Goal: Book appointment/travel/reservation

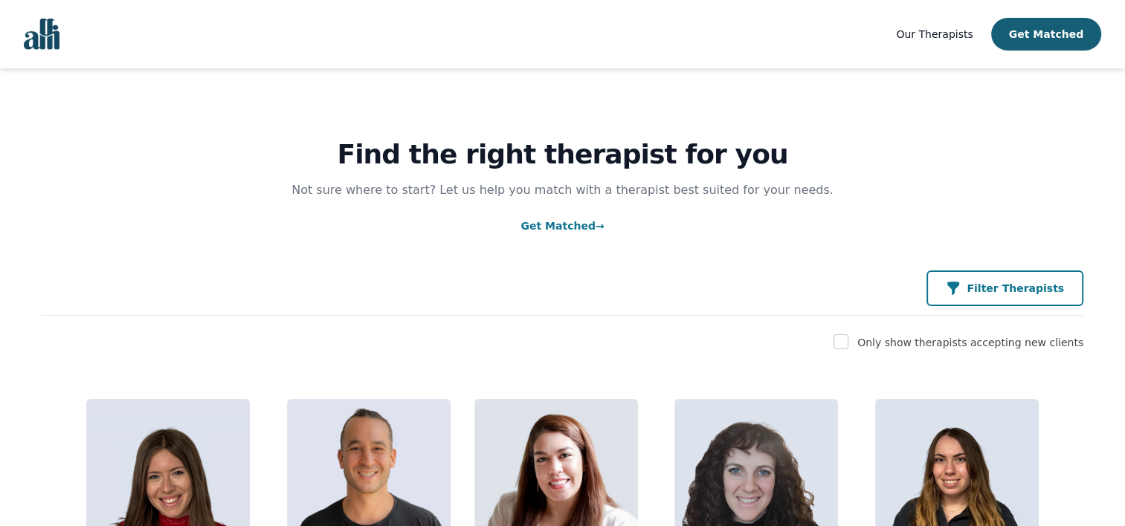
click at [1050, 301] on button "Filter Therapists" at bounding box center [1004, 289] width 157 height 36
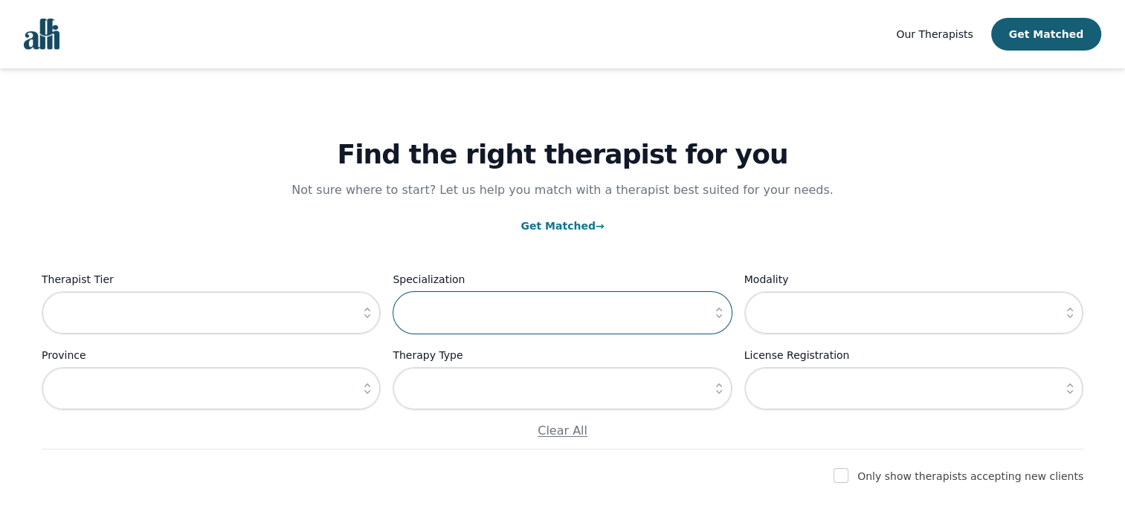
click at [494, 312] on input "text" at bounding box center [562, 312] width 339 height 43
click at [723, 311] on icon "button" at bounding box center [718, 313] width 15 height 15
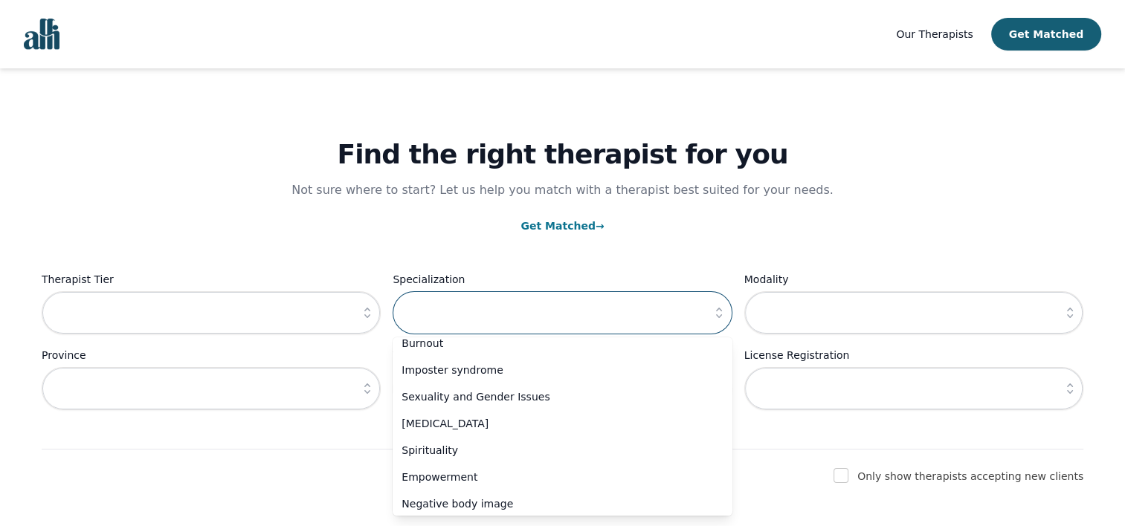
scroll to position [520, 0]
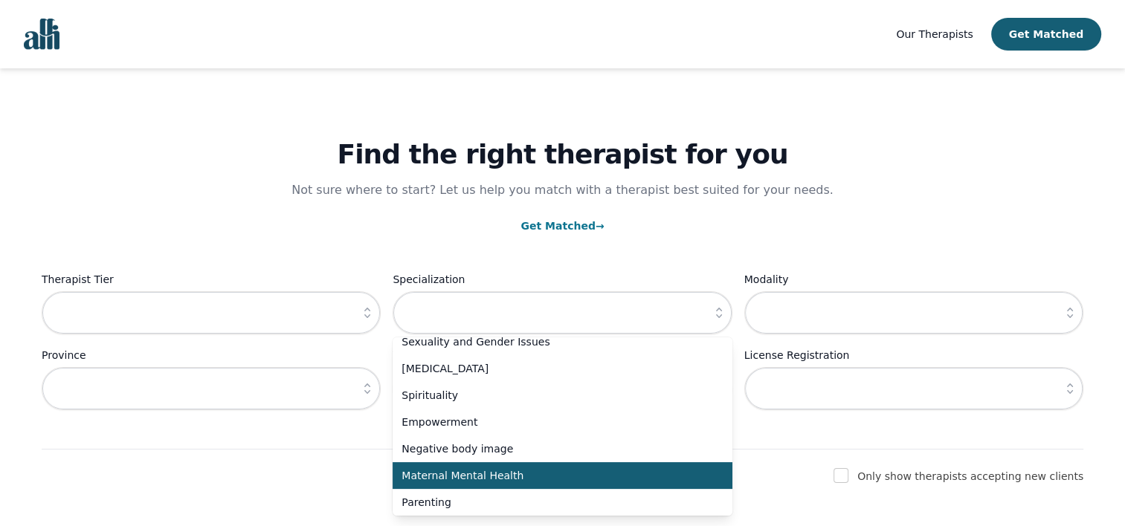
click at [651, 482] on span "Maternal Mental Health" at bounding box center [552, 475] width 303 height 15
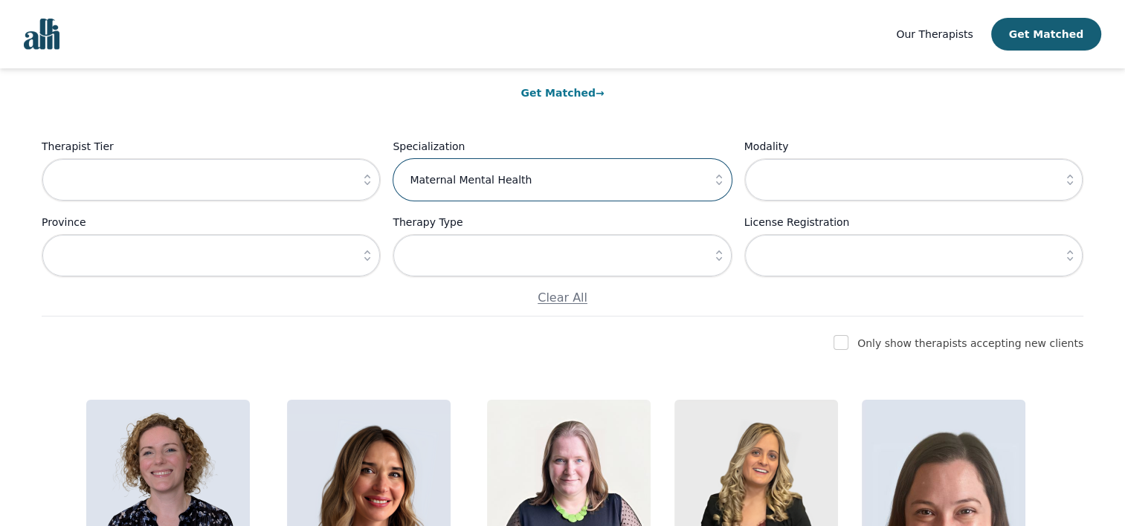
scroll to position [0, 0]
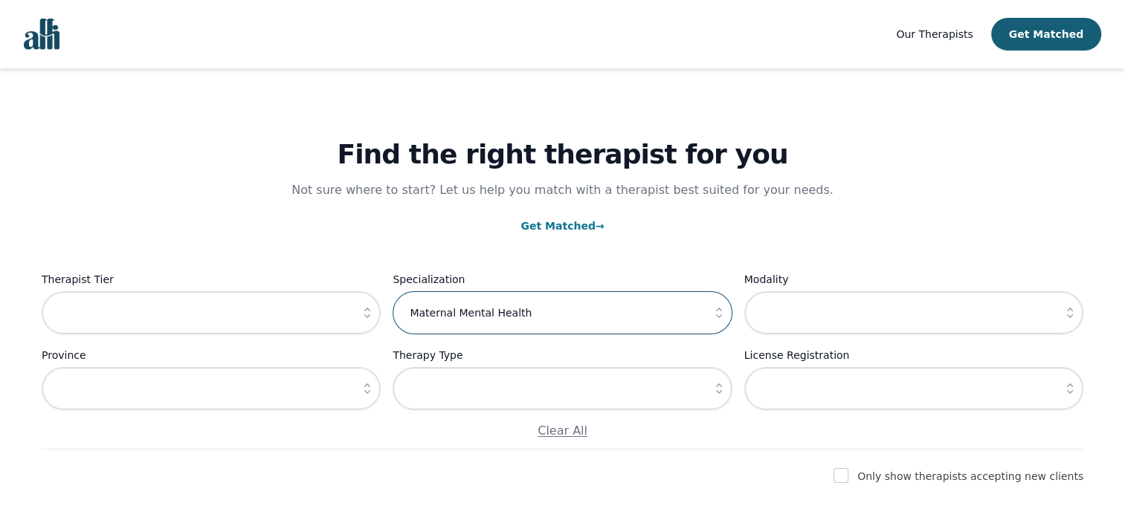
click at [621, 307] on input "Maternal Mental Health" at bounding box center [562, 312] width 339 height 43
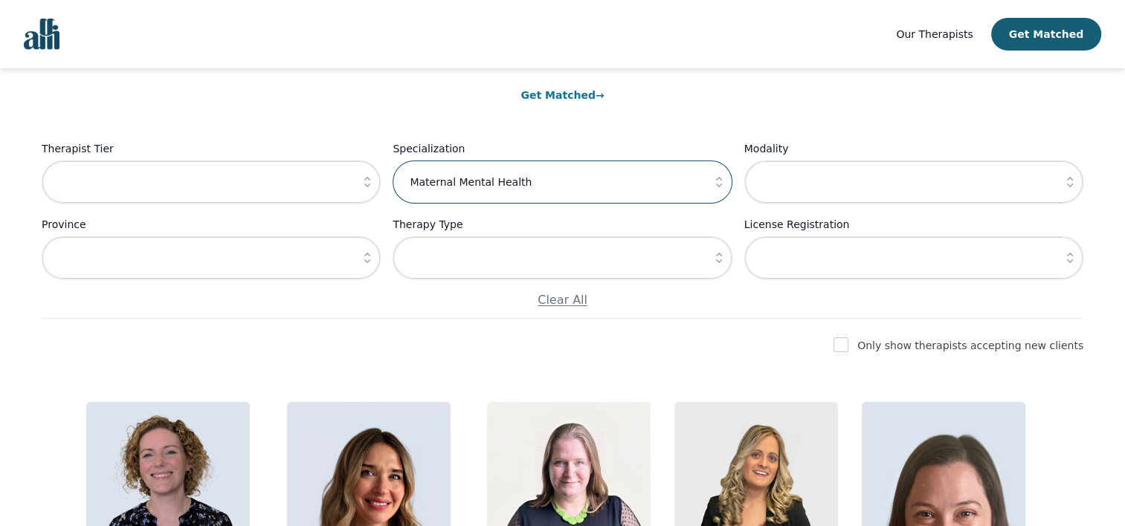
scroll to position [223, 0]
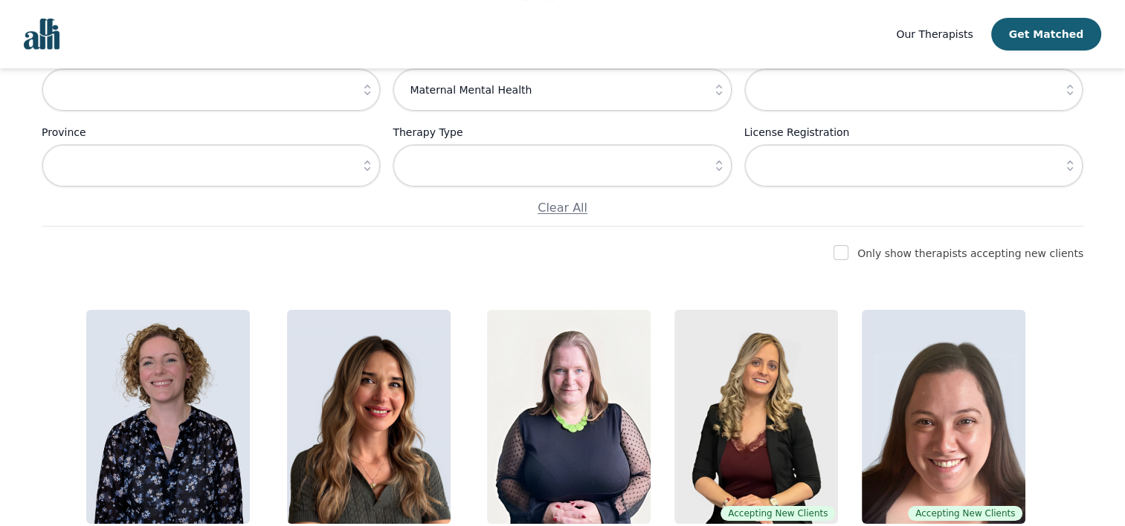
click at [719, 91] on icon "button" at bounding box center [718, 90] width 15 height 15
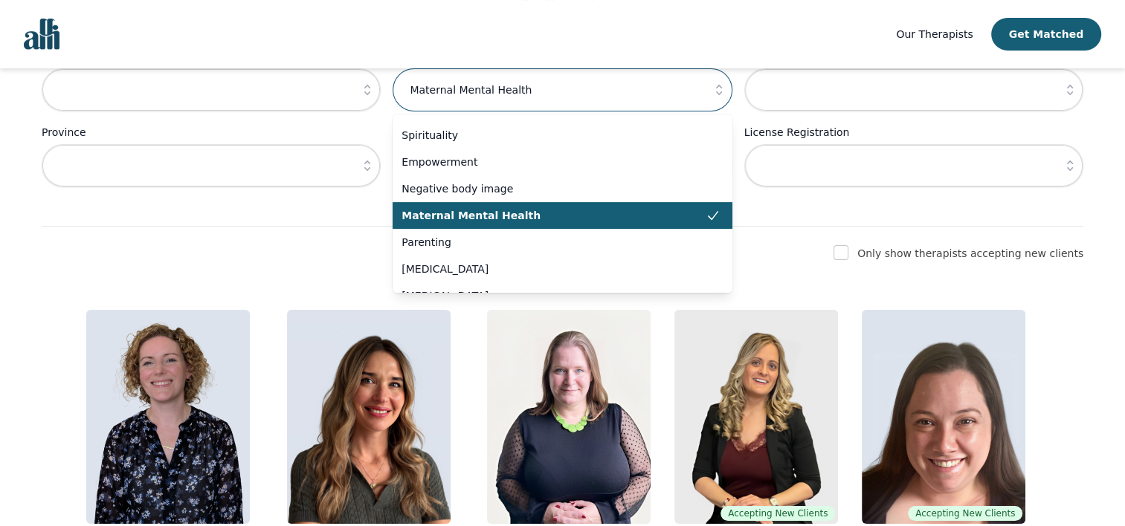
scroll to position [642, 0]
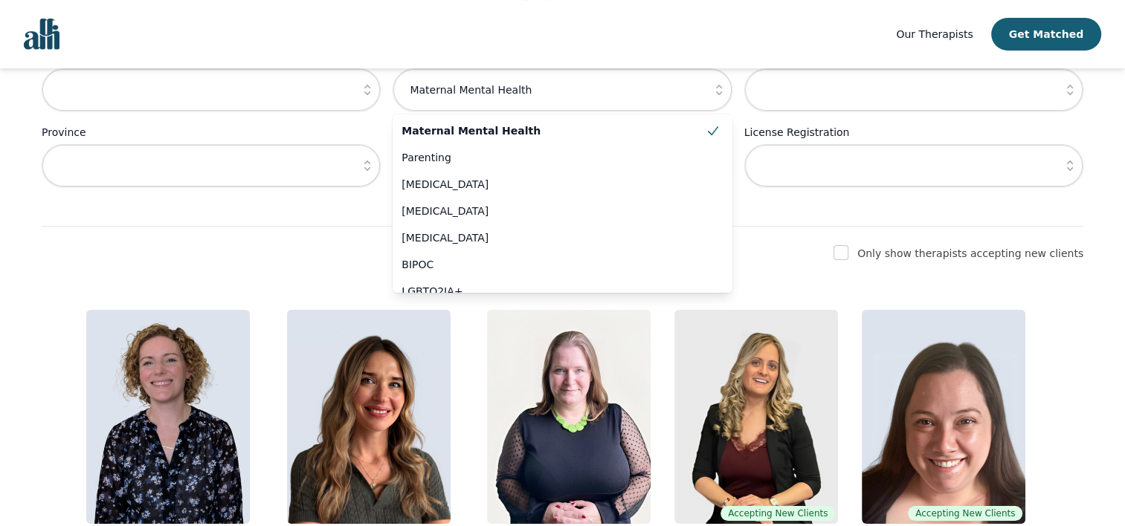
click at [275, 225] on div "Find the right therapist for you Not sure where to start? Let us help you match…" at bounding box center [562, 35] width 1041 height 381
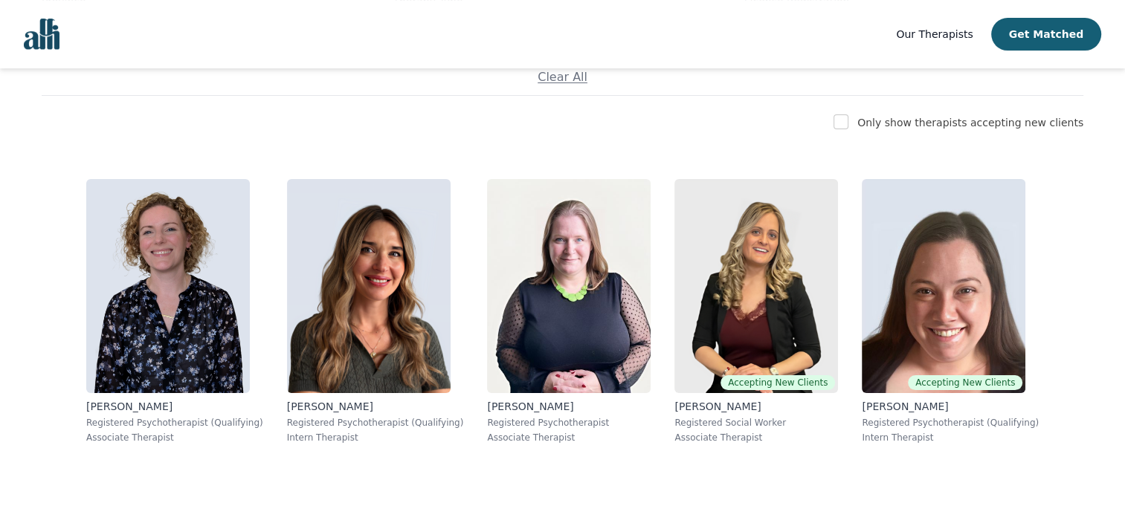
scroll to position [131, 0]
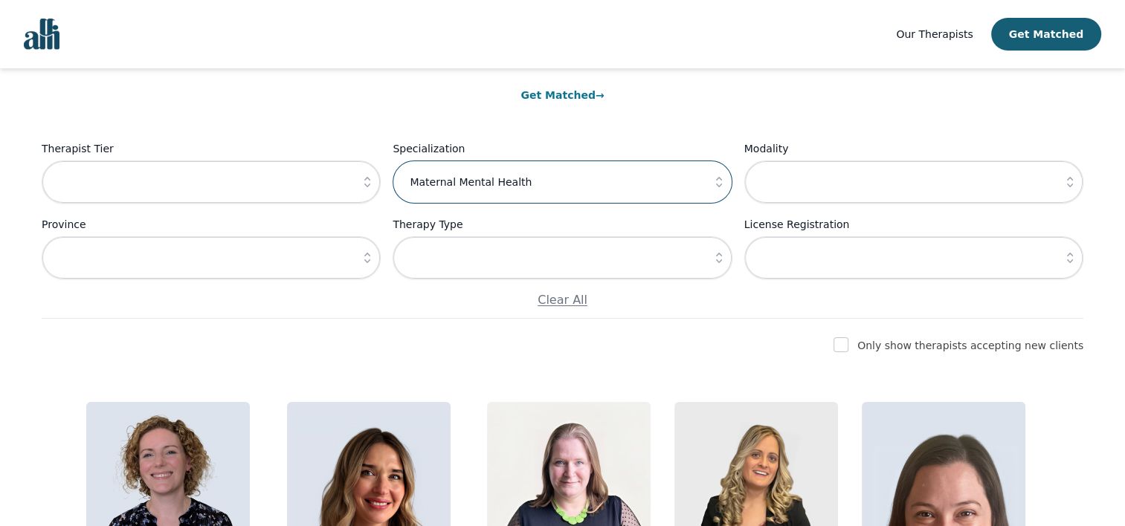
click at [566, 169] on input "Maternal Mental Health" at bounding box center [562, 182] width 339 height 43
click at [710, 174] on button "button" at bounding box center [718, 182] width 27 height 43
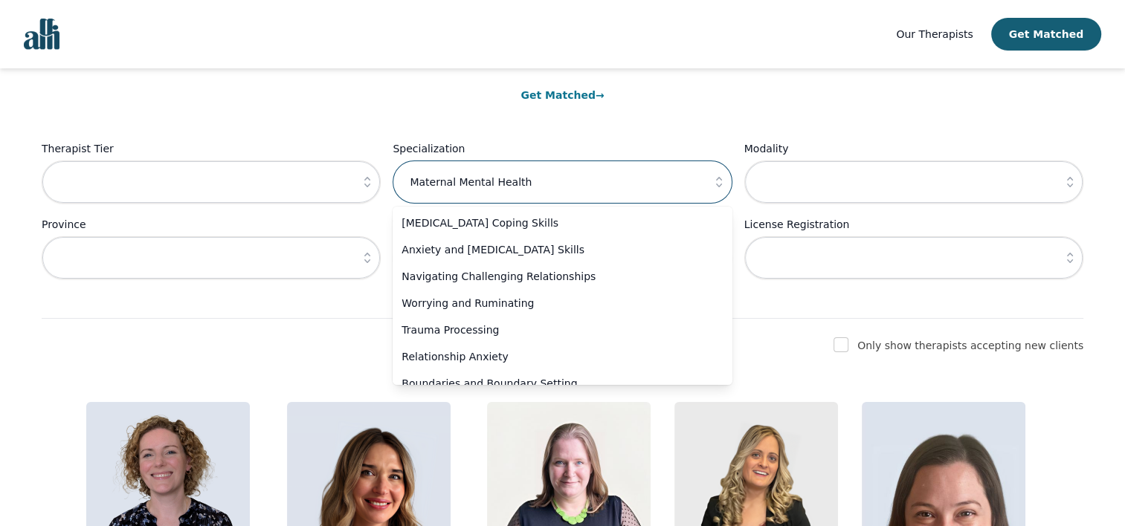
scroll to position [494, 0]
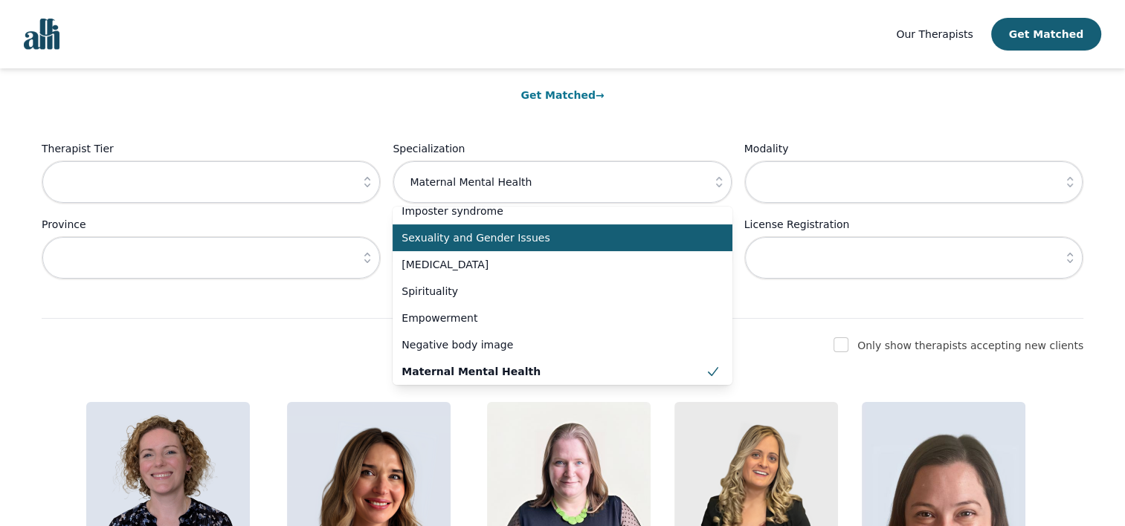
click at [651, 238] on span "Sexuality and Gender Issues" at bounding box center [552, 237] width 303 height 15
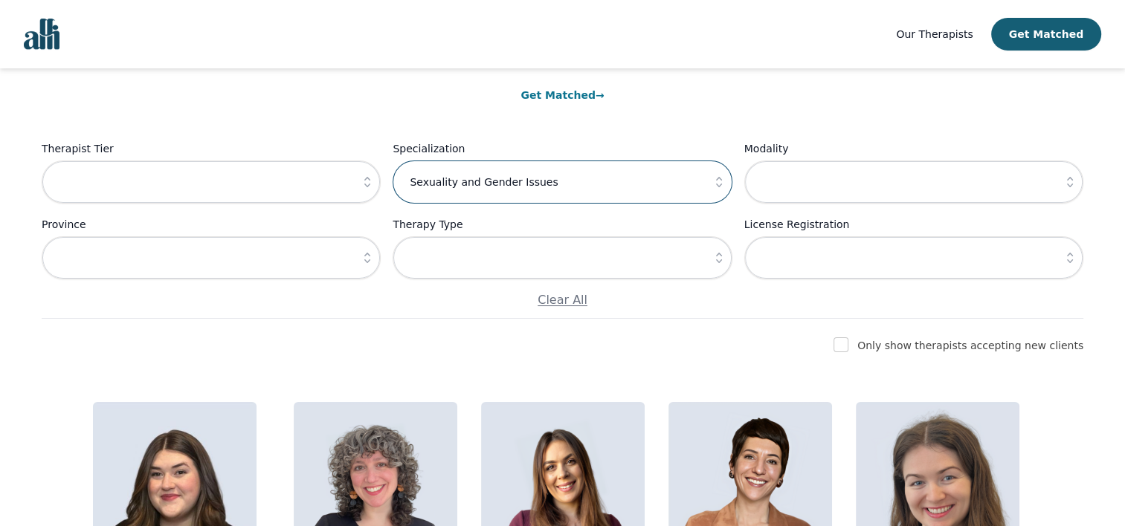
click at [671, 185] on input "Sexuality and Gender Issues" at bounding box center [562, 182] width 339 height 43
click at [714, 176] on icon "button" at bounding box center [718, 182] width 15 height 15
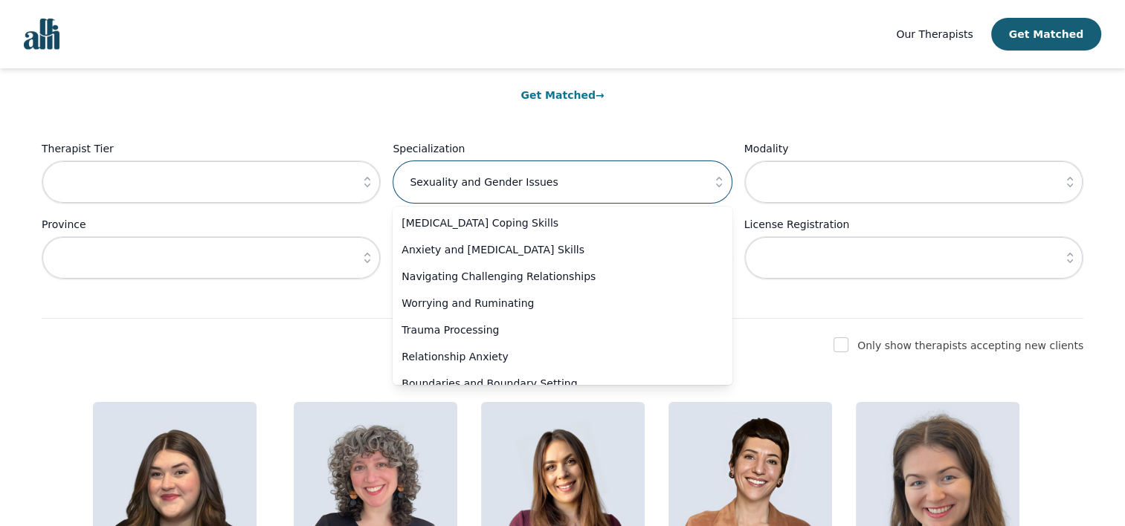
scroll to position [360, 0]
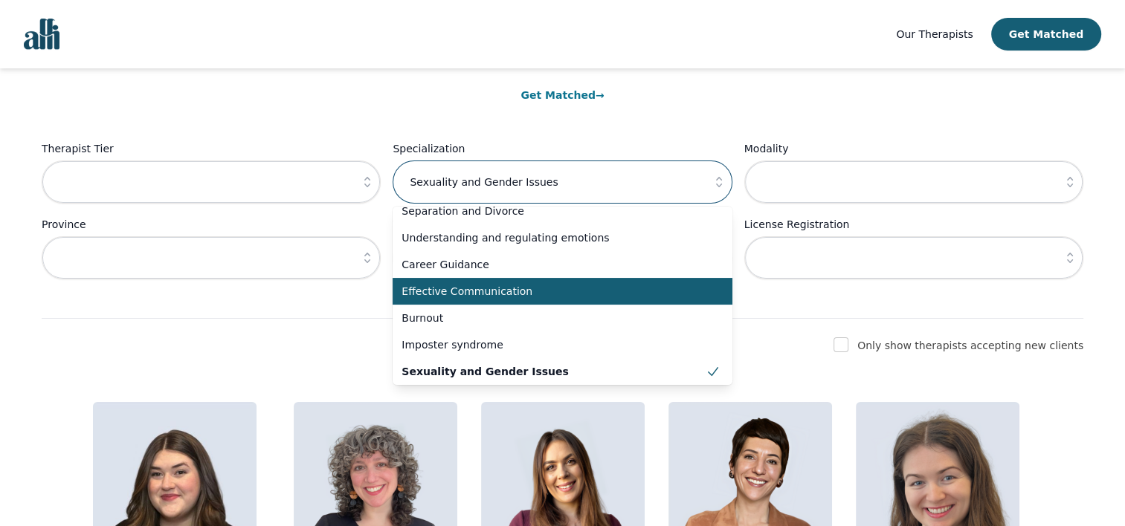
type input "mSexuality and Gender Issues"
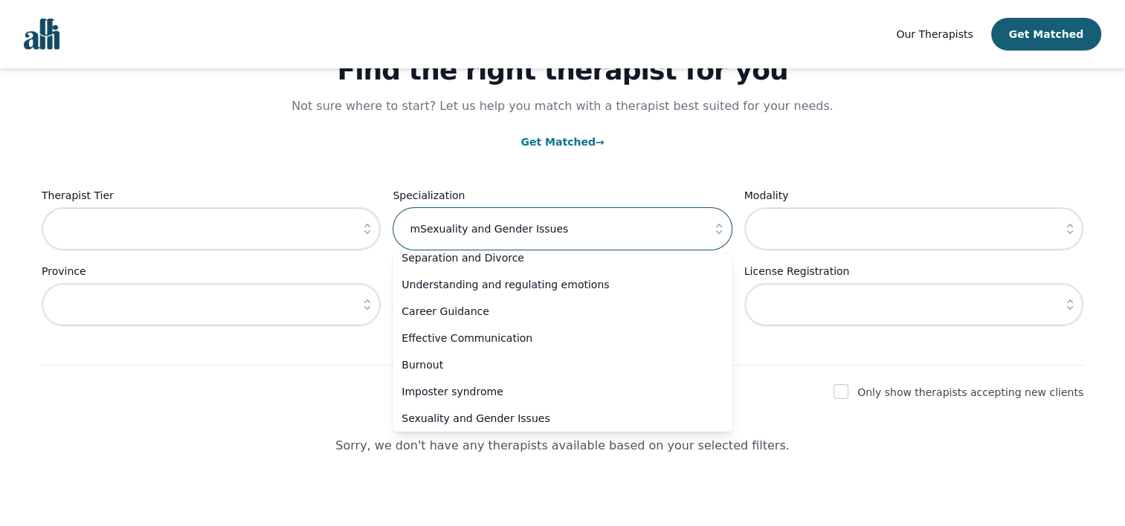
scroll to position [83, 0]
drag, startPoint x: 626, startPoint y: 229, endPoint x: 364, endPoint y: 239, distance: 262.6
click at [364, 239] on div "Therapist Tier Specialization mSexuality and Gender Issues [MEDICAL_DATA] Copin…" at bounding box center [562, 271] width 1041 height 169
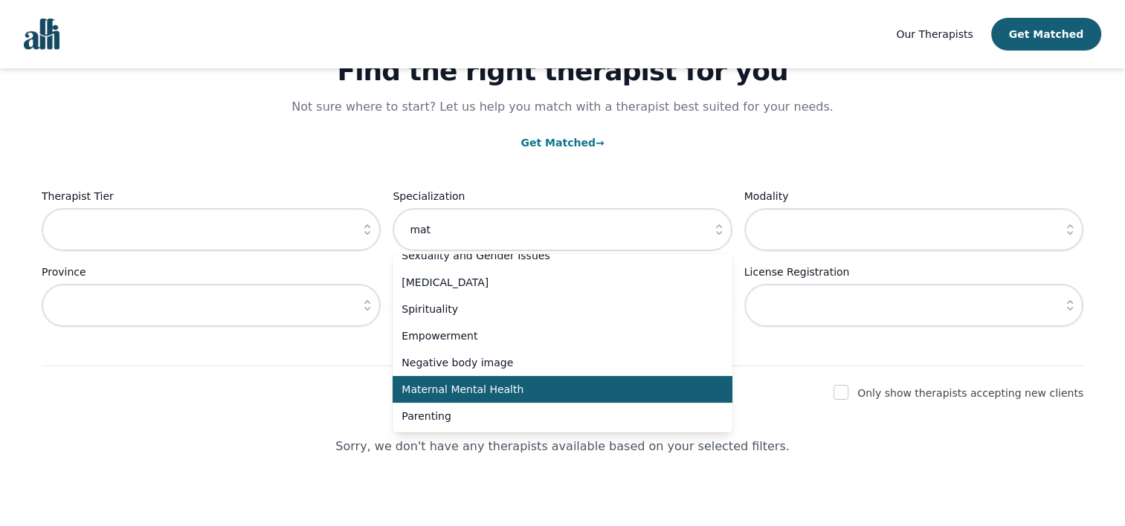
click at [473, 382] on span "Maternal Mental Health" at bounding box center [552, 389] width 303 height 15
type input "Maternal Mental Health"
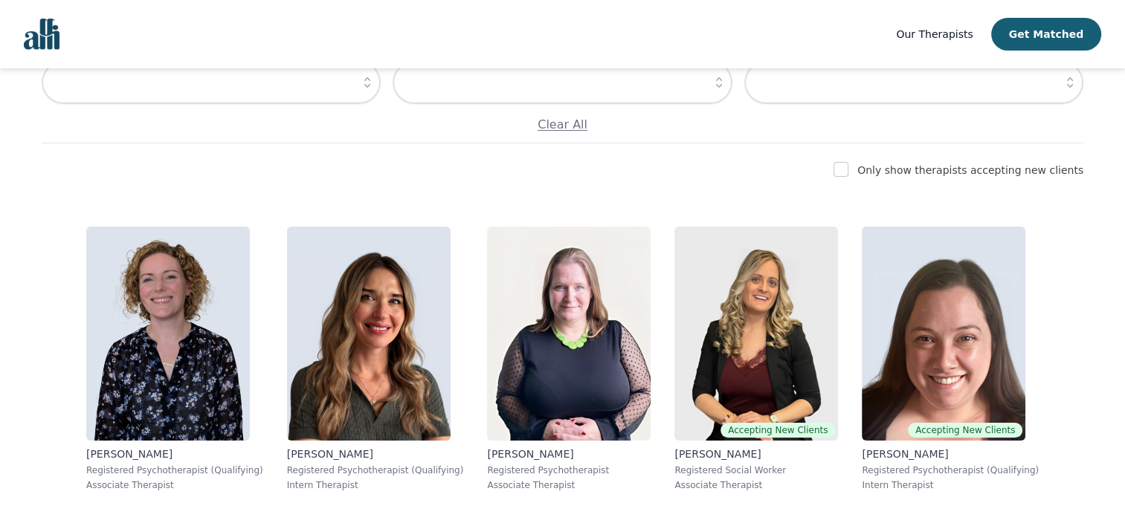
scroll to position [354, 0]
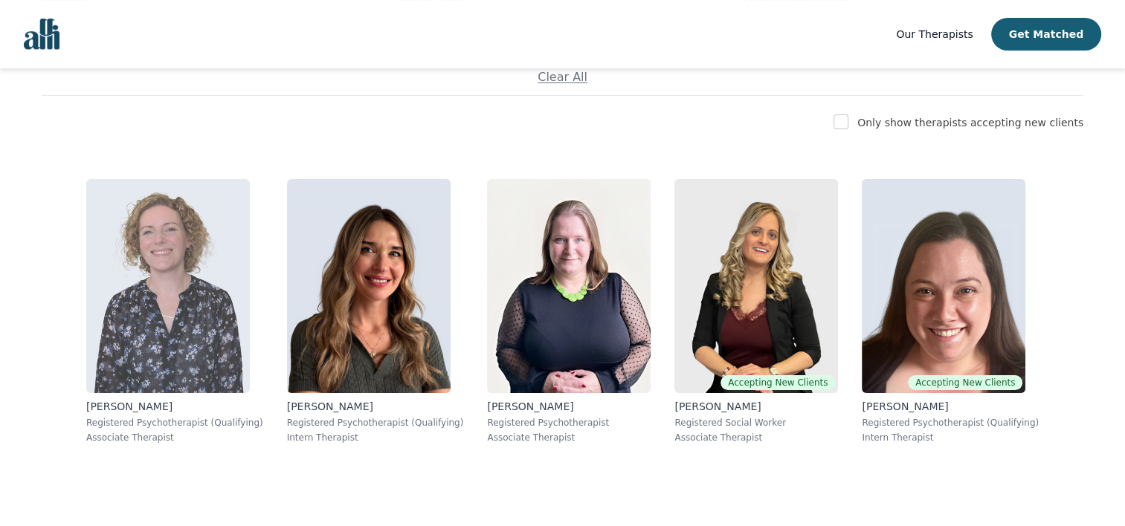
click at [161, 303] on img at bounding box center [168, 286] width 164 height 214
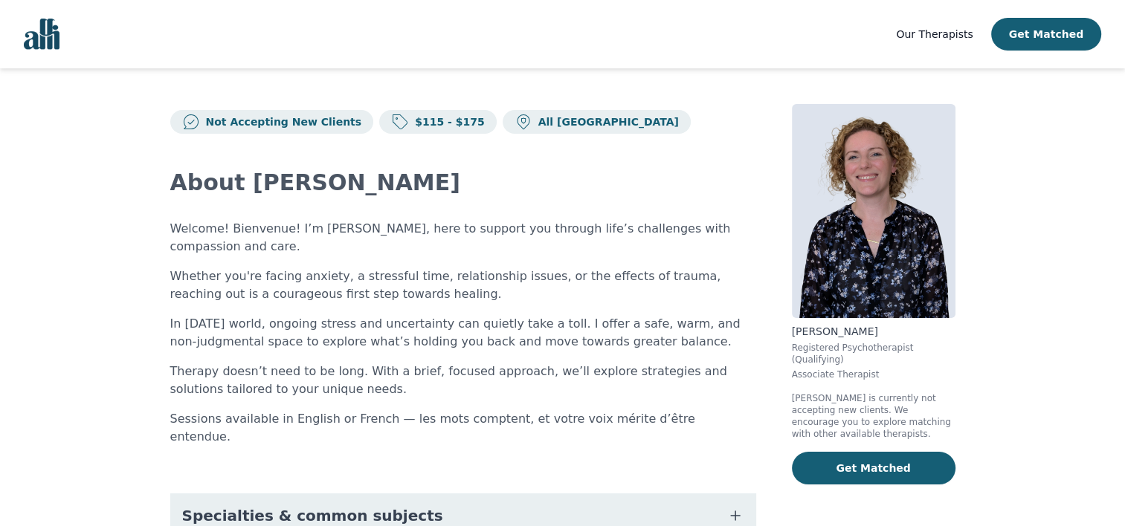
scroll to position [149, 0]
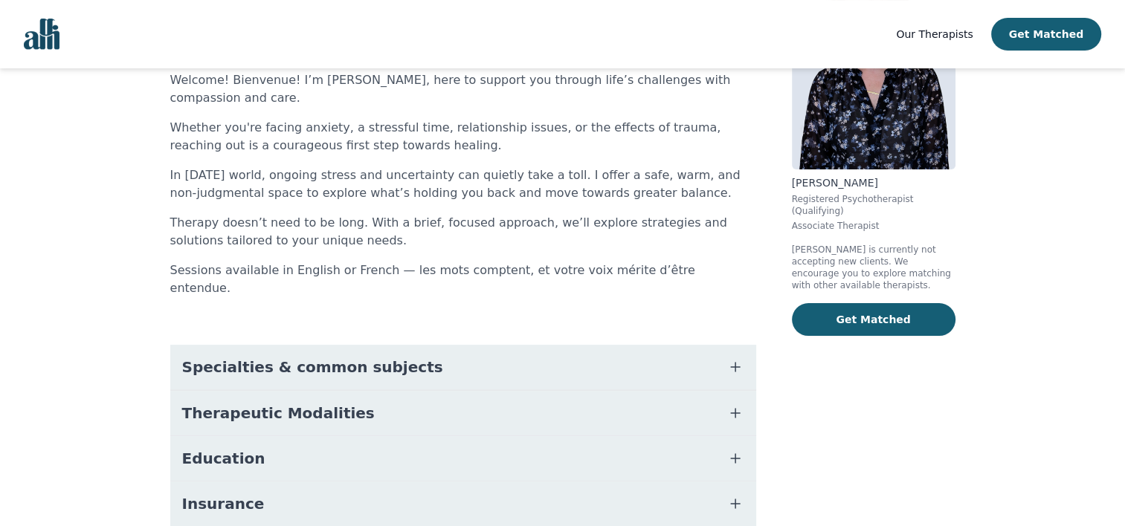
click at [553, 345] on button "Specialties & common subjects" at bounding box center [463, 367] width 586 height 45
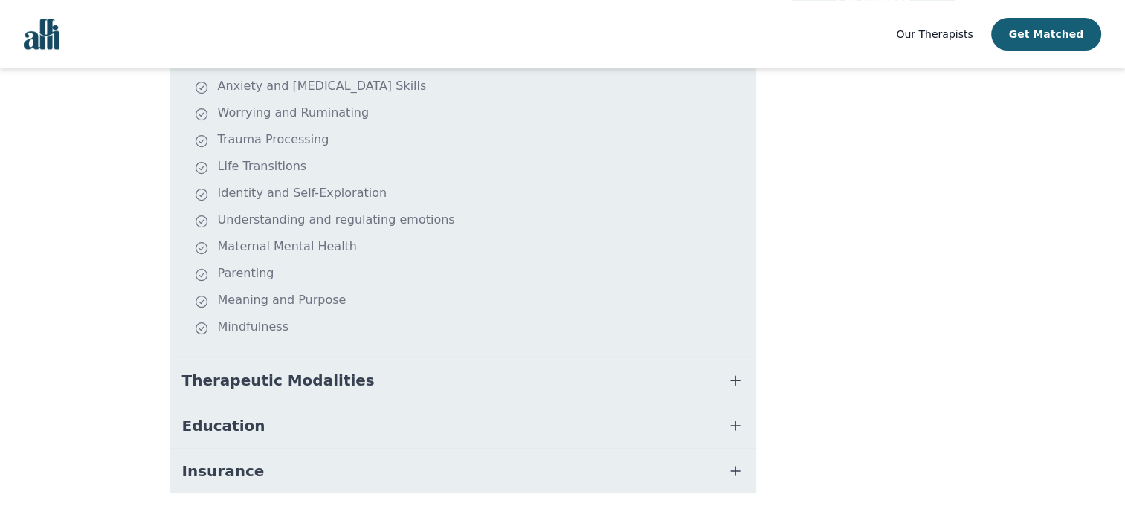
scroll to position [469, 0]
click at [557, 356] on button "Therapeutic Modalities" at bounding box center [463, 378] width 586 height 45
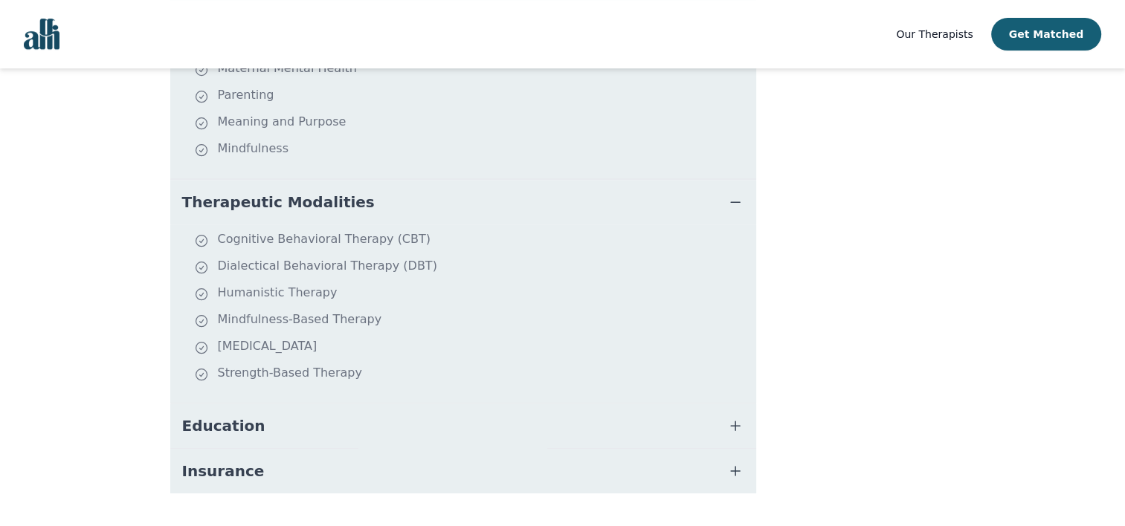
scroll to position [647, 0]
click at [648, 401] on button "Education" at bounding box center [463, 423] width 586 height 45
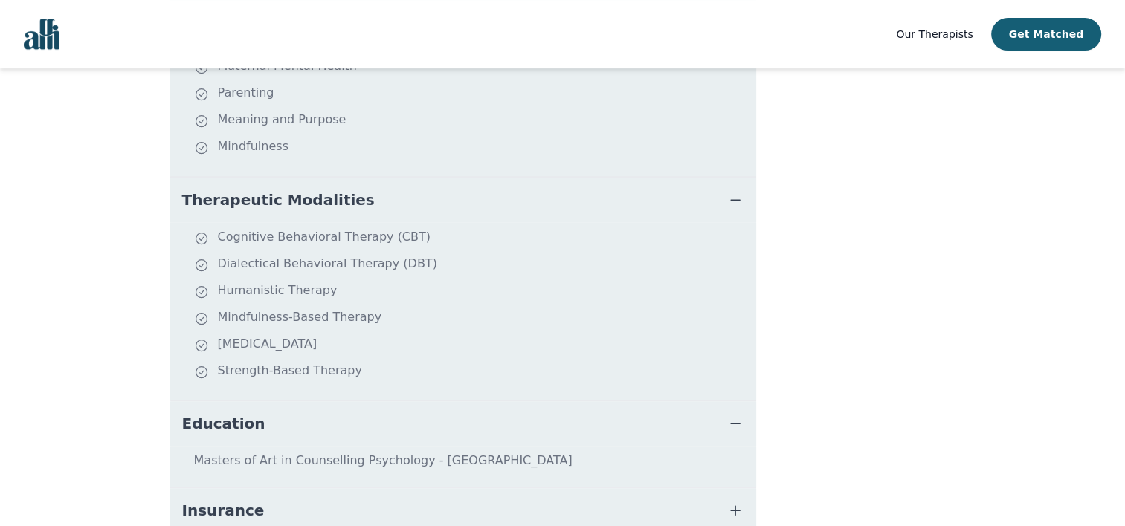
click at [578, 488] on button "Insurance" at bounding box center [463, 510] width 586 height 45
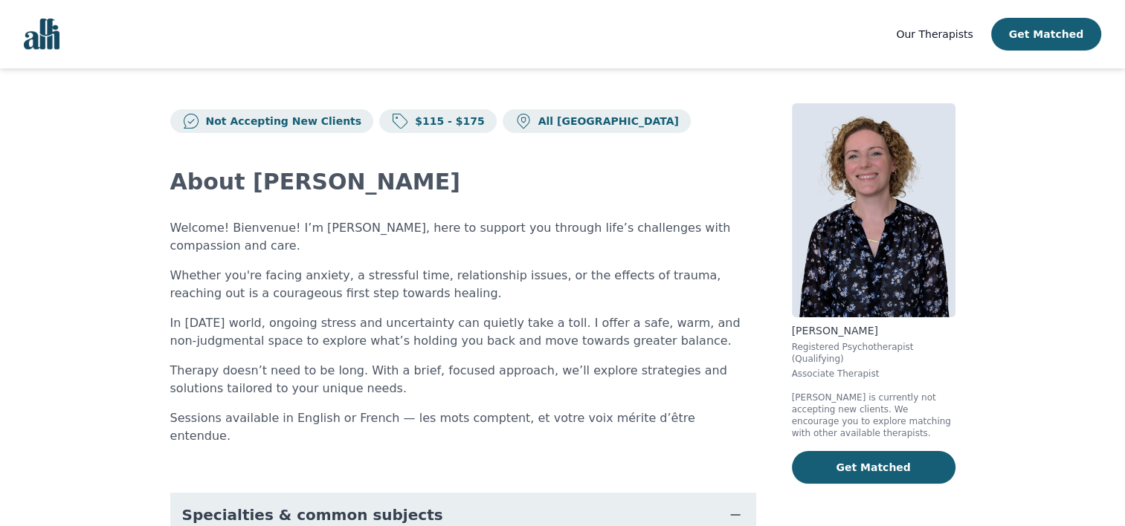
scroll to position [0, 0]
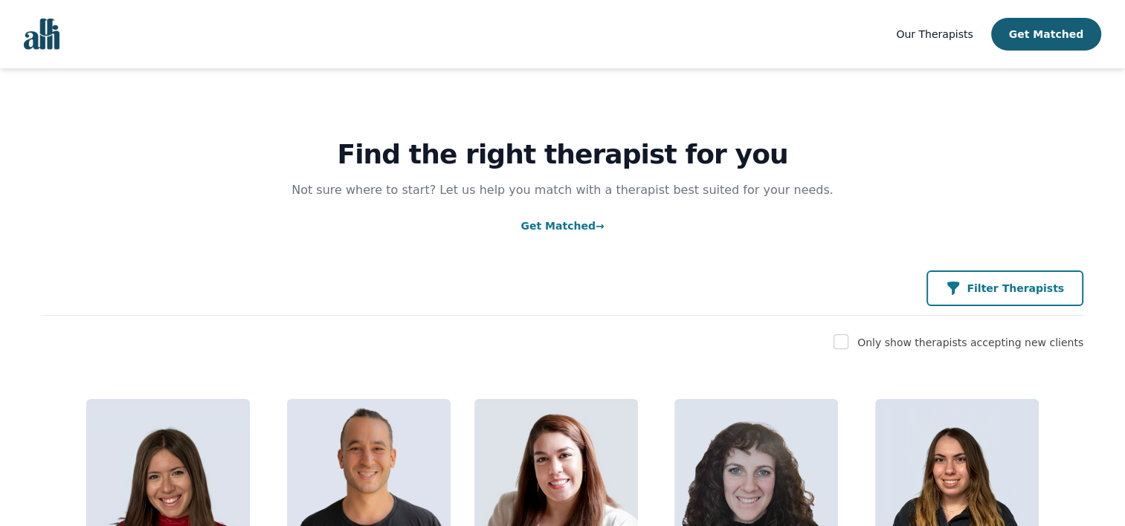
click at [1038, 291] on p "Filter Therapists" at bounding box center [1014, 288] width 97 height 15
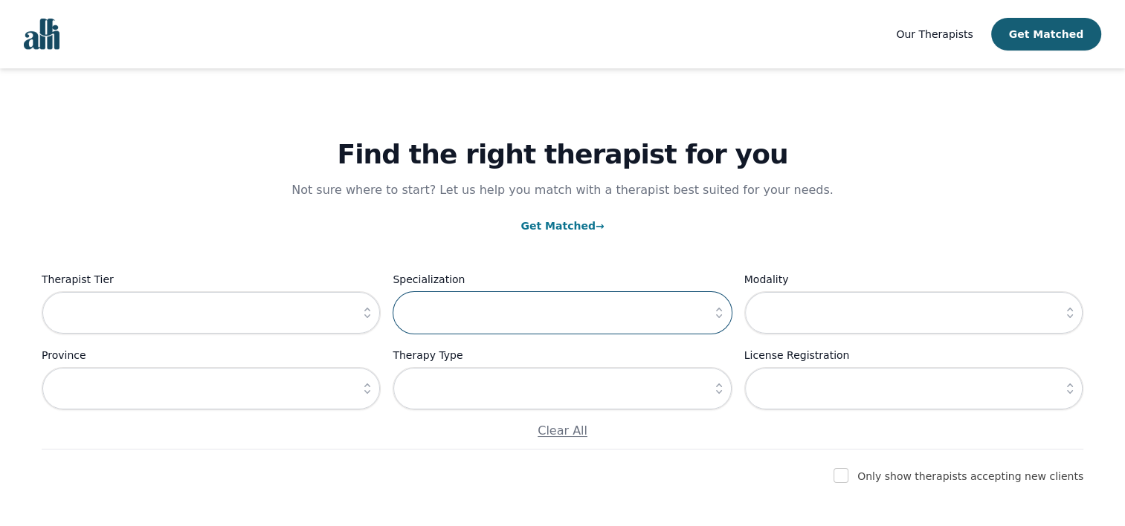
click at [559, 302] on input "text" at bounding box center [562, 312] width 339 height 43
click at [723, 312] on icon "button" at bounding box center [718, 313] width 15 height 15
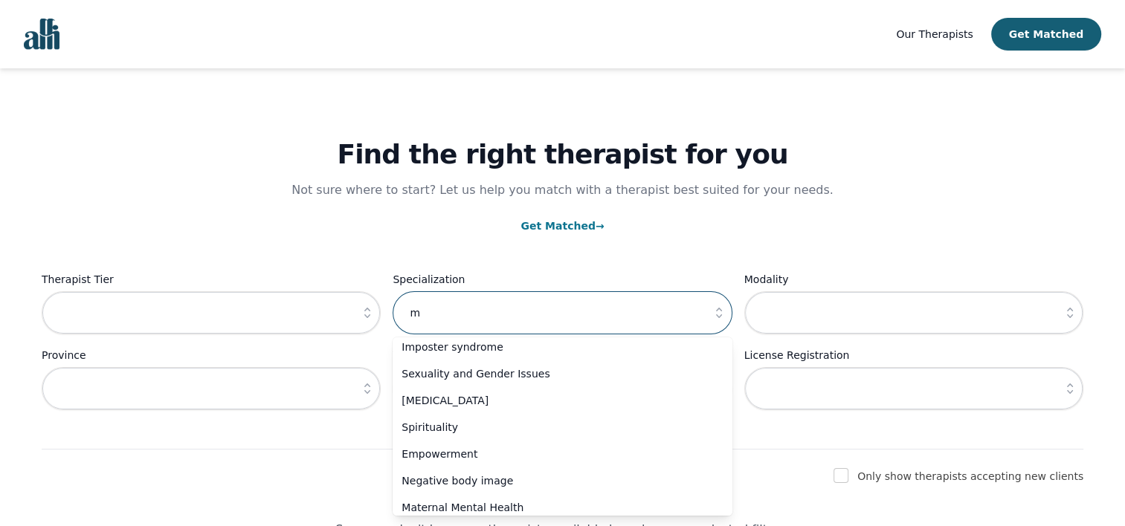
scroll to position [485, 0]
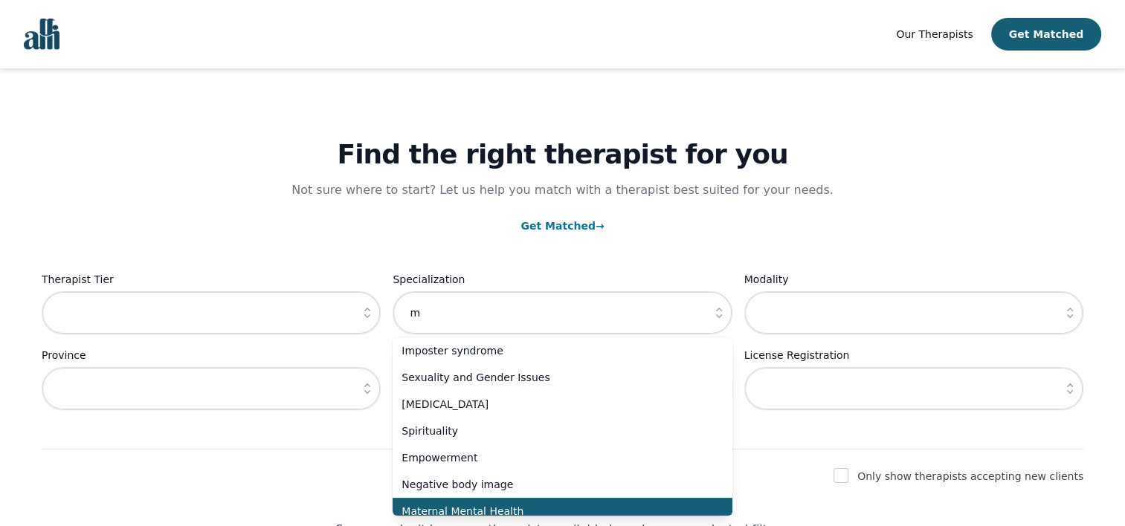
click at [553, 501] on li "Maternal Mental Health" at bounding box center [562, 511] width 339 height 27
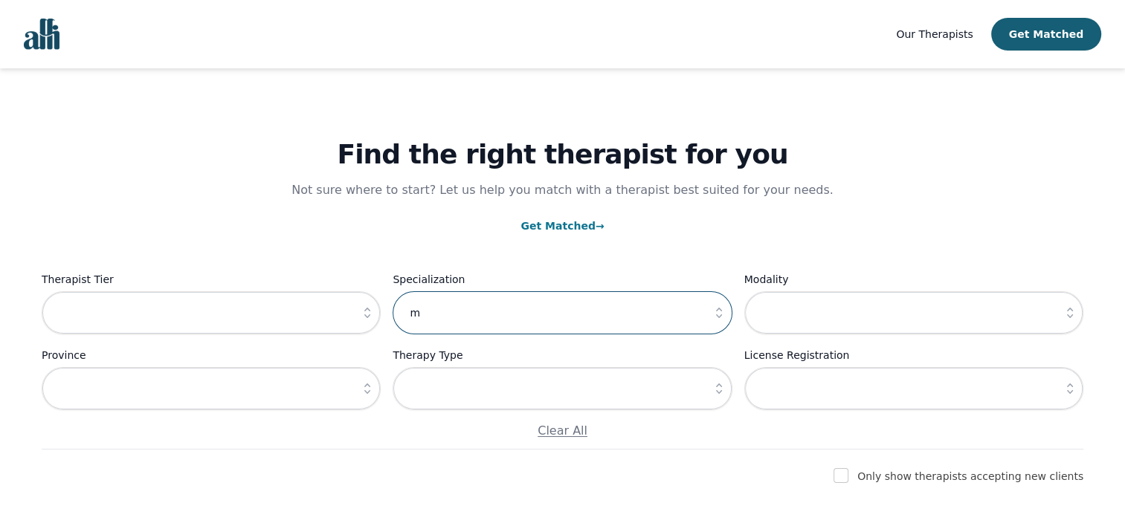
type input "Maternal Mental Health"
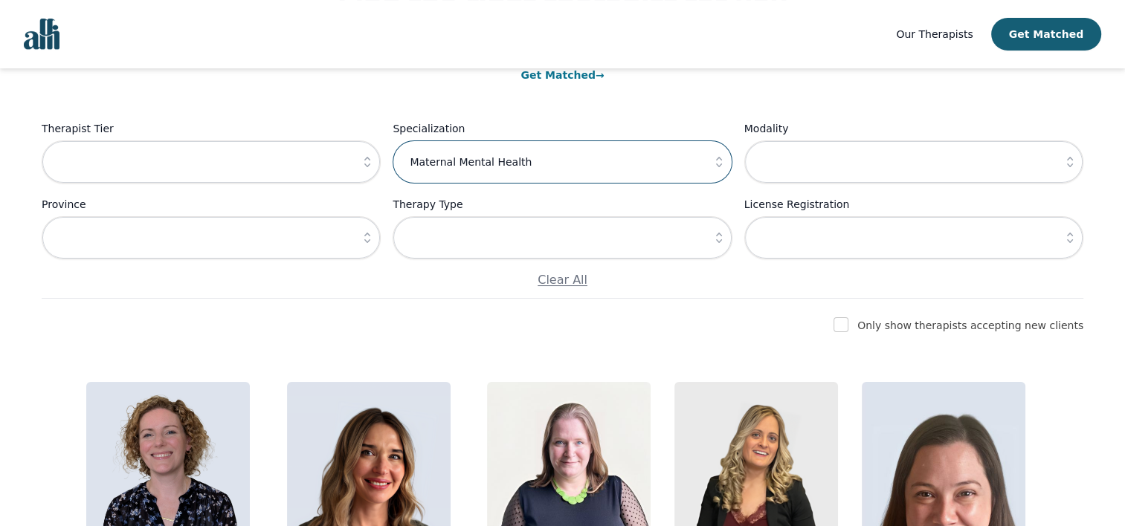
scroll to position [223, 0]
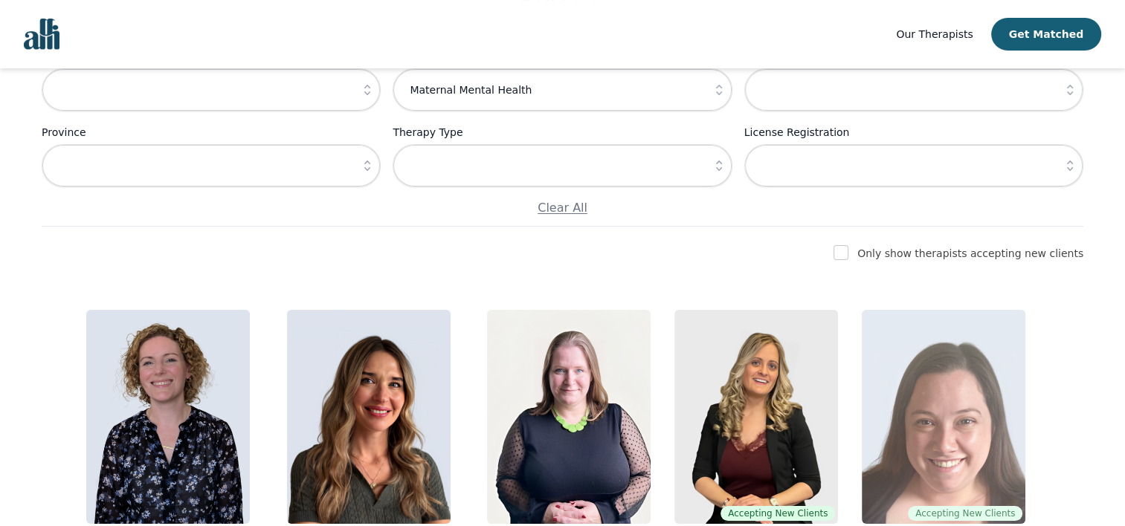
click at [955, 419] on img at bounding box center [944, 417] width 164 height 214
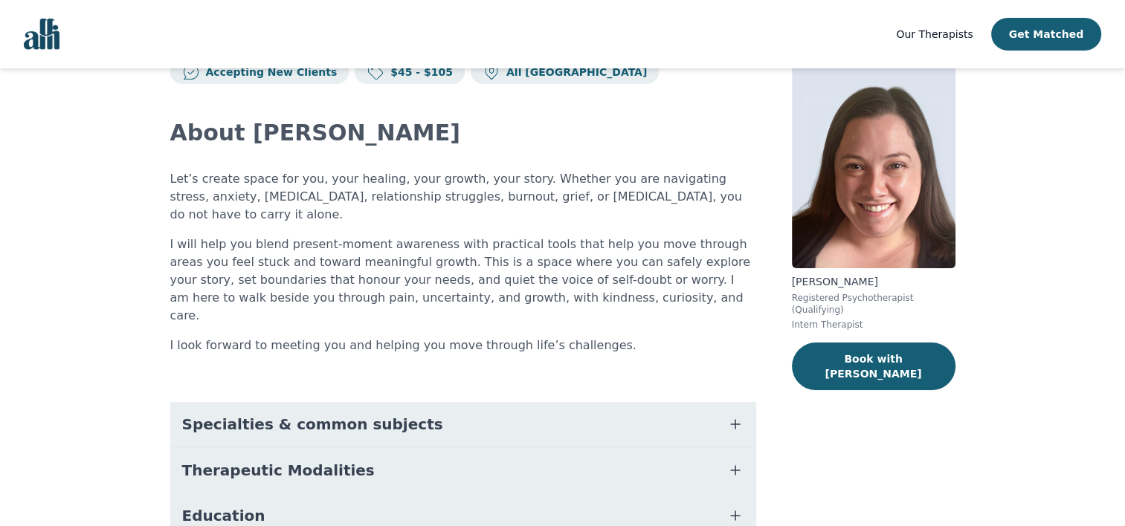
scroll to position [74, 0]
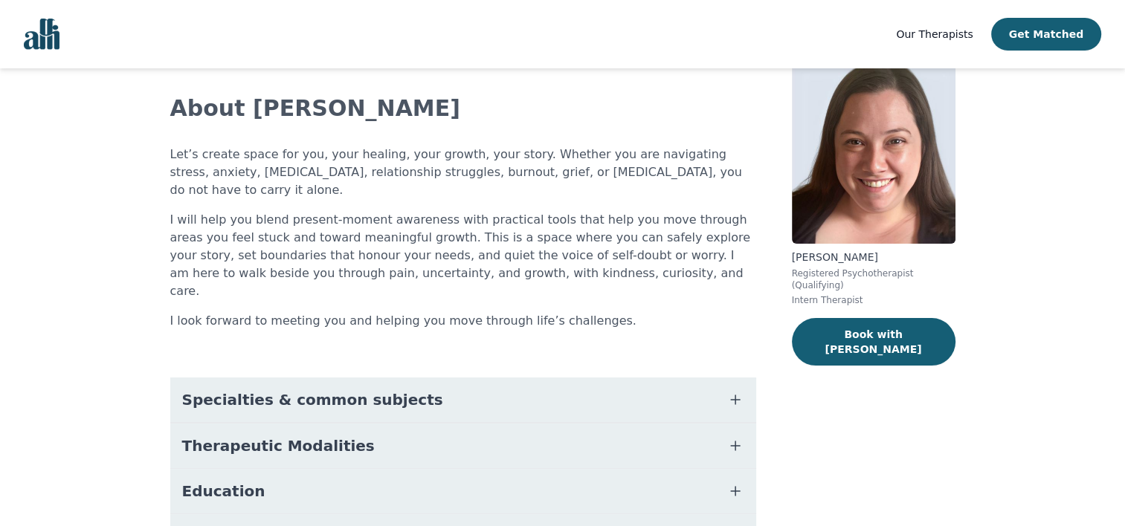
click at [583, 378] on button "Specialties & common subjects" at bounding box center [463, 400] width 586 height 45
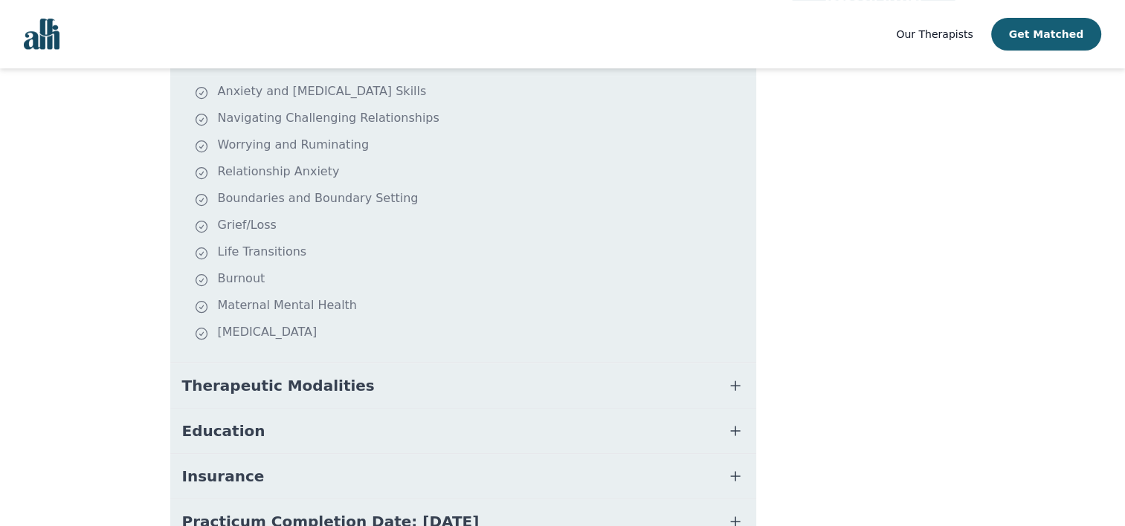
scroll to position [446, 0]
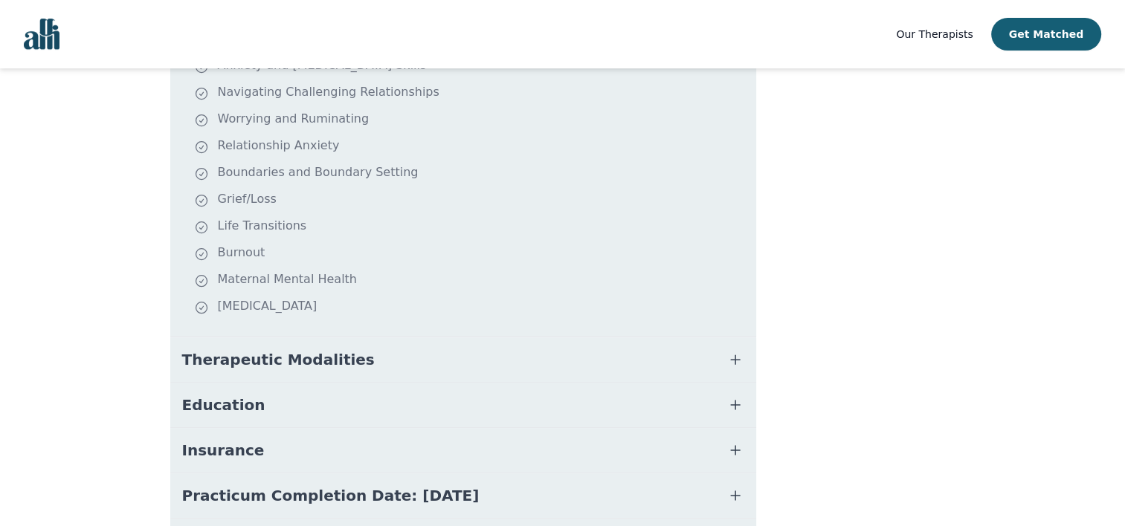
click at [592, 337] on button "Therapeutic Modalities" at bounding box center [463, 359] width 586 height 45
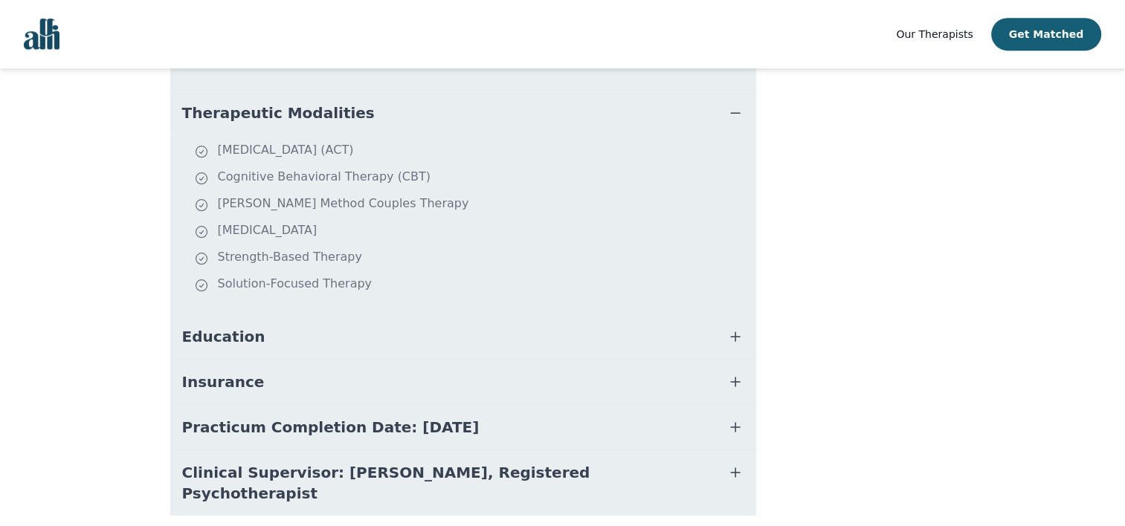
scroll to position [696, 0]
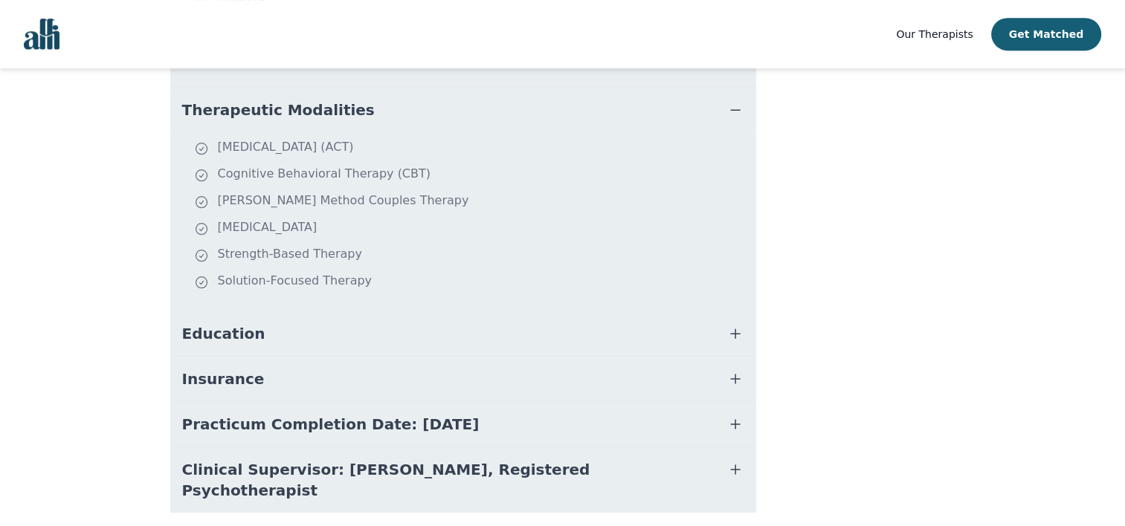
click at [566, 311] on button "Education" at bounding box center [463, 333] width 586 height 45
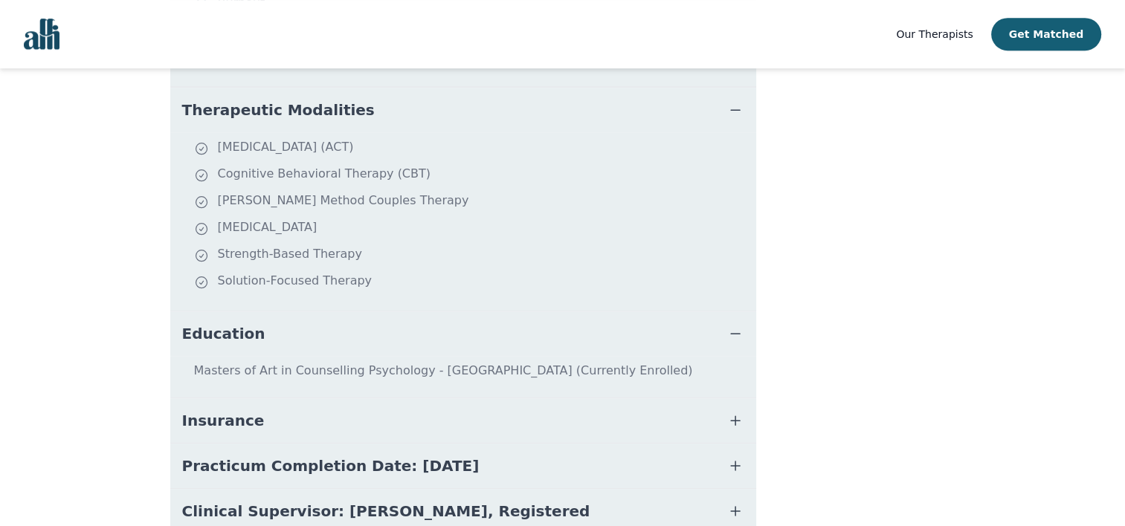
click at [547, 398] on button "Insurance" at bounding box center [463, 420] width 586 height 45
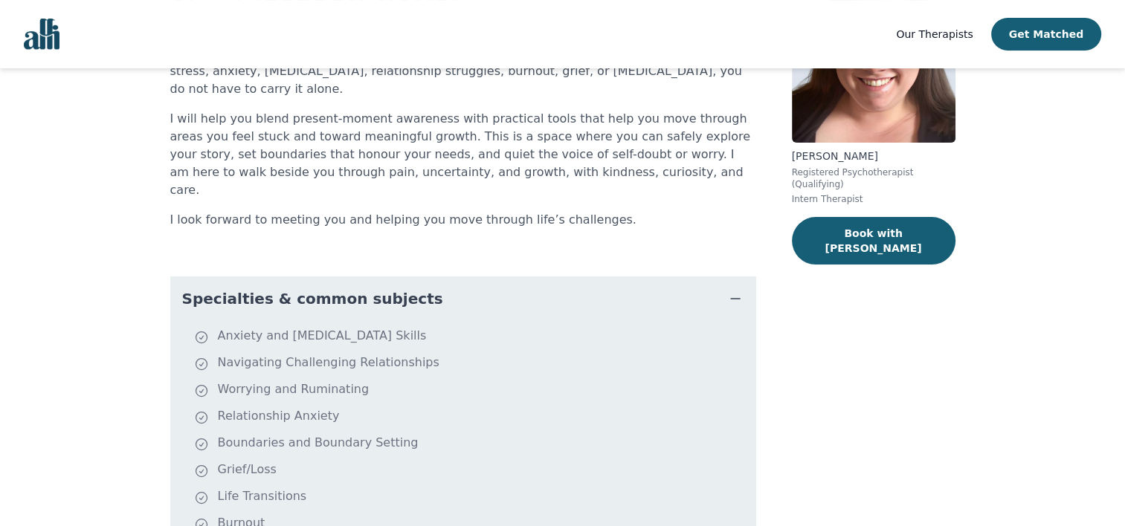
scroll to position [0, 0]
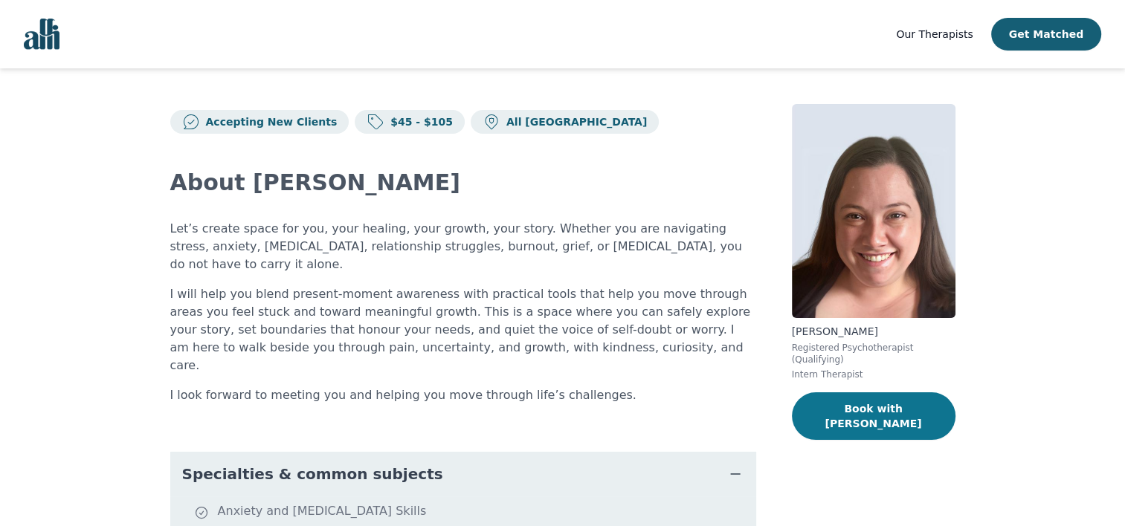
click at [901, 397] on button "Book with [PERSON_NAME]" at bounding box center [874, 417] width 164 height 48
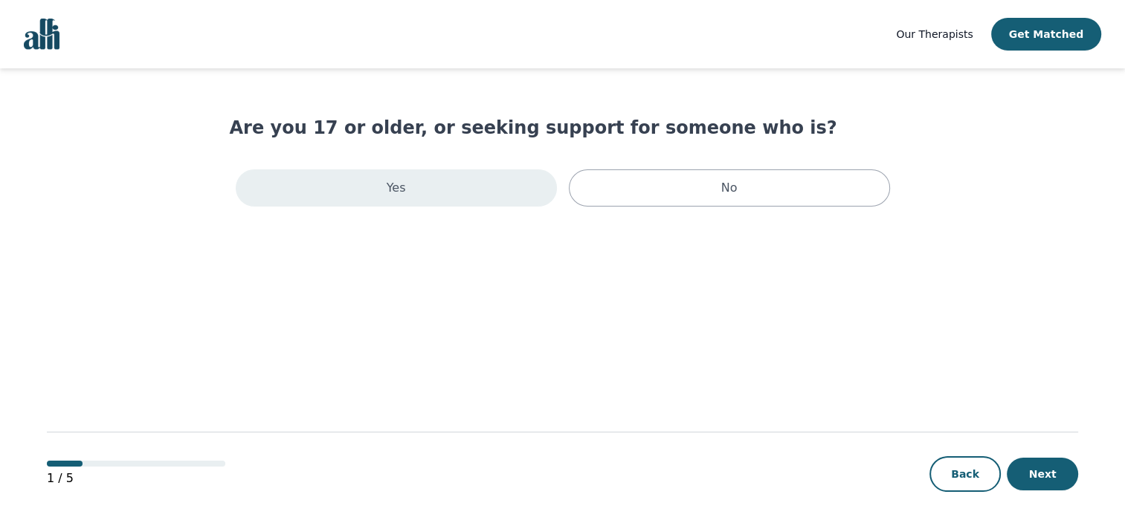
click at [458, 190] on div "Yes" at bounding box center [396, 187] width 321 height 37
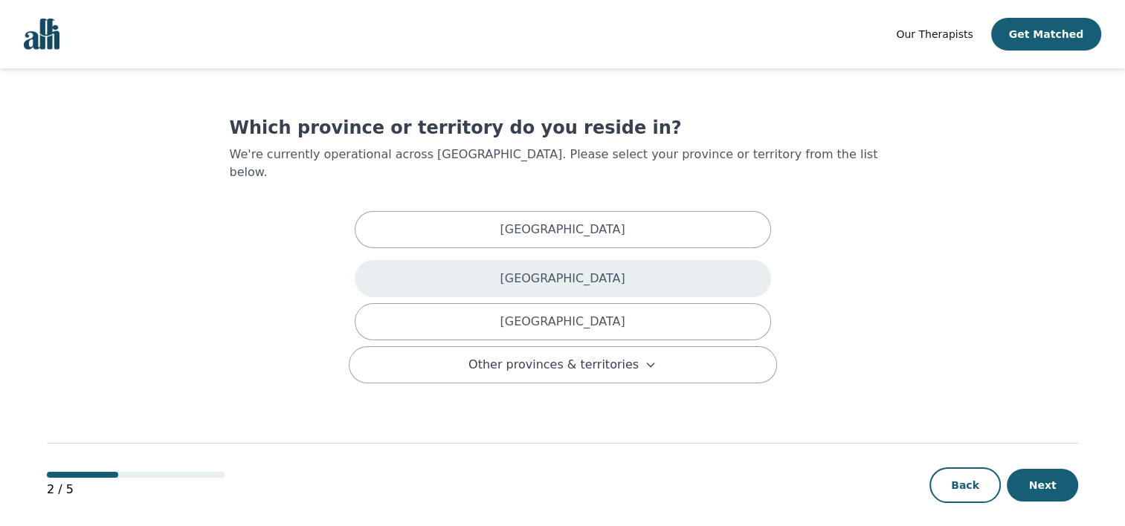
click at [500, 263] on div "[GEOGRAPHIC_DATA]" at bounding box center [563, 278] width 416 height 37
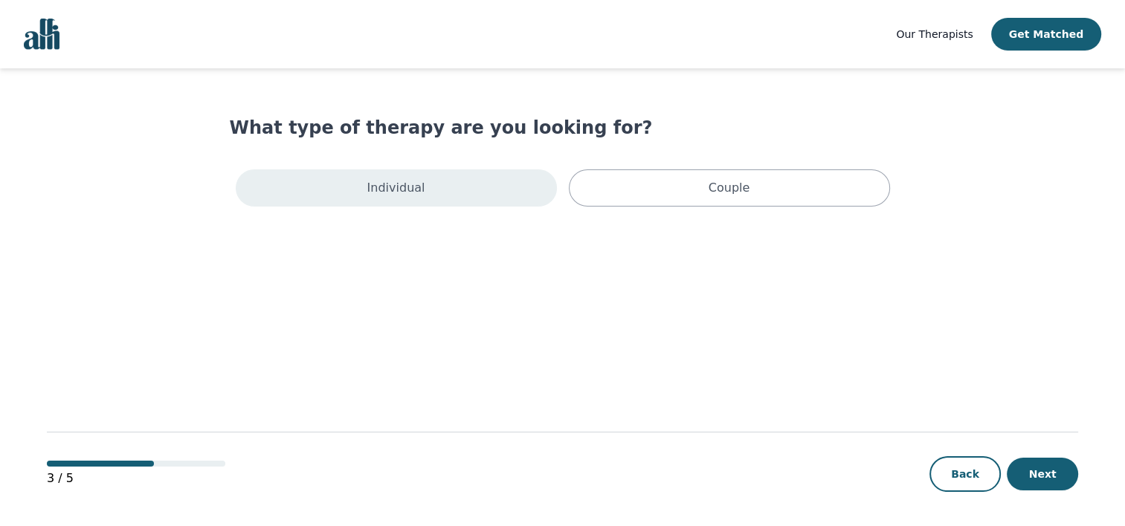
click at [439, 188] on div "Individual" at bounding box center [396, 187] width 321 height 37
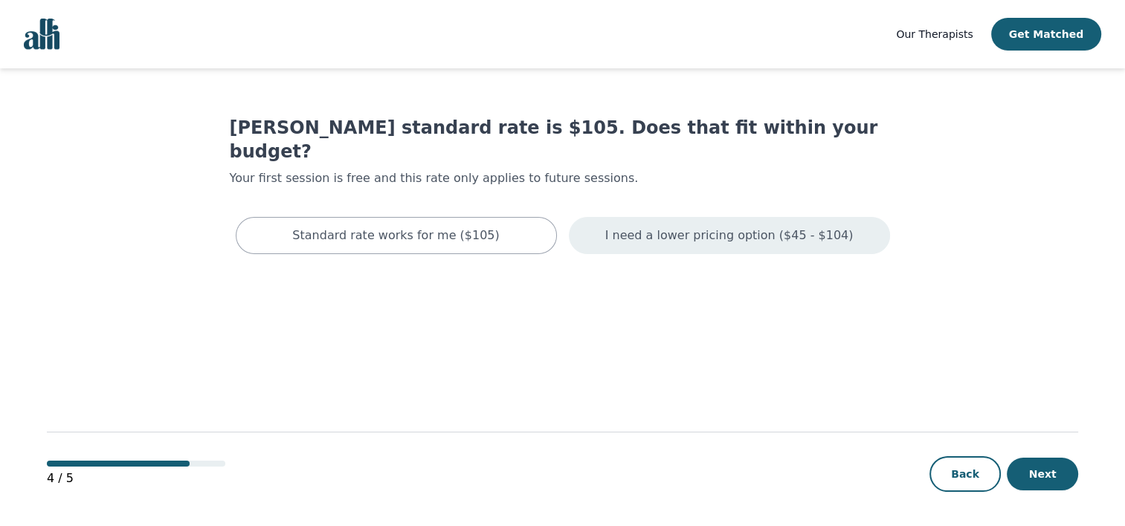
click at [688, 227] on p "I need a lower pricing option ($45 - $104)" at bounding box center [729, 236] width 248 height 18
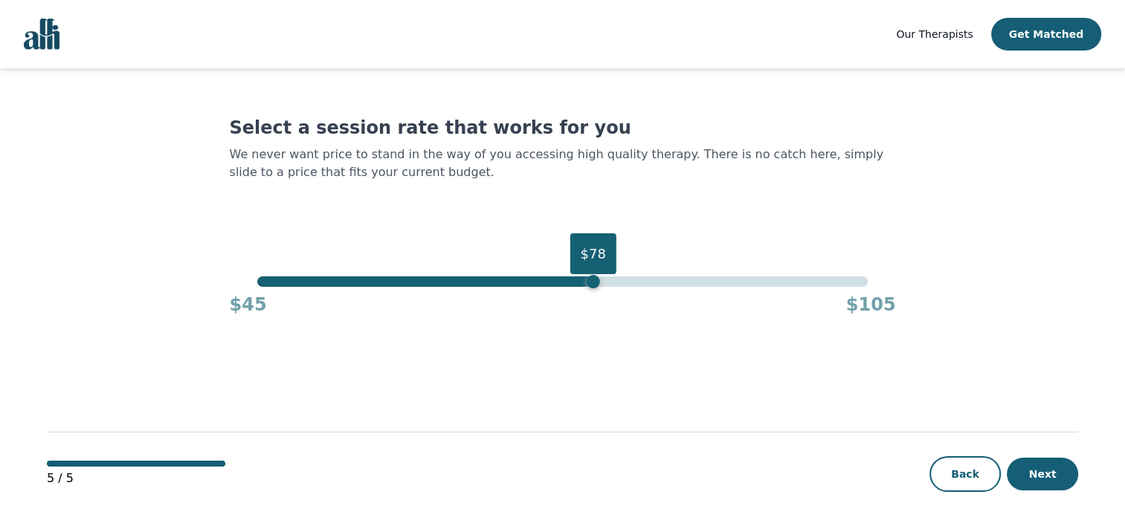
drag, startPoint x: 869, startPoint y: 284, endPoint x: 593, endPoint y: 282, distance: 275.8
click at [593, 282] on div "$78" at bounding box center [593, 281] width 13 height 13
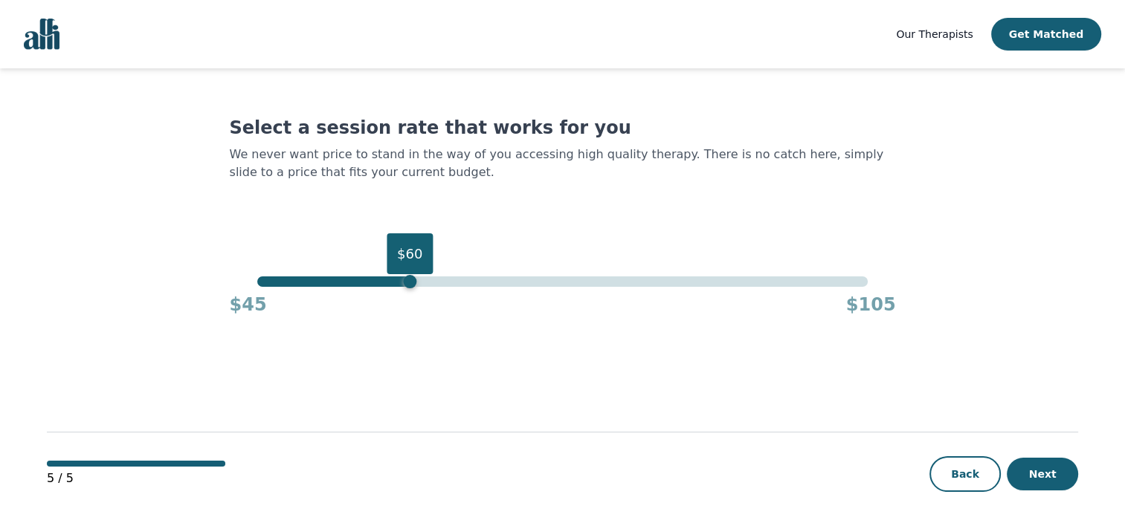
drag, startPoint x: 590, startPoint y: 285, endPoint x: 408, endPoint y: 292, distance: 182.3
click at [407, 282] on div "$60" at bounding box center [409, 281] width 13 height 13
click at [1033, 476] on button "Next" at bounding box center [1042, 474] width 71 height 33
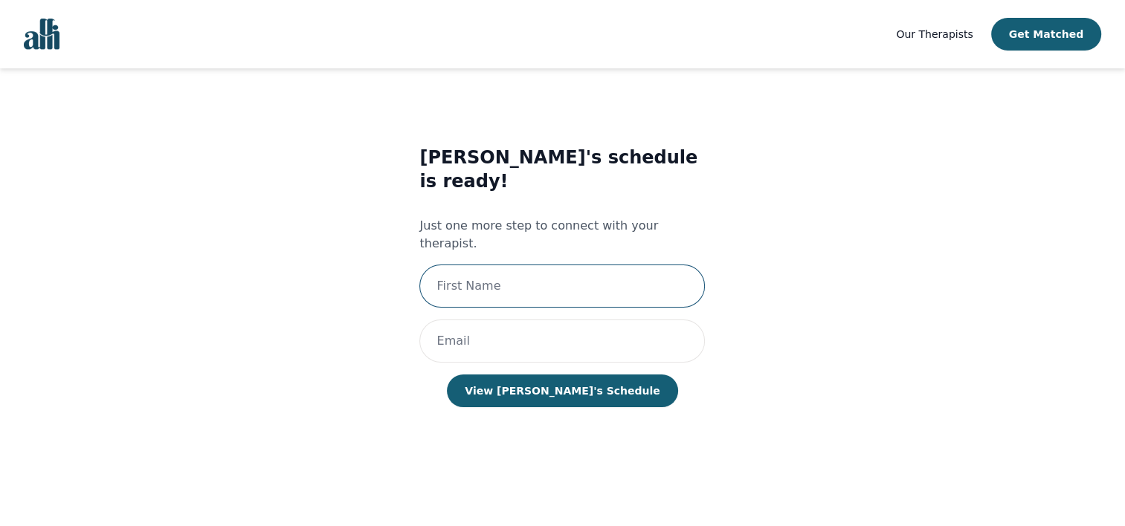
click at [596, 265] on input "text" at bounding box center [561, 286] width 285 height 43
type input "[PERSON_NAME]"
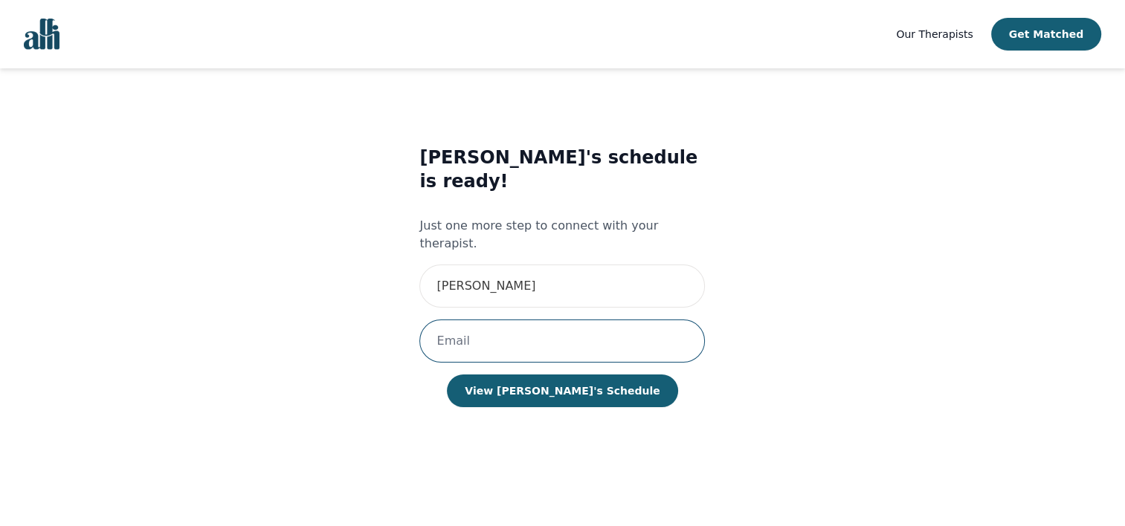
type input "[EMAIL_ADDRESS][DOMAIN_NAME]"
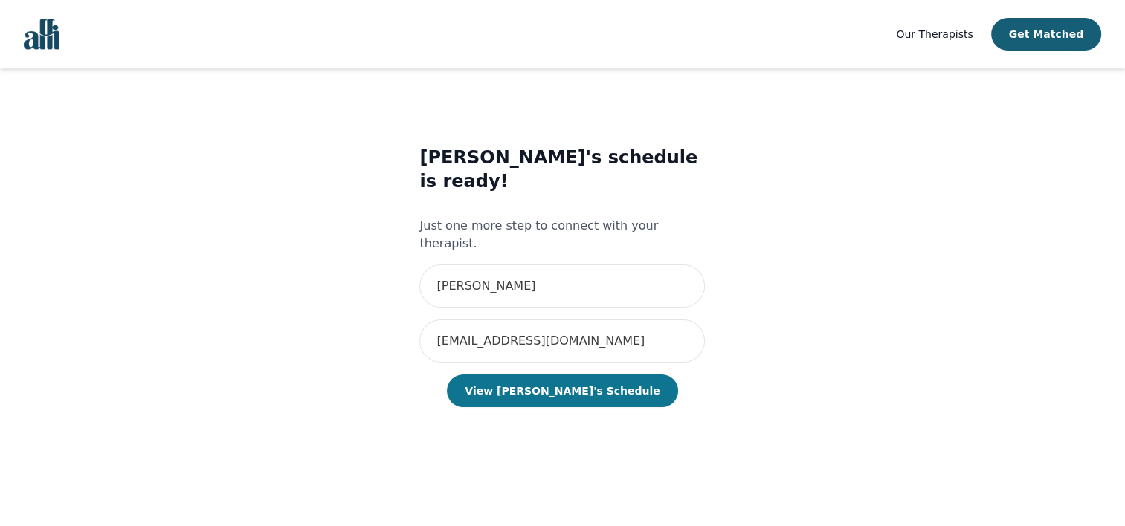
click at [569, 375] on button "View [PERSON_NAME]'s Schedule" at bounding box center [562, 391] width 230 height 33
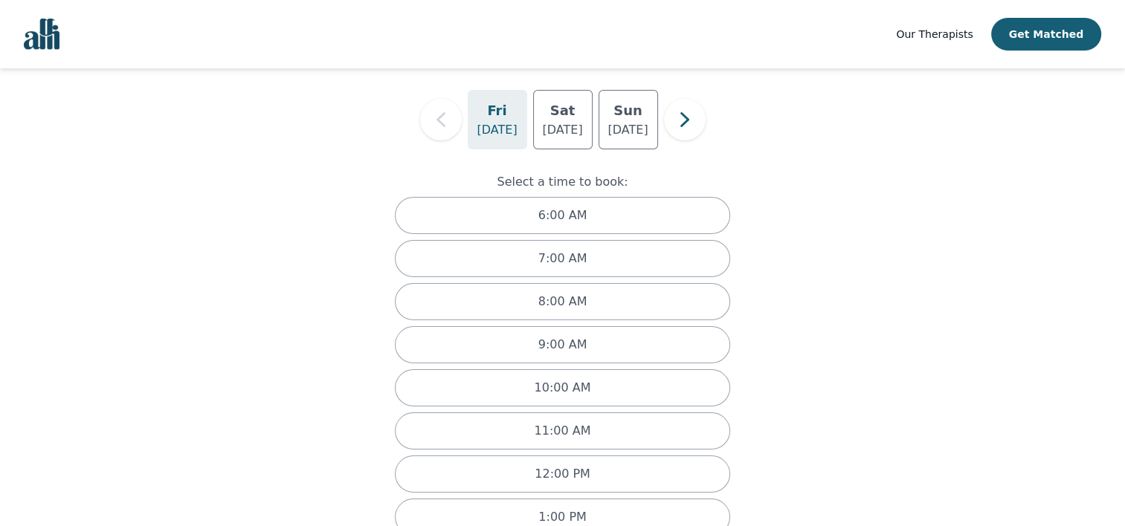
scroll to position [88, 0]
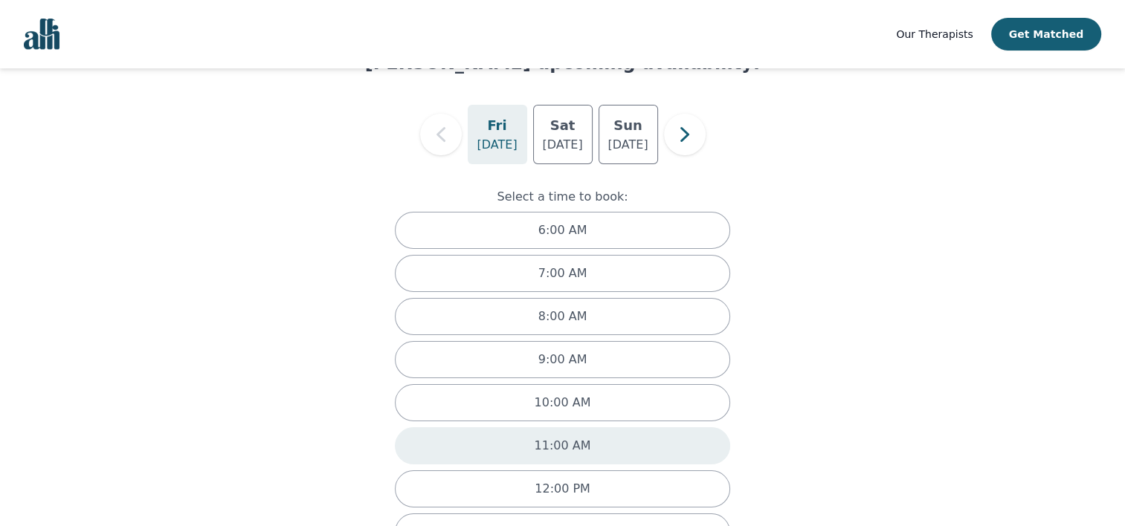
drag, startPoint x: 627, startPoint y: 445, endPoint x: 638, endPoint y: 444, distance: 11.2
click at [627, 445] on div "11:00 AM" at bounding box center [563, 445] width 336 height 37
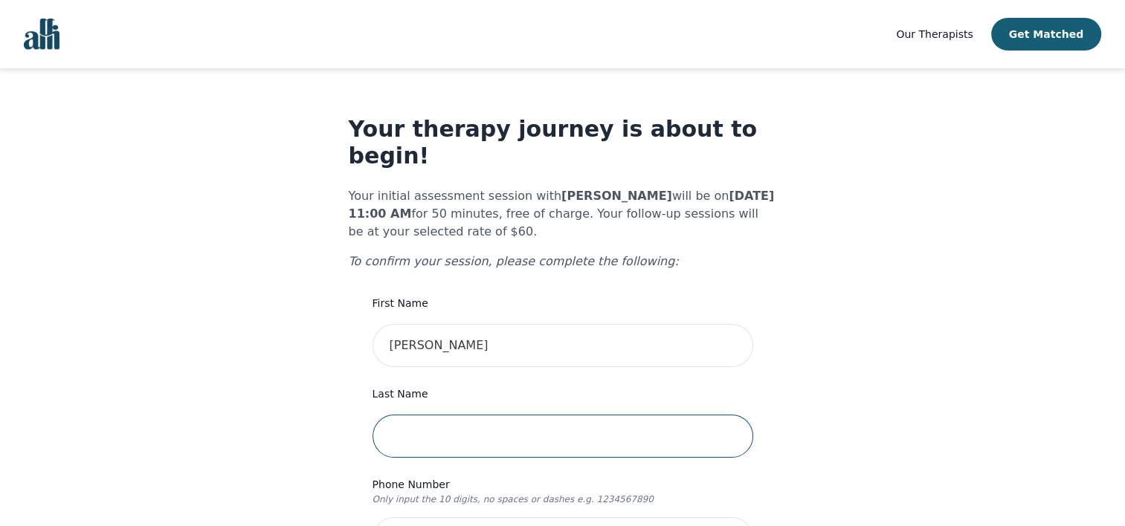
click at [474, 415] on input "text" at bounding box center [562, 436] width 381 height 43
type input "Humpelstetter"
type input "[STREET_ADDRESS]"
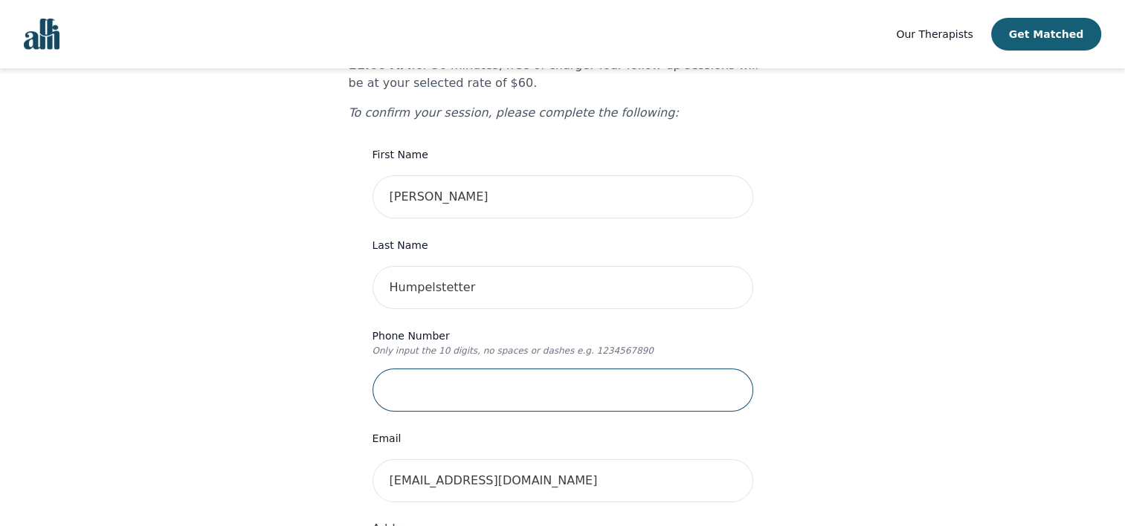
click at [517, 369] on input "tel" at bounding box center [562, 390] width 381 height 43
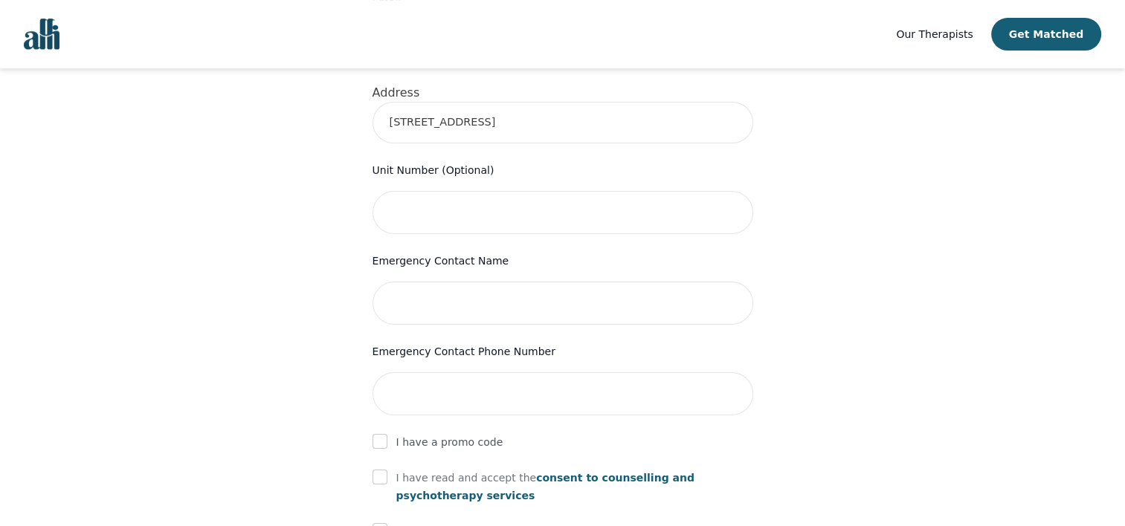
scroll to position [595, 0]
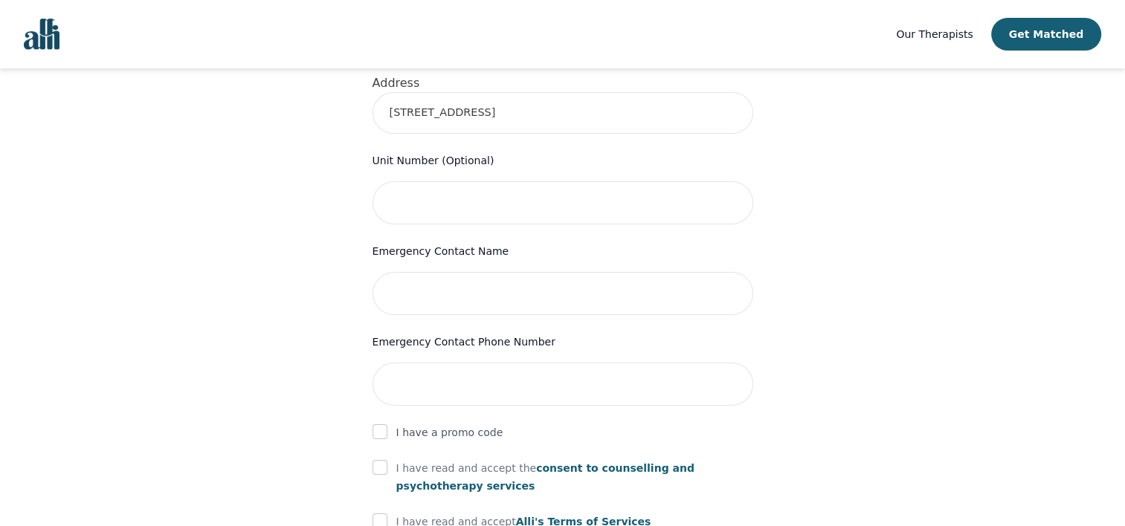
type input "[PHONE_NUMBER]"
click at [577, 272] on input "text" at bounding box center [562, 293] width 381 height 43
click at [491, 272] on input "text" at bounding box center [562, 293] width 381 height 43
type input "[PERSON_NAME]"
click at [463, 363] on input "tel" at bounding box center [562, 384] width 381 height 43
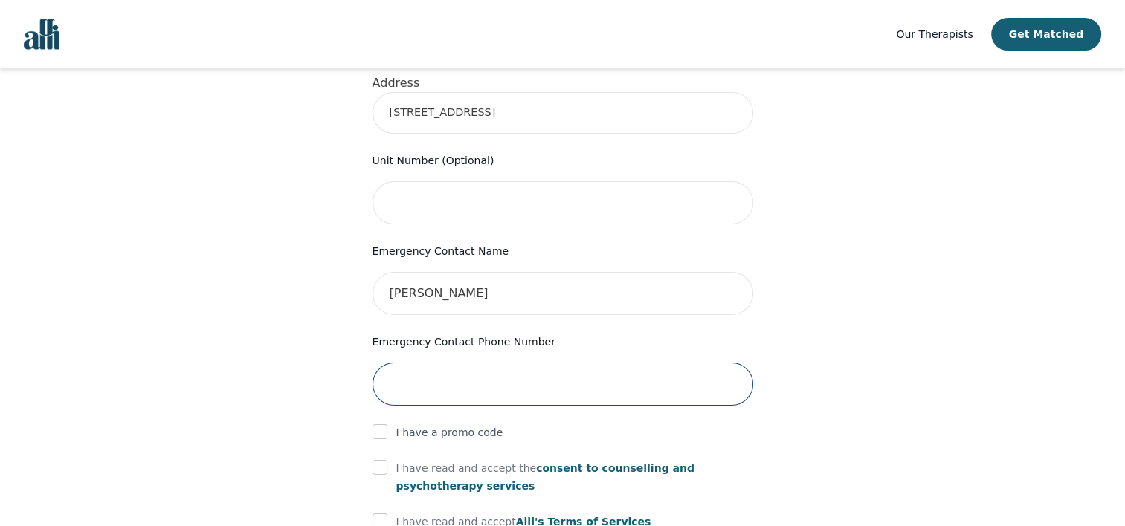
type input "7"
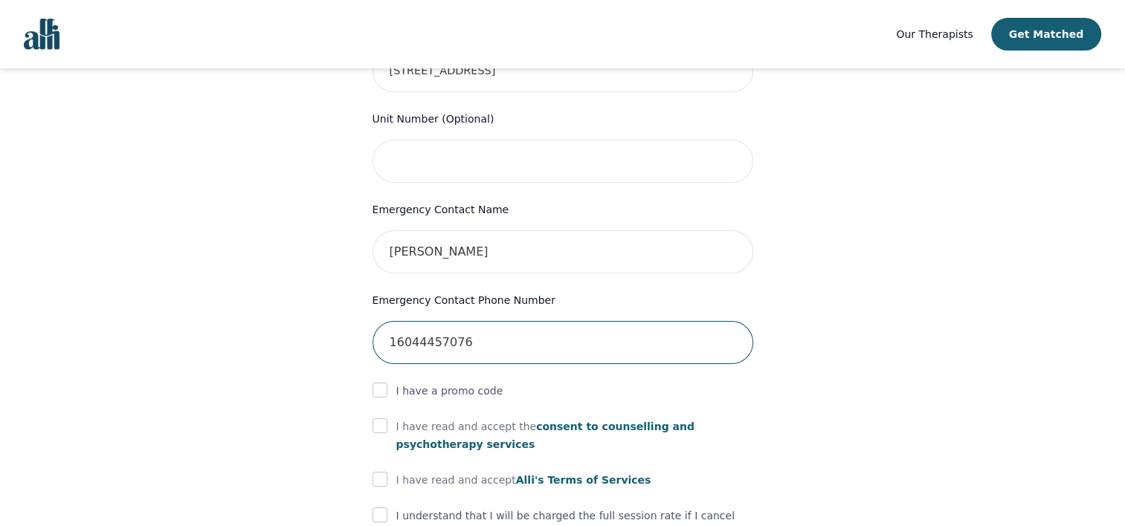
scroll to position [669, 0]
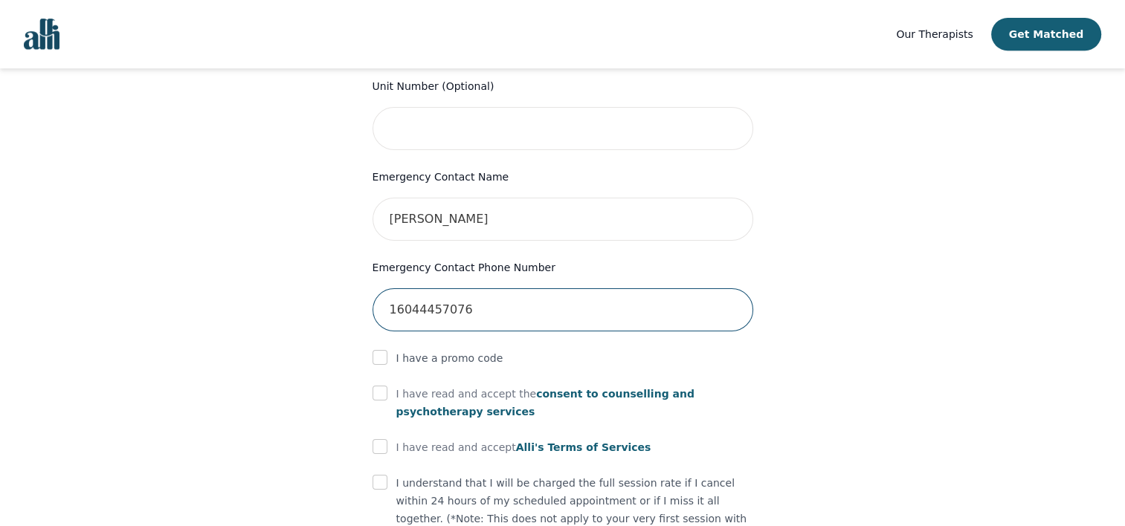
type input "16044457076"
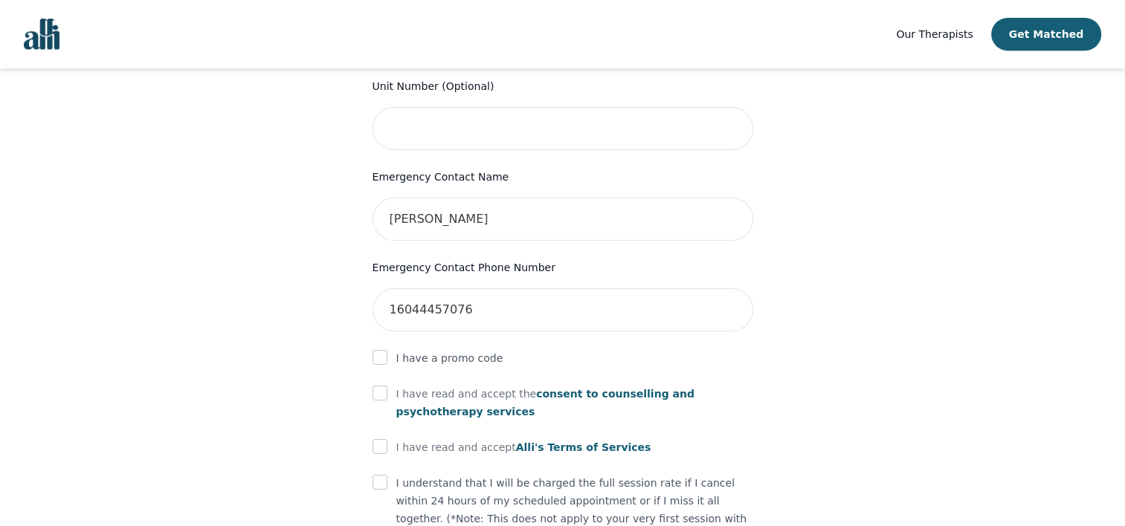
click at [390, 385] on div "I have read and accept the consent to counselling and [MEDICAL_DATA] services" at bounding box center [562, 403] width 381 height 36
click at [374, 386] on input "checkbox" at bounding box center [379, 393] width 15 height 15
checkbox input "true"
click at [387, 439] on div "I have read and accept [PERSON_NAME]'s Terms of Services" at bounding box center [562, 448] width 381 height 18
click at [383, 439] on input "checkbox" at bounding box center [379, 446] width 15 height 15
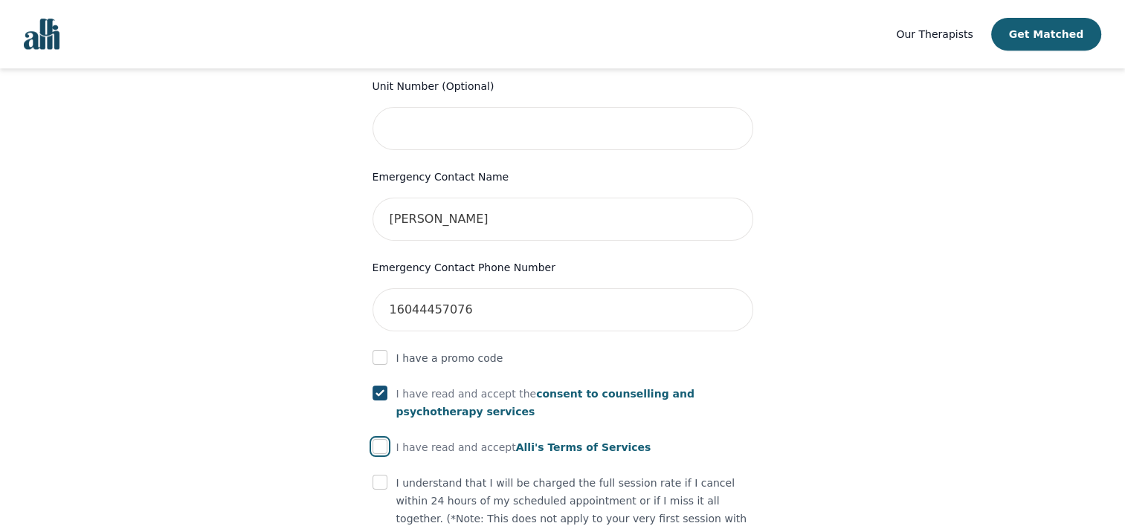
checkbox input "true"
click at [379, 475] on input "checkbox" at bounding box center [379, 482] width 15 height 15
checkbox input "true"
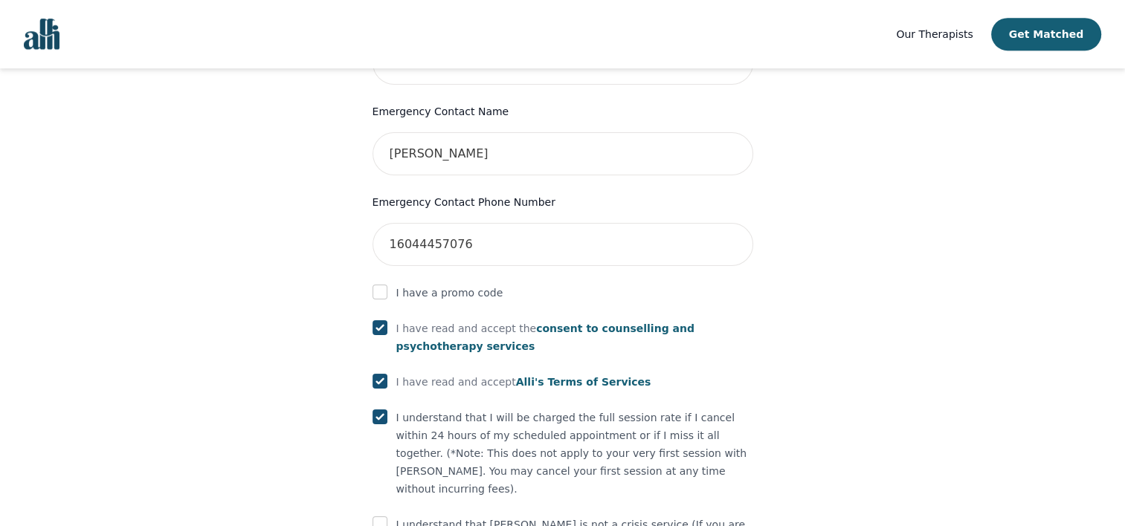
scroll to position [810, 0]
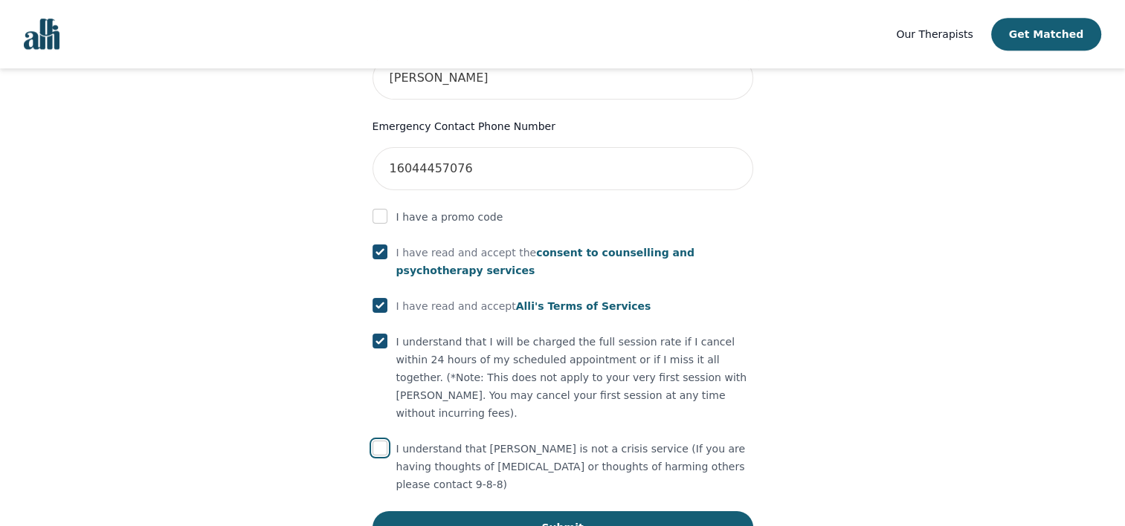
click at [381, 441] on input "checkbox" at bounding box center [379, 448] width 15 height 15
checkbox input "true"
click at [496, 511] on button "Submit" at bounding box center [562, 527] width 381 height 33
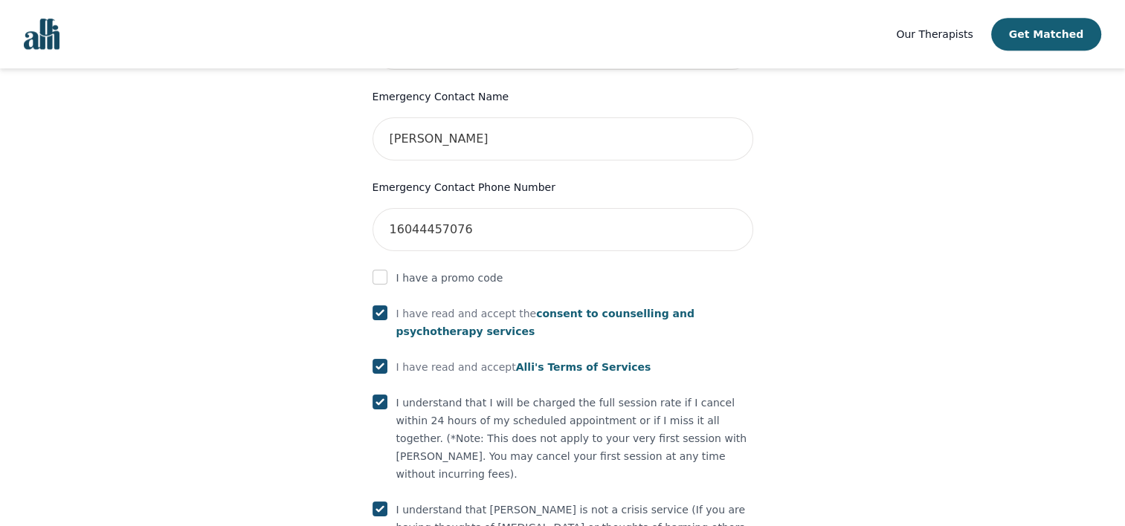
scroll to position [659, 0]
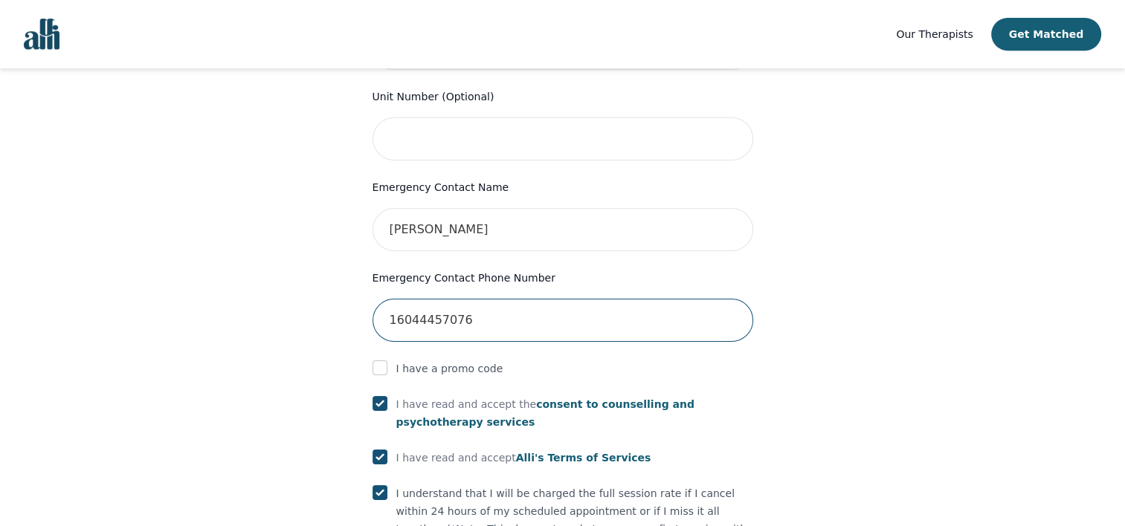
click at [398, 300] on input "16044457076" at bounding box center [562, 320] width 381 height 43
type input "6044457076"
click at [787, 337] on div "Your therapy journey is about to begin! Your initial assessment session with [P…" at bounding box center [562, 112] width 1089 height 1405
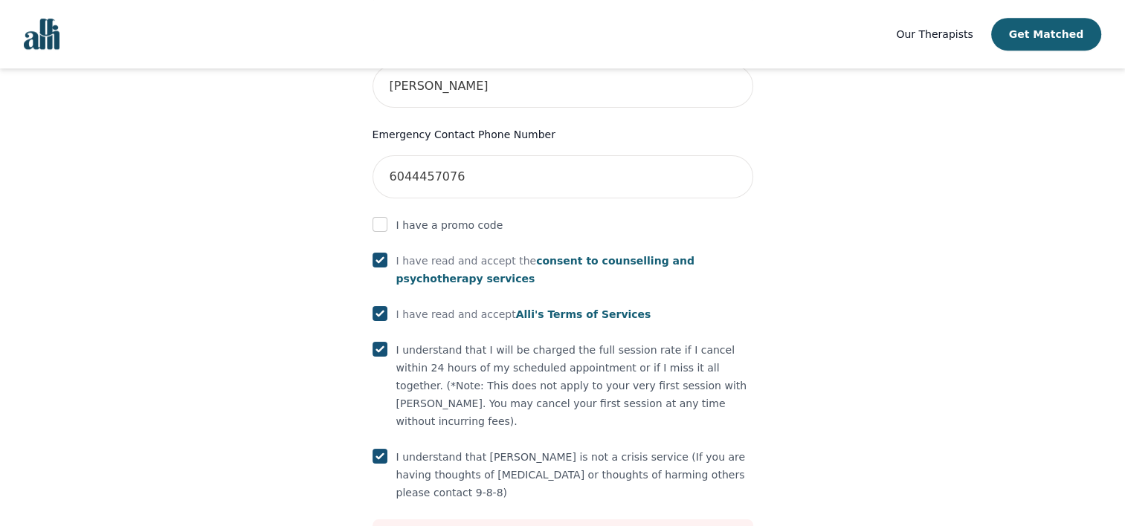
scroll to position [882, 0]
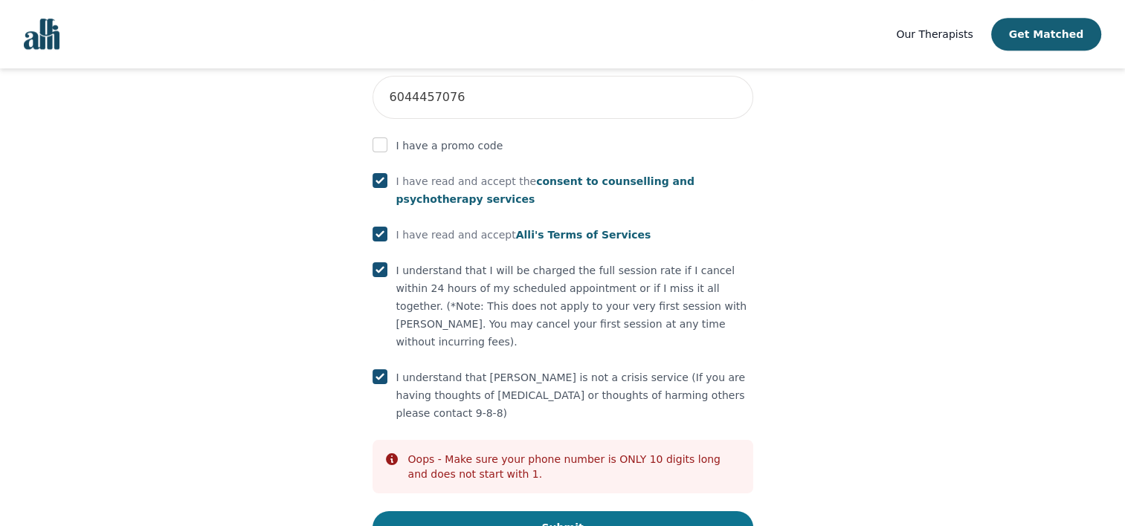
click at [577, 511] on button "Submit" at bounding box center [562, 527] width 381 height 33
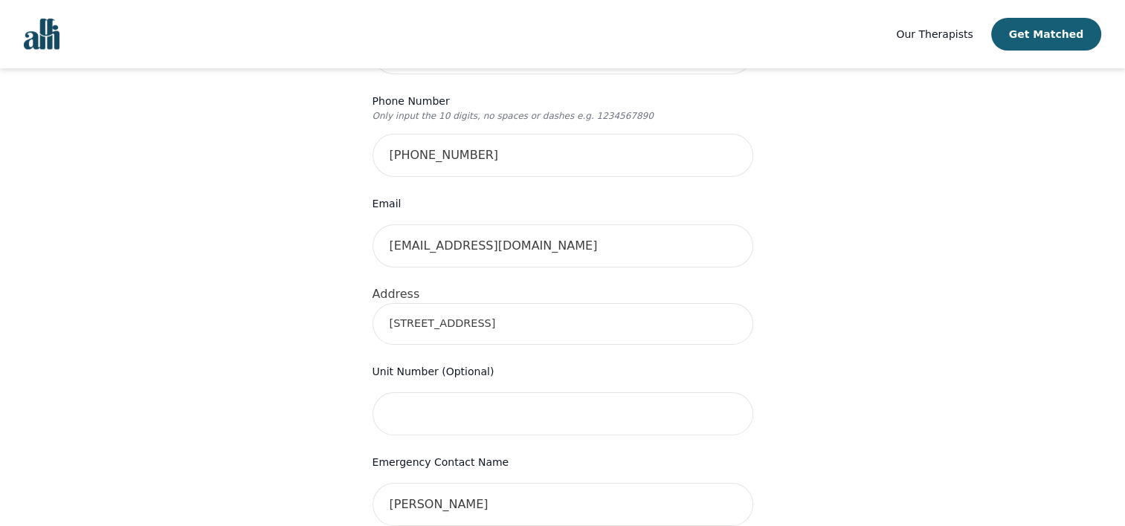
scroll to position [361, 0]
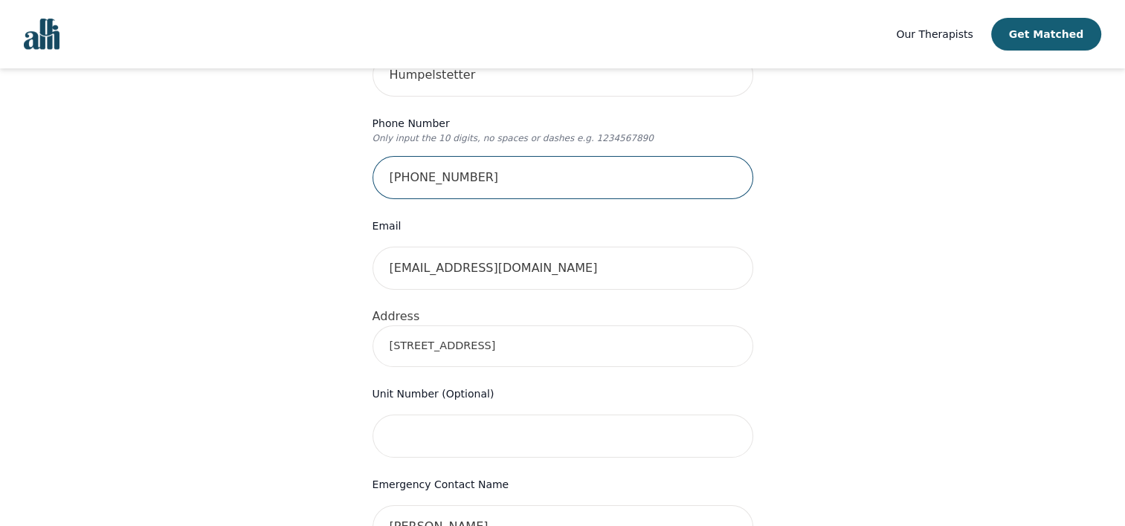
click at [439, 156] on input "[PHONE_NUMBER]" at bounding box center [562, 177] width 381 height 43
type input "4166607427"
click at [899, 320] on div "Your therapy journey is about to begin! Your initial assessment session with [P…" at bounding box center [562, 409] width 1089 height 1405
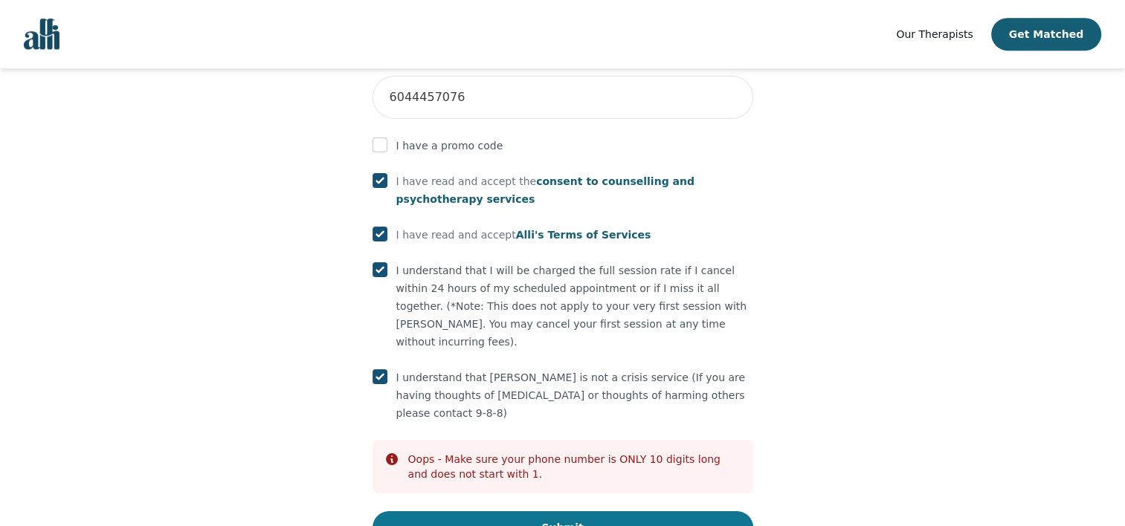
click at [644, 511] on button "Submit" at bounding box center [562, 527] width 381 height 33
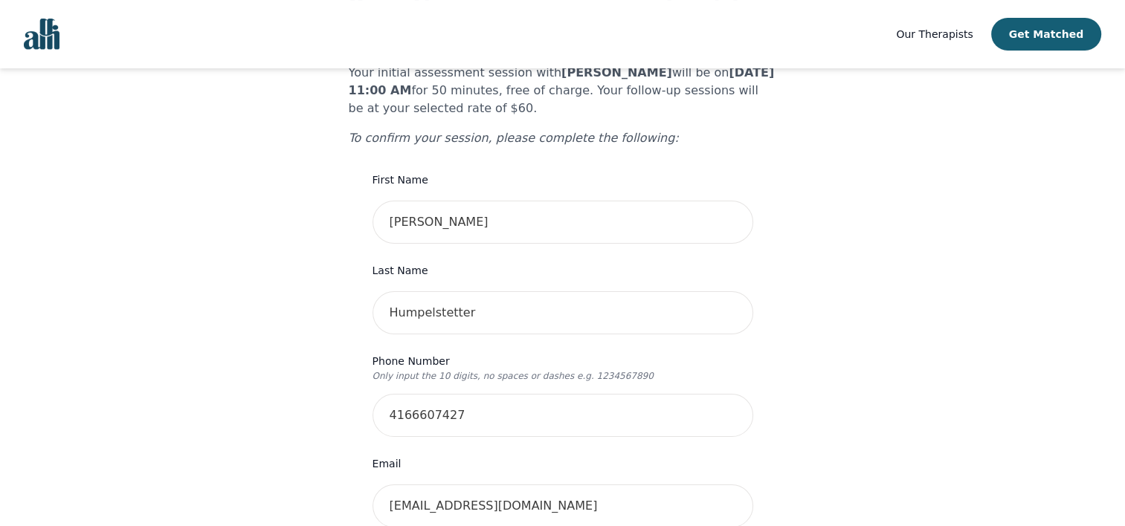
scroll to position [421, 0]
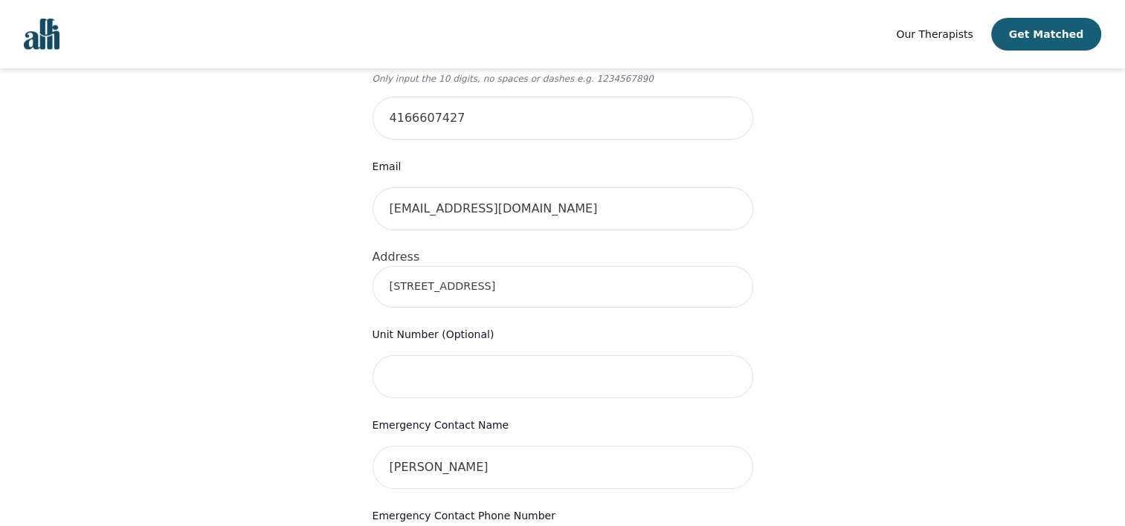
click at [562, 266] on input "[STREET_ADDRESS]" at bounding box center [562, 287] width 381 height 42
click at [841, 363] on div "Your therapy journey is about to begin! Your initial assessment session with [P…" at bounding box center [562, 343] width 1089 height 1390
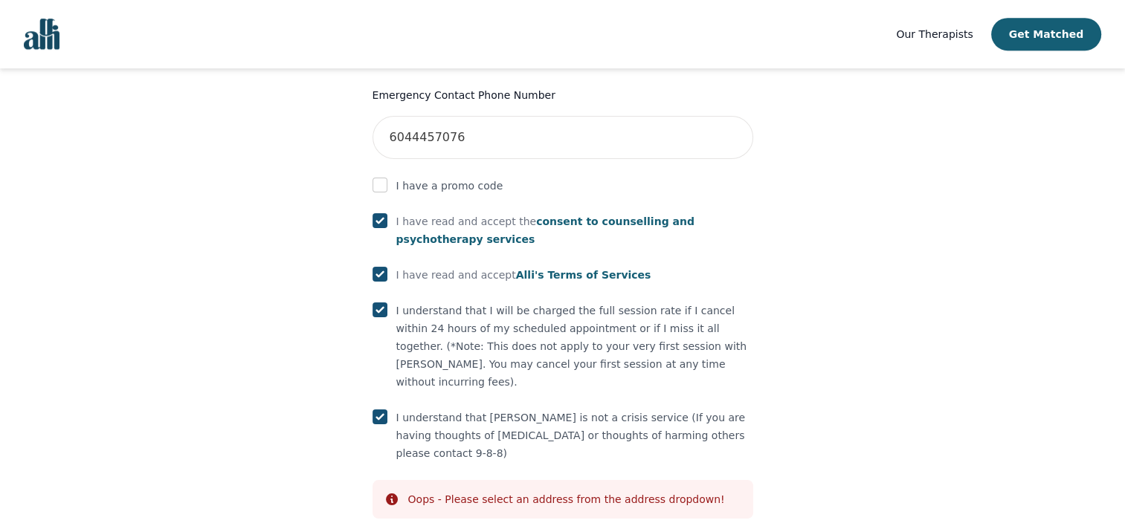
scroll to position [867, 0]
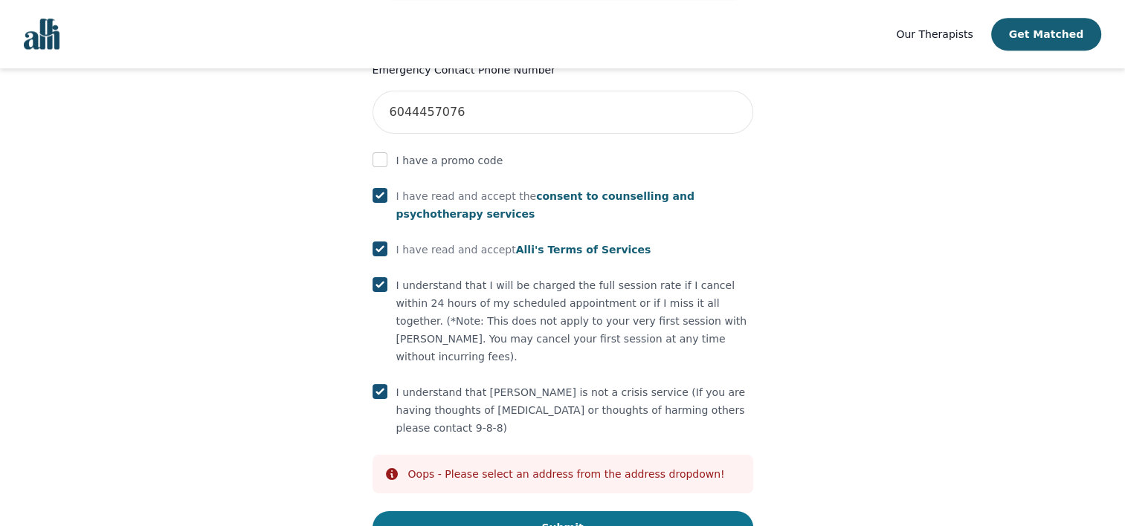
click at [619, 511] on button "Submit" at bounding box center [562, 527] width 381 height 33
click at [682, 511] on button "Submit" at bounding box center [562, 527] width 381 height 33
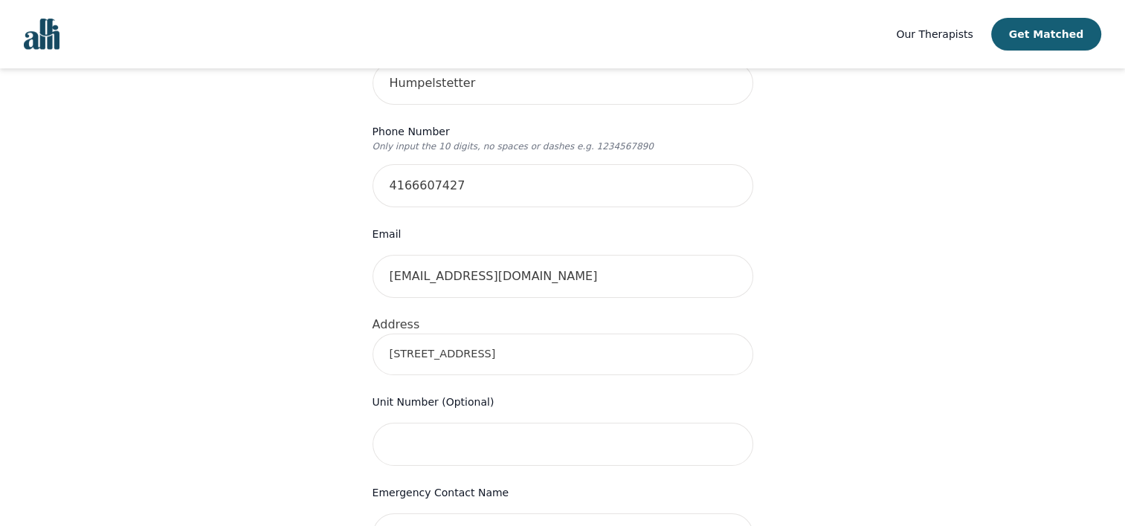
scroll to position [272, 0]
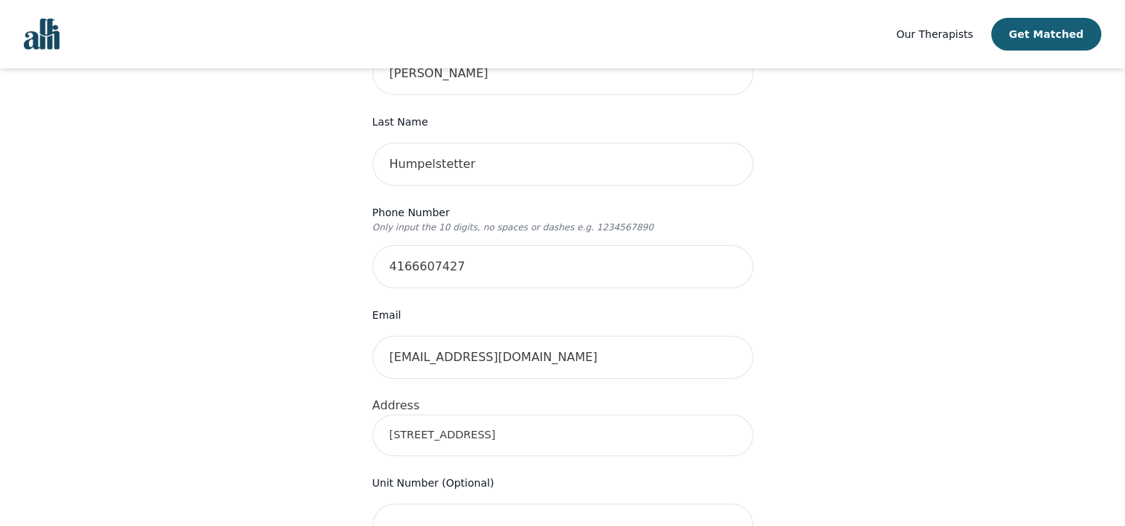
click at [540, 415] on input "[STREET_ADDRESS]" at bounding box center [562, 436] width 381 height 42
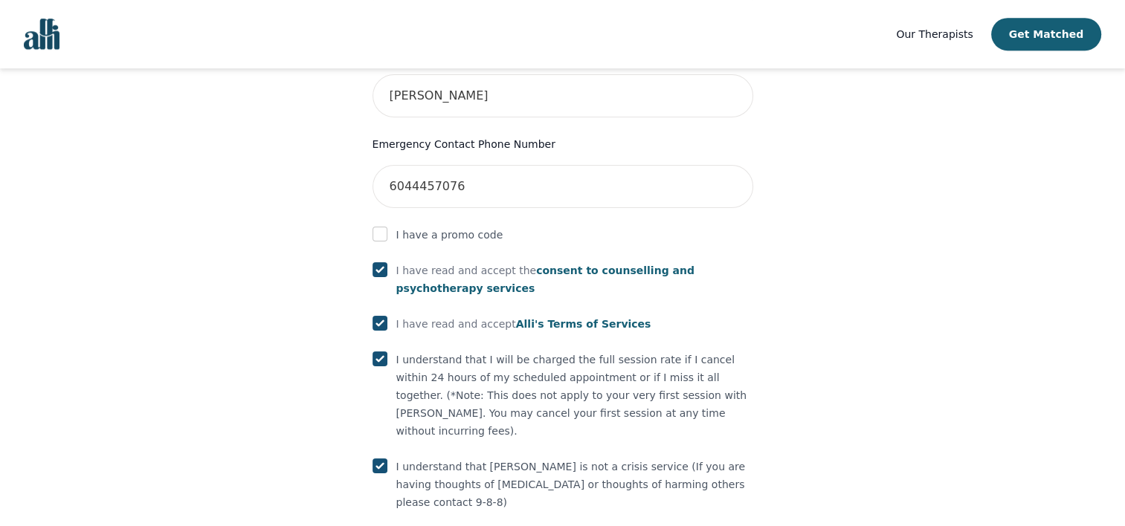
scroll to position [421, 0]
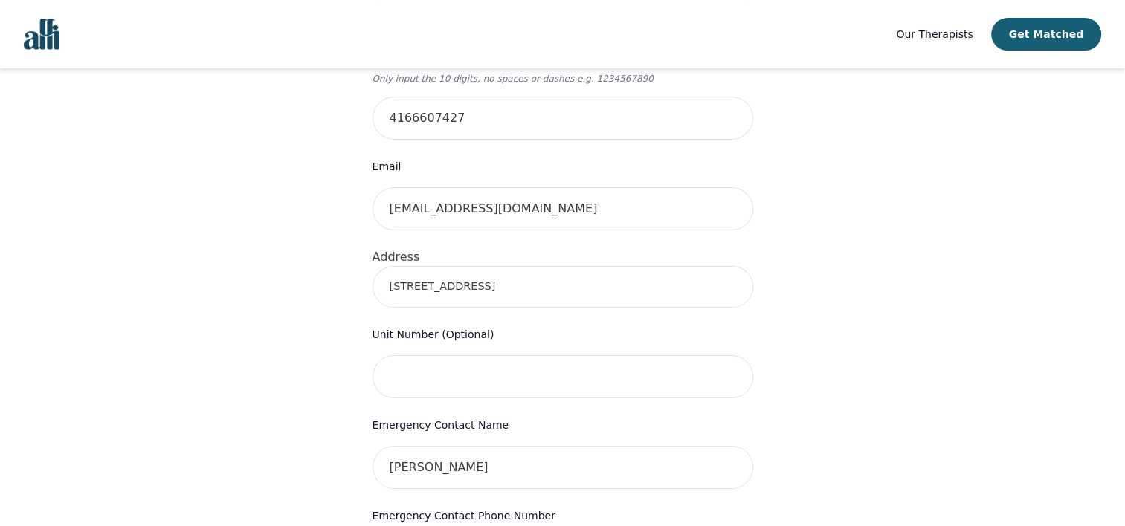
type input "[STREET_ADDRESS]"
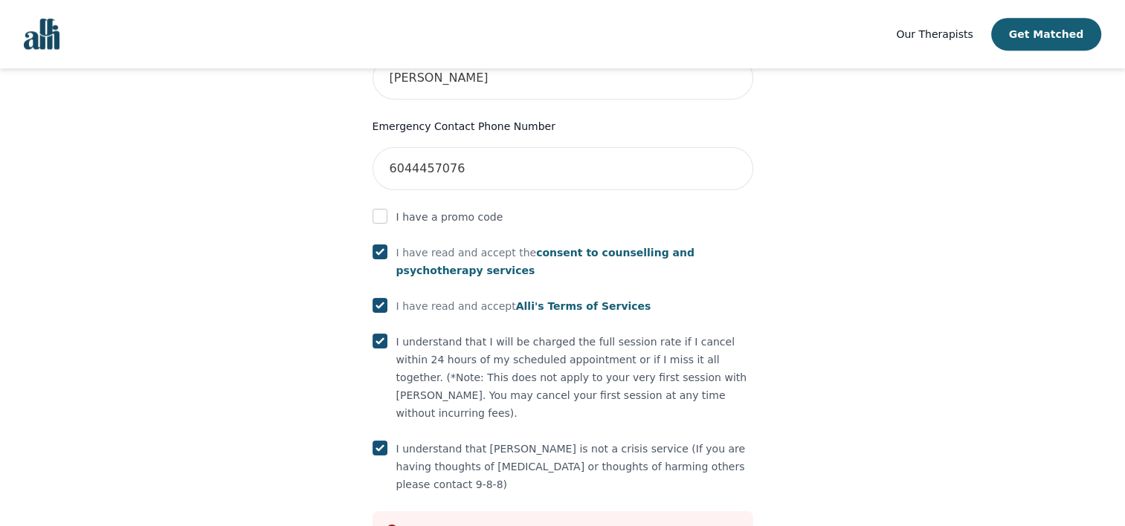
scroll to position [867, 0]
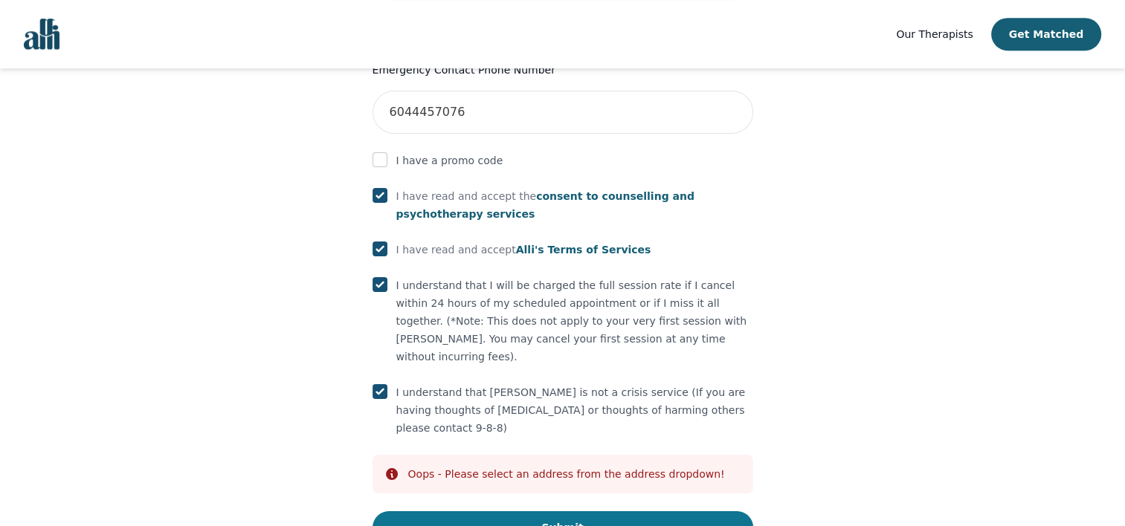
click at [635, 511] on button "Submit" at bounding box center [562, 527] width 381 height 33
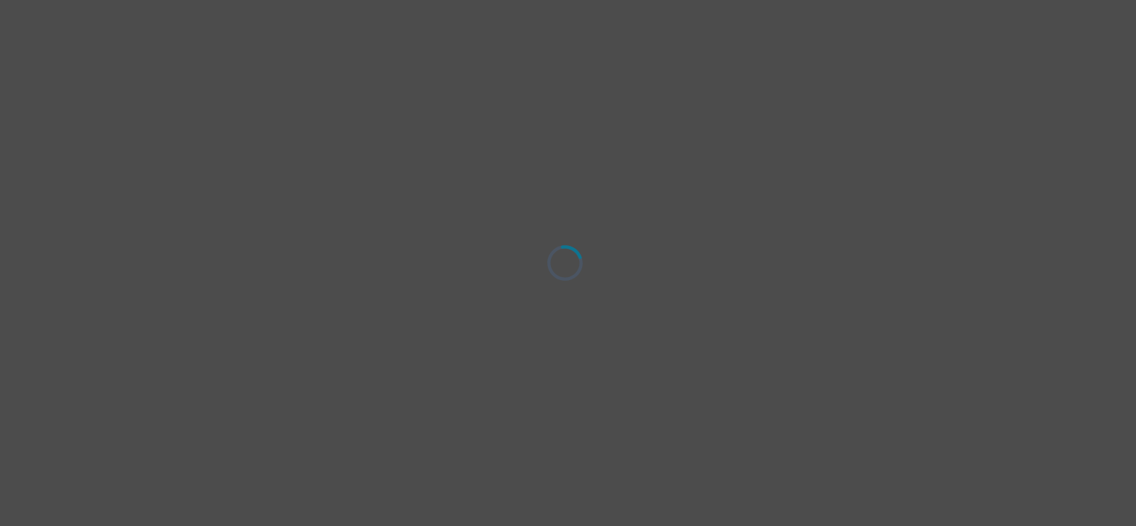
select select "[DEMOGRAPHIC_DATA]"
select select "she/her"
select select "Partnered"
select select "Bachelor degree"
select select "Google Search"
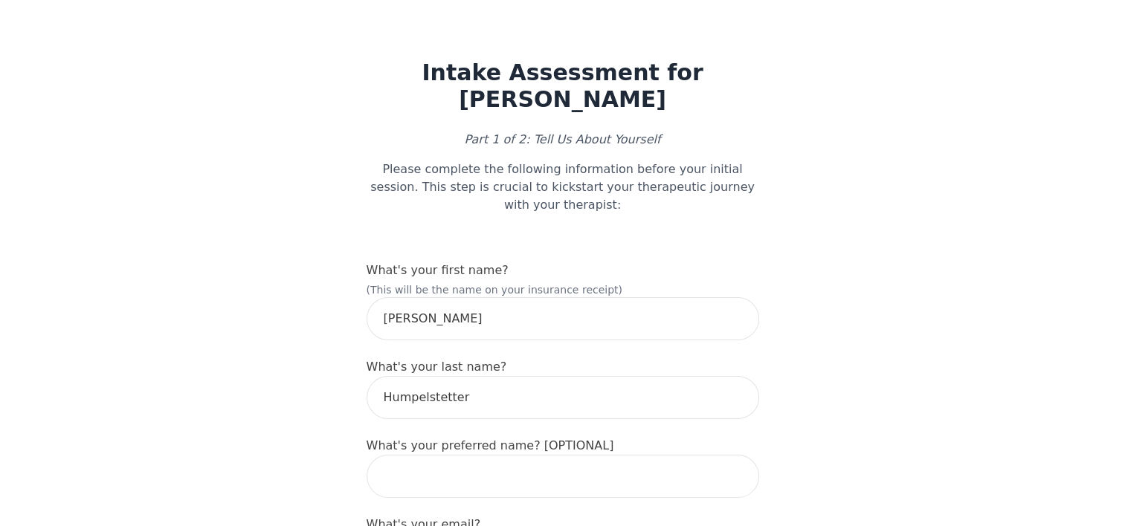
scroll to position [149, 0]
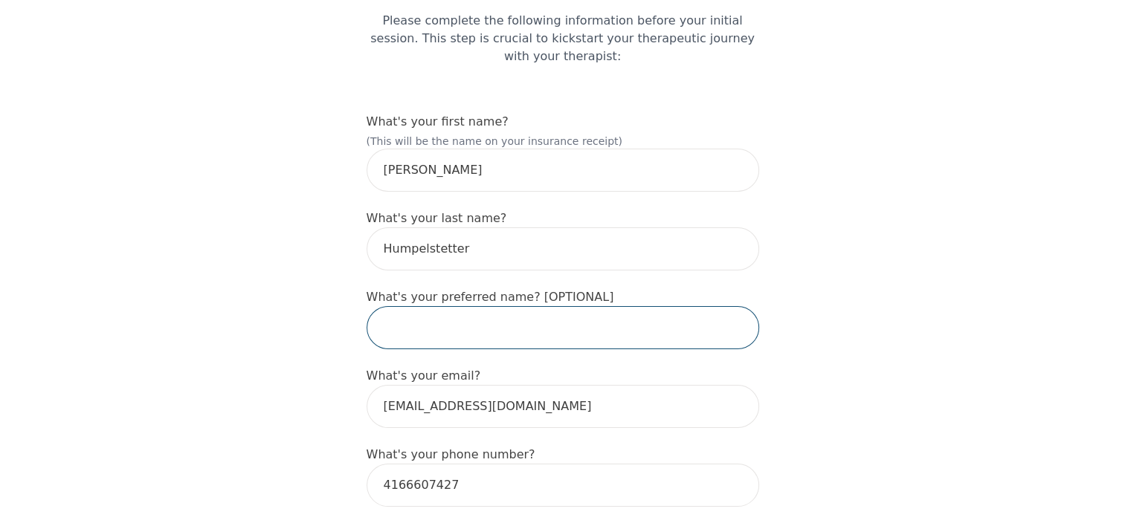
click at [498, 311] on input "text" at bounding box center [562, 327] width 393 height 43
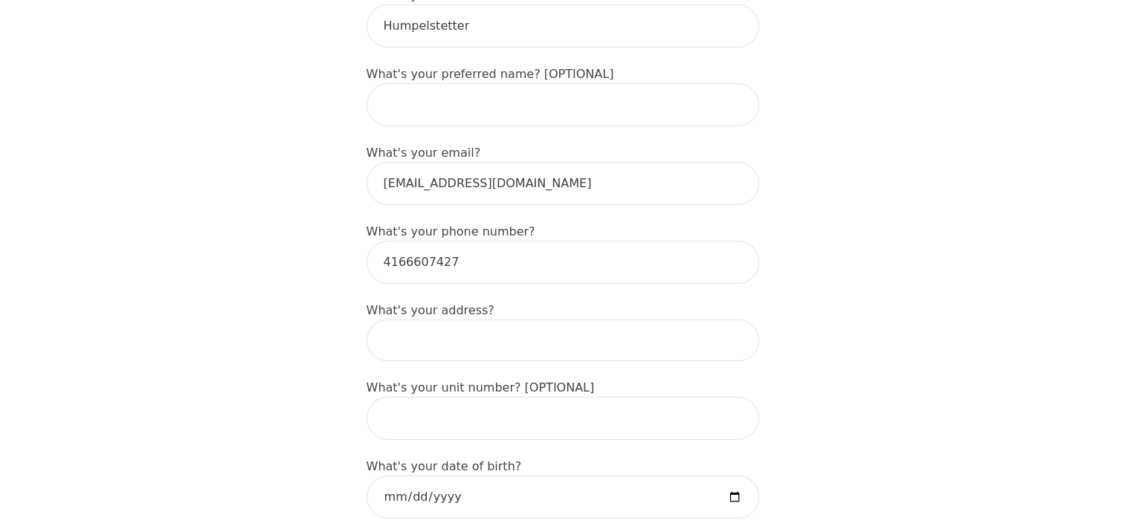
click at [518, 323] on input at bounding box center [562, 341] width 393 height 42
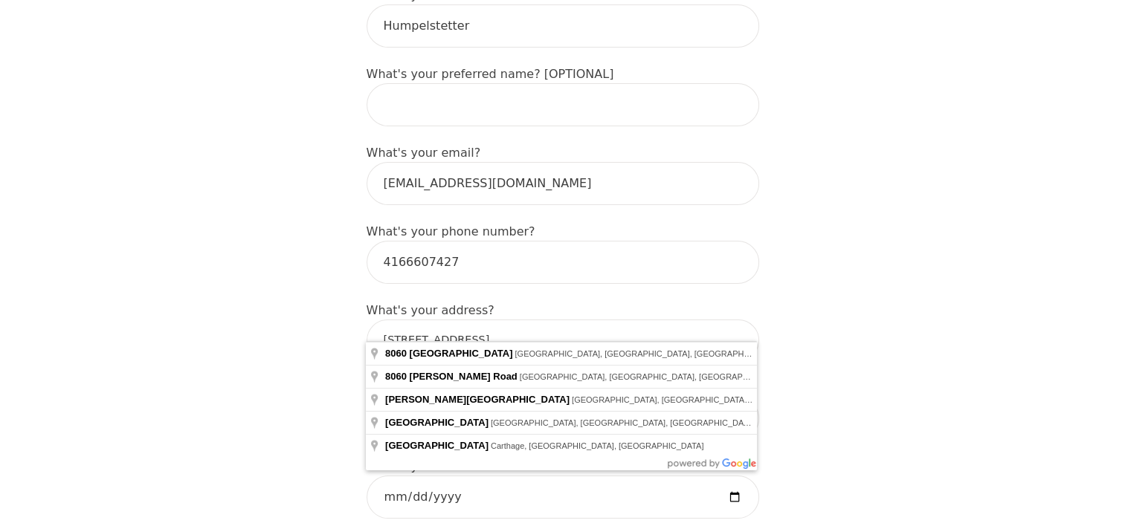
type input "[STREET_ADDRESS]"
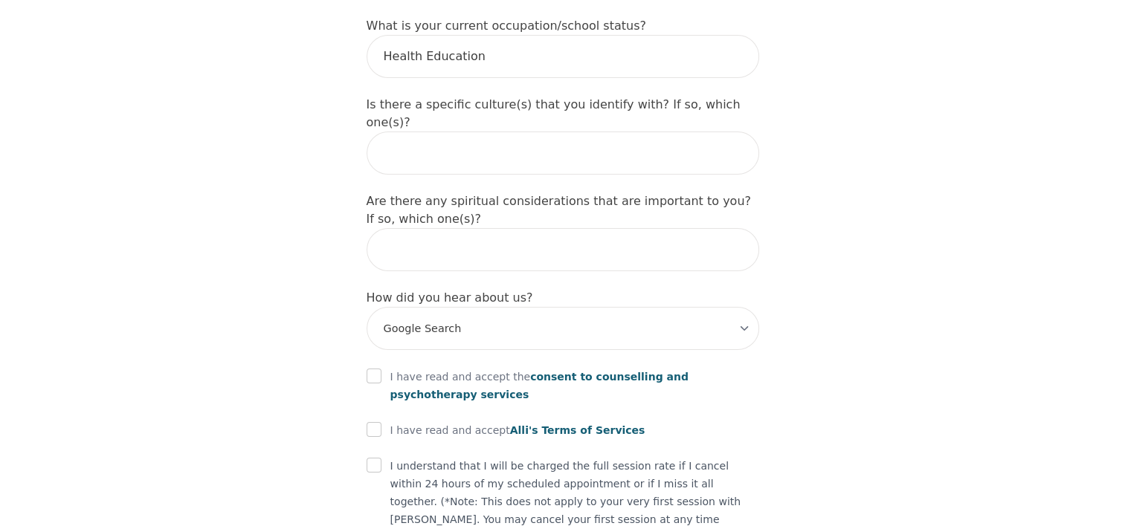
scroll to position [1635, 0]
drag, startPoint x: 381, startPoint y: 309, endPoint x: 387, endPoint y: 326, distance: 17.9
click at [382, 367] on div "I have read and accept the consent to counselling and [MEDICAL_DATA] services" at bounding box center [562, 385] width 393 height 36
click at [378, 368] on input "checkbox" at bounding box center [373, 375] width 15 height 15
checkbox input "true"
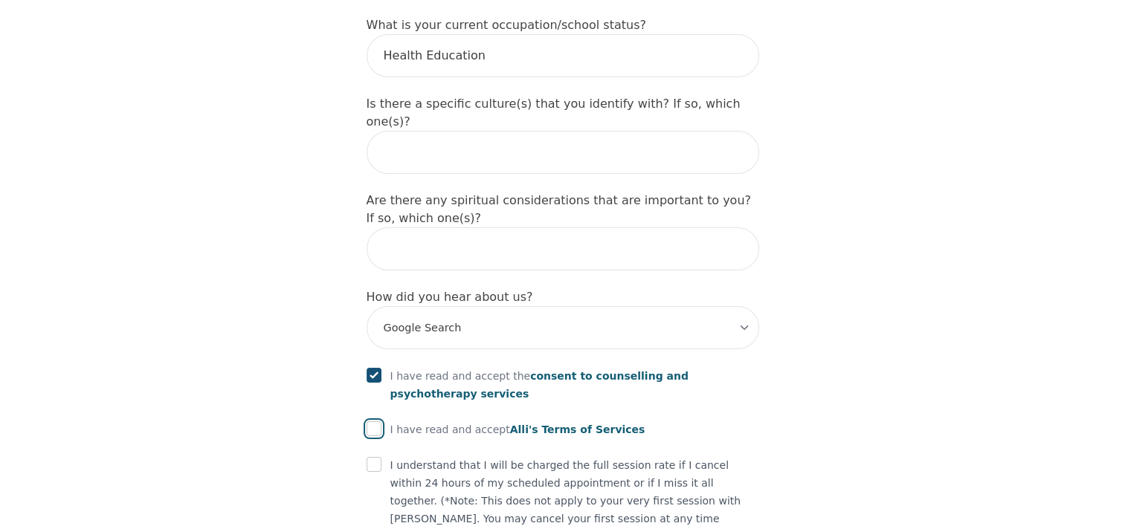
click at [372, 422] on input "checkbox" at bounding box center [373, 429] width 15 height 15
checkbox input "true"
click at [375, 457] on input "checkbox" at bounding box center [373, 464] width 15 height 15
checkbox input "true"
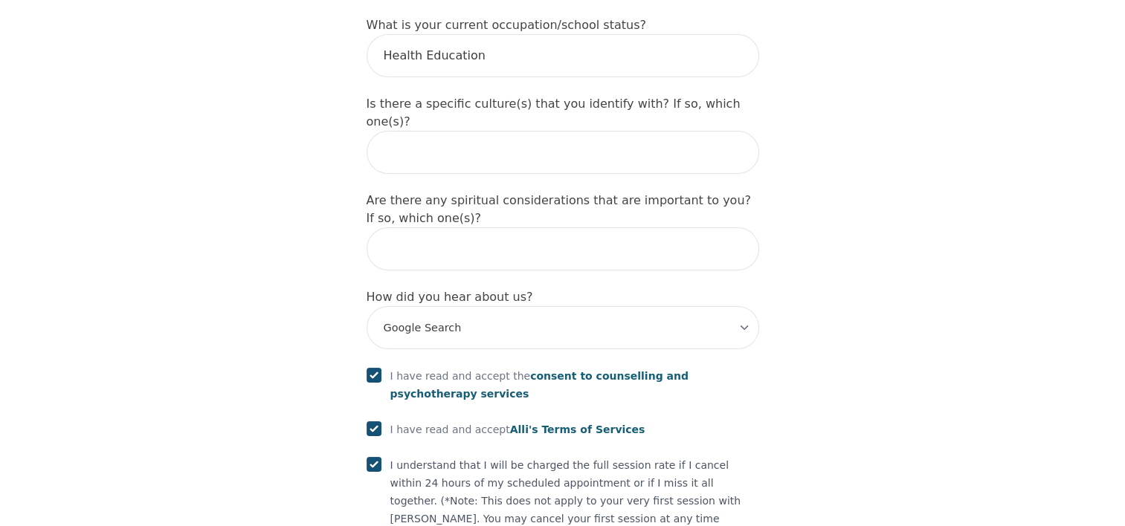
checkbox input "true"
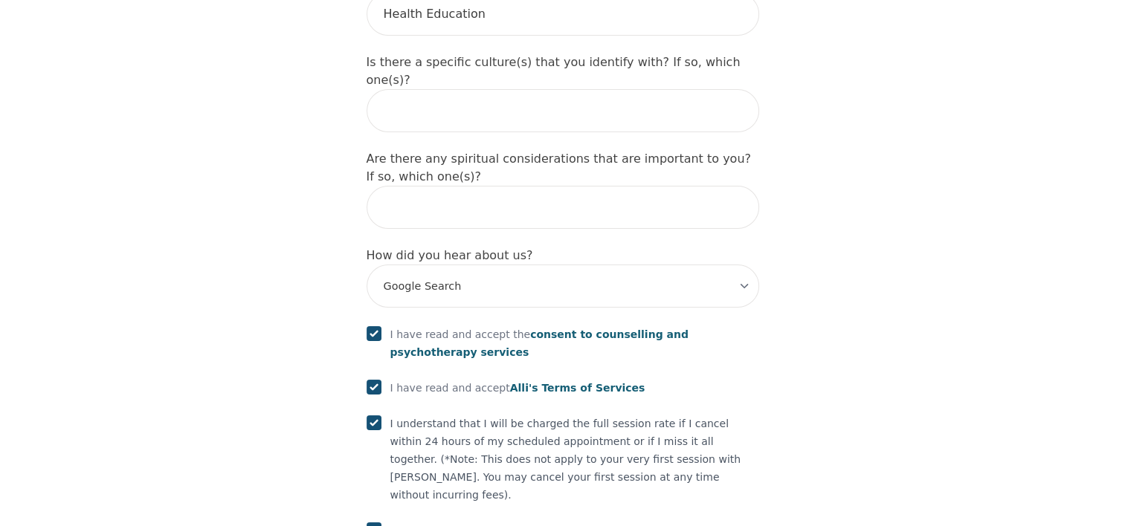
scroll to position [1710, 0]
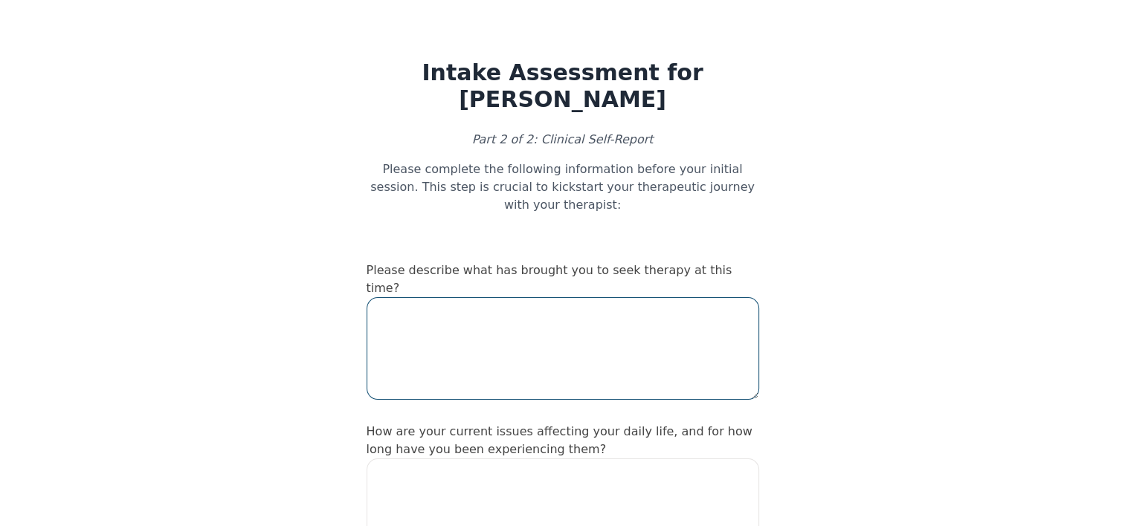
click at [495, 297] on textarea at bounding box center [562, 348] width 393 height 103
type textarea "m"
type textarea "Currently pregnant and need some emotional support"
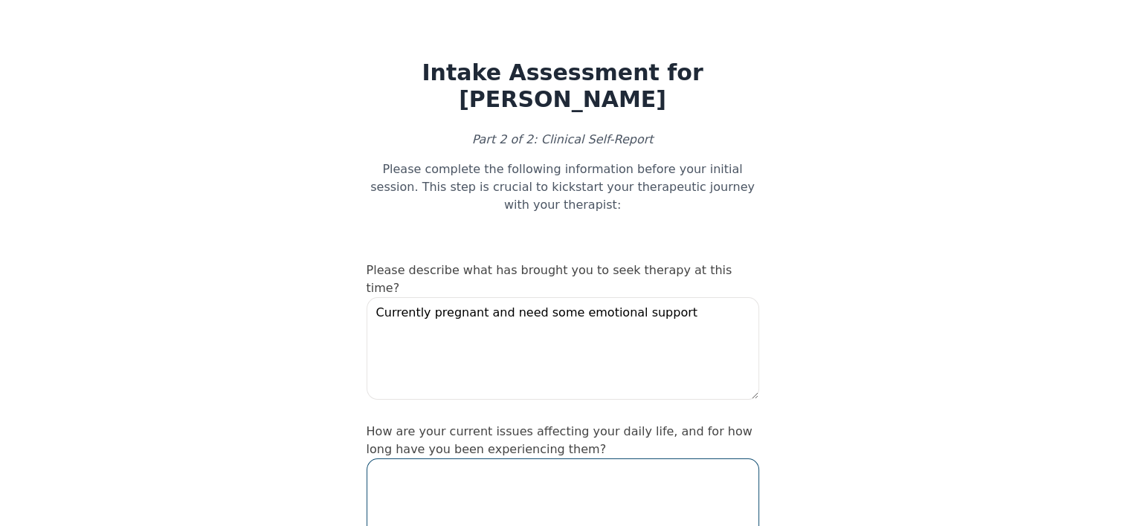
click at [550, 461] on textarea at bounding box center [562, 510] width 393 height 103
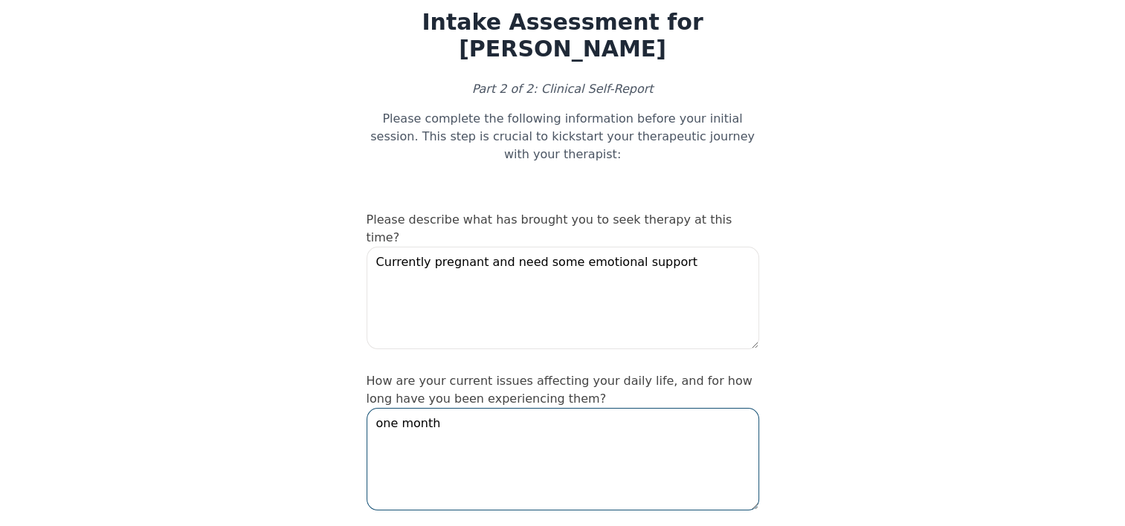
scroll to position [149, 0]
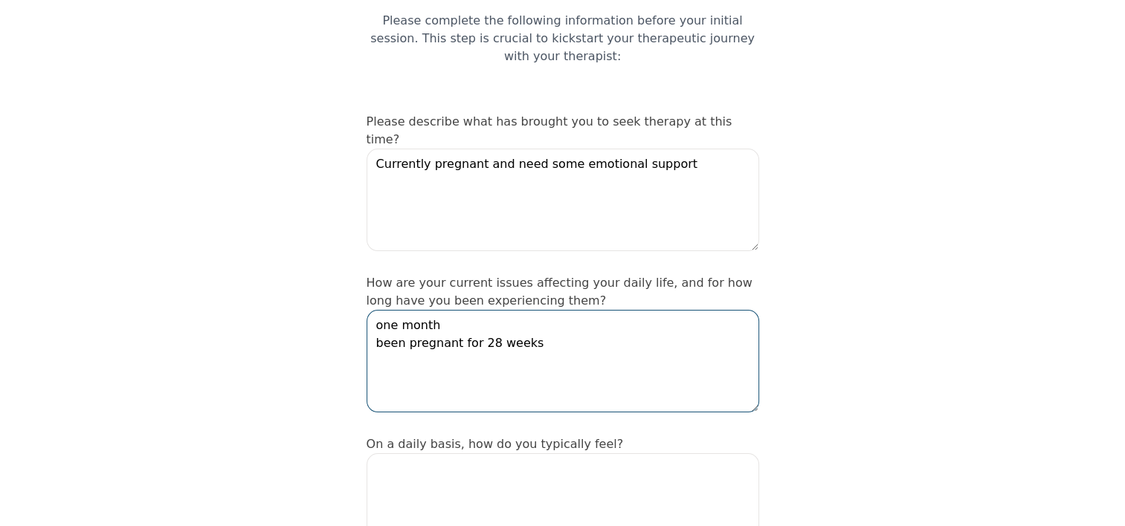
type textarea "one month been pregnant for 28 weeks"
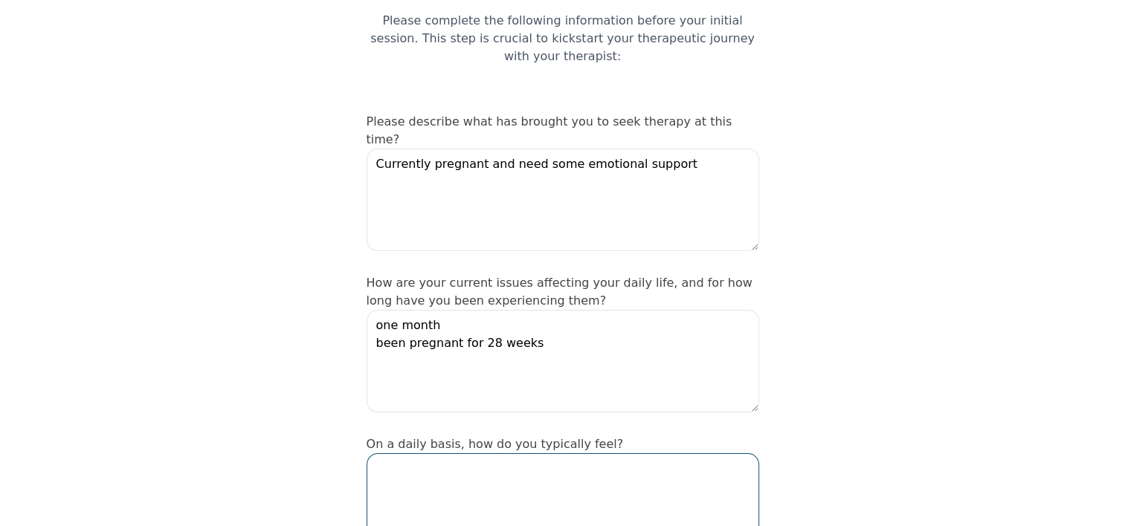
click at [518, 453] on textarea at bounding box center [562, 504] width 393 height 103
type textarea "g"
type textarea "f"
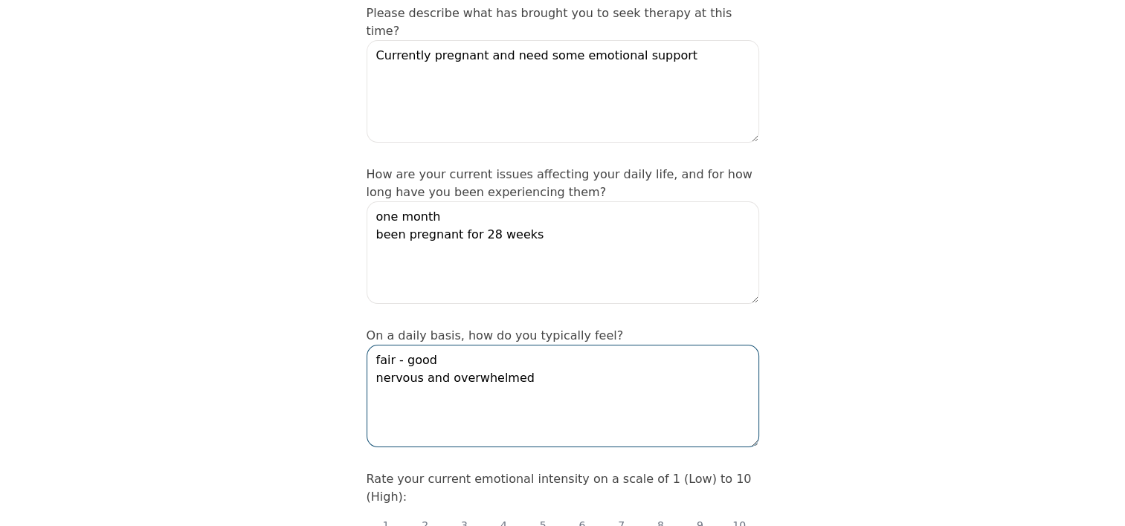
scroll to position [372, 0]
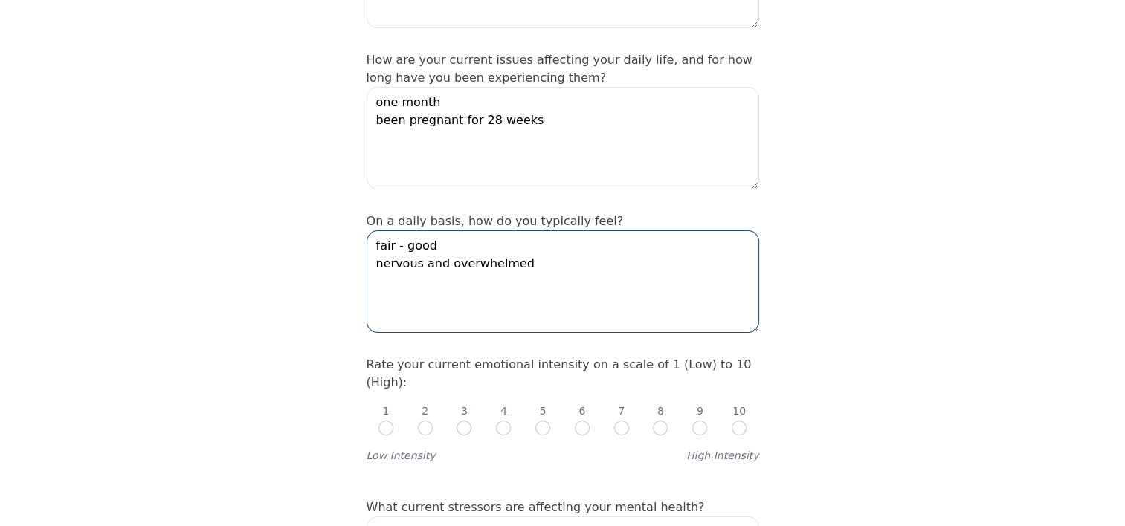
type textarea "fair - good nervous and overwhelmed"
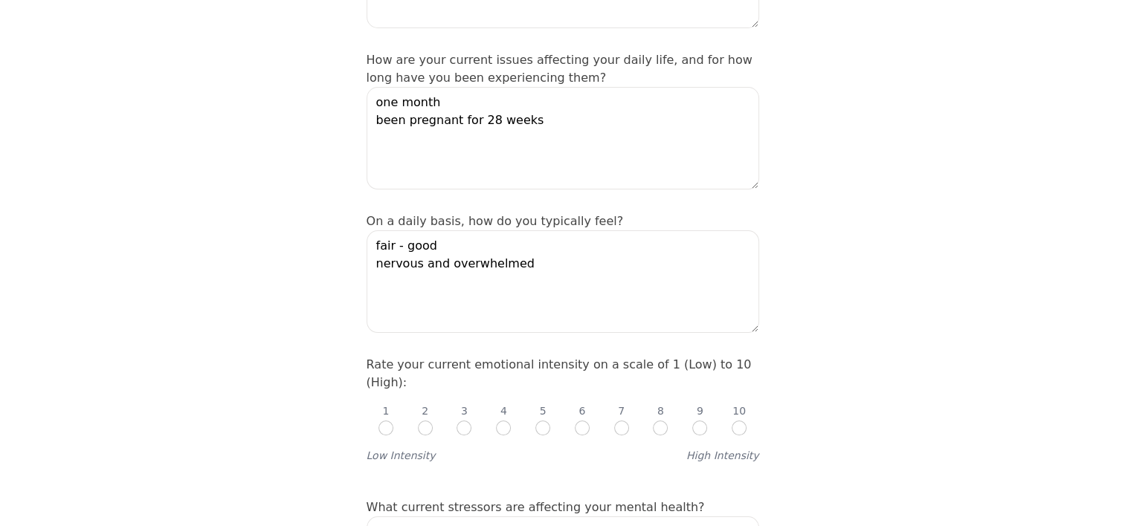
click at [660, 404] on div "8" at bounding box center [660, 420] width 15 height 33
click at [654, 421] on input "radio" at bounding box center [660, 428] width 15 height 15
radio input "true"
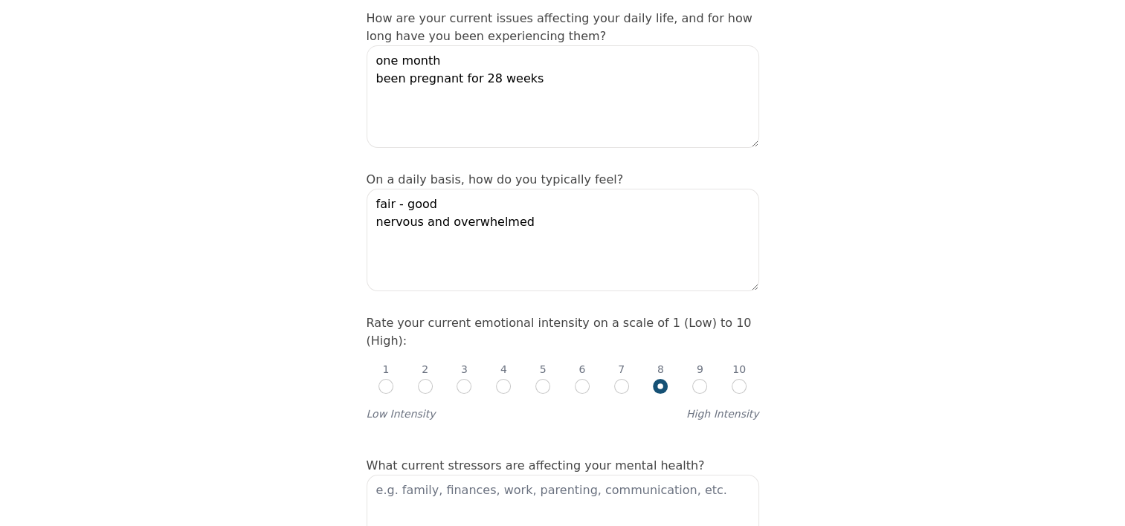
scroll to position [446, 0]
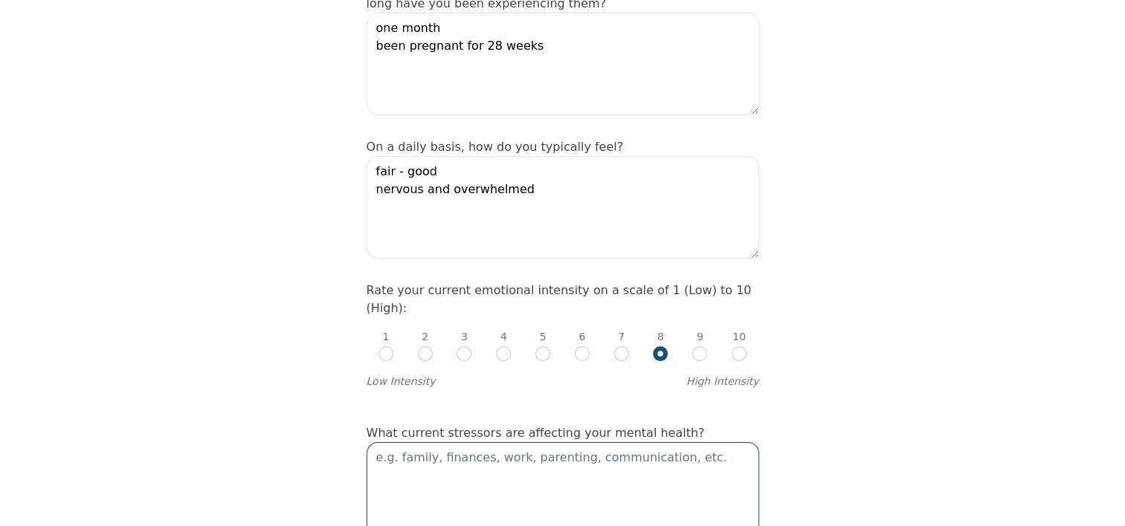
click at [650, 442] on textarea at bounding box center [562, 493] width 393 height 103
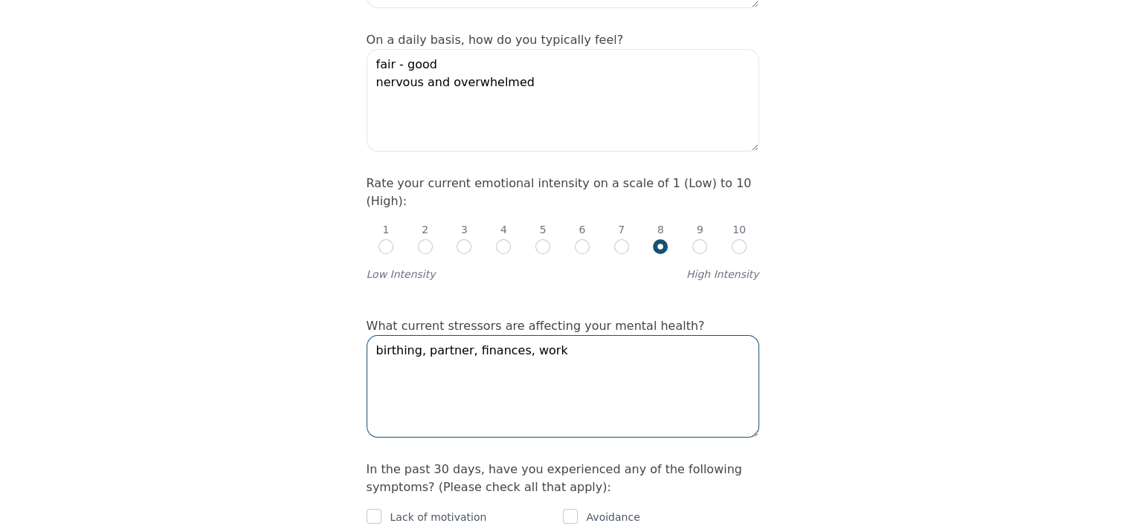
scroll to position [669, 0]
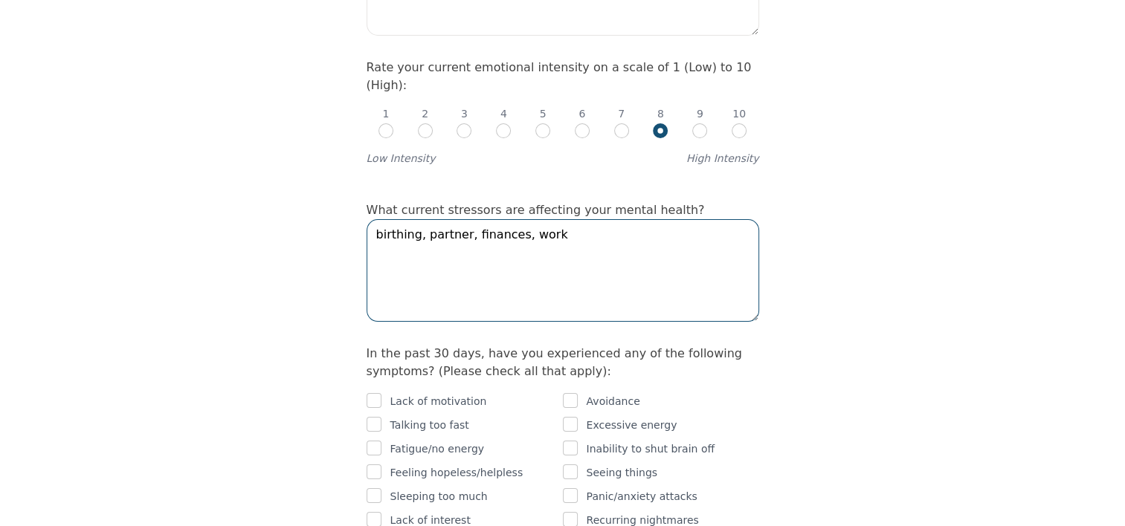
type textarea "birthing, partner, finances, work"
click at [576, 393] on input "checkbox" at bounding box center [570, 400] width 15 height 15
checkbox input "true"
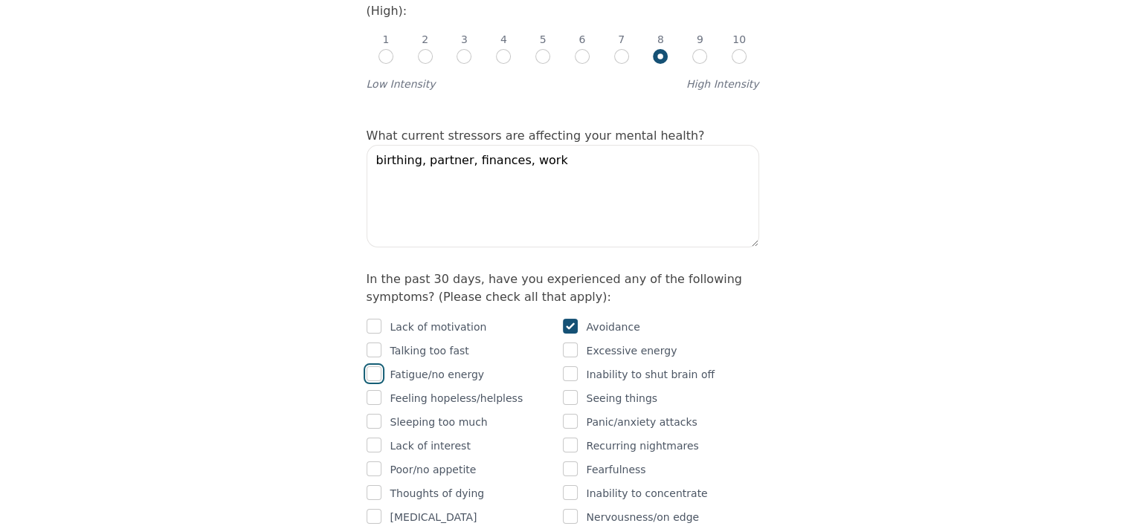
click at [375, 366] on input "checkbox" at bounding box center [373, 373] width 15 height 15
checkbox input "true"
click at [382, 390] on div "Feeling hopeless/helpless" at bounding box center [464, 399] width 196 height 18
click at [372, 438] on input "checkbox" at bounding box center [373, 445] width 15 height 15
checkbox input "true"
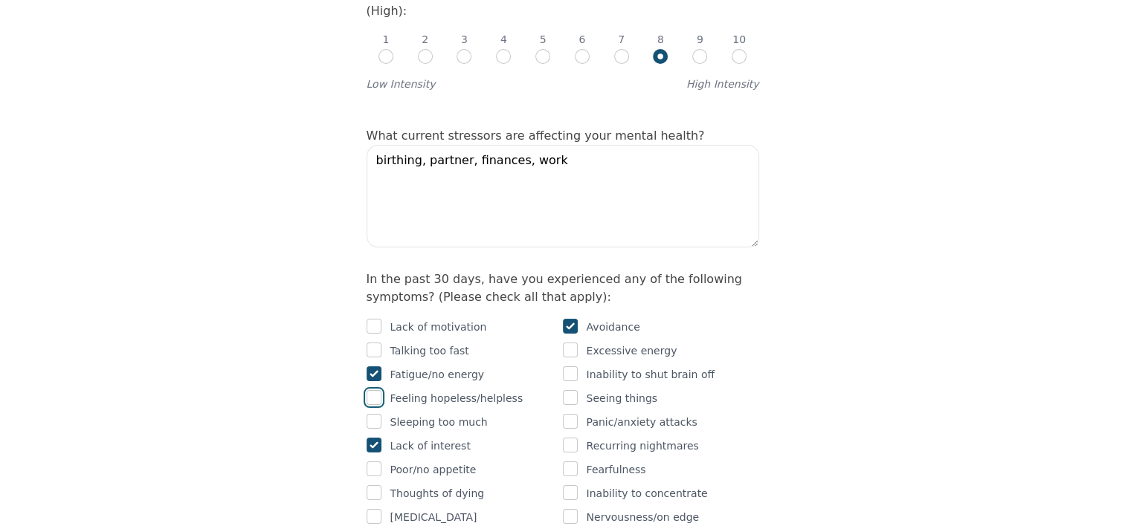
click at [371, 390] on input "checkbox" at bounding box center [373, 397] width 15 height 15
checkbox input "true"
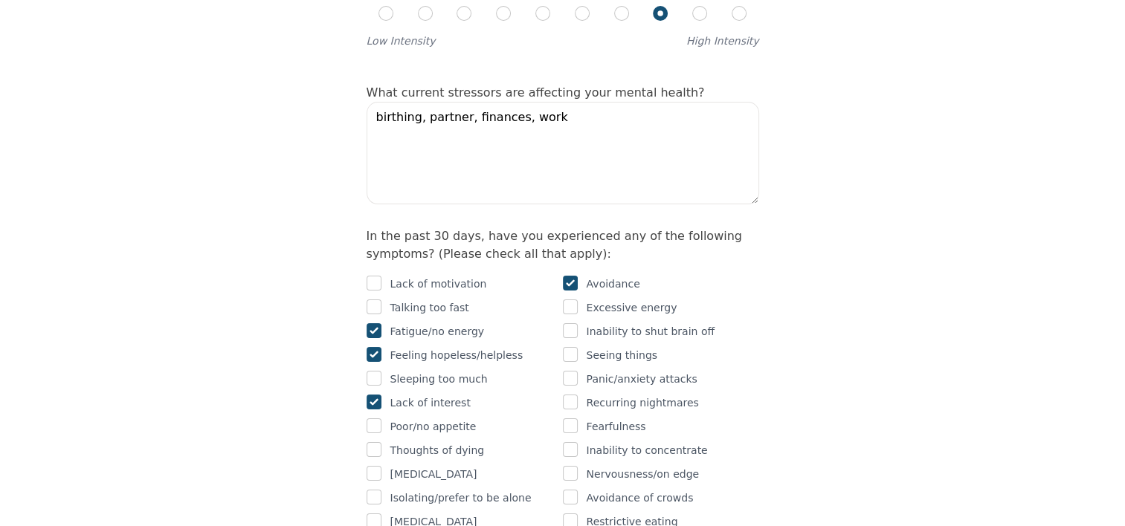
scroll to position [818, 0]
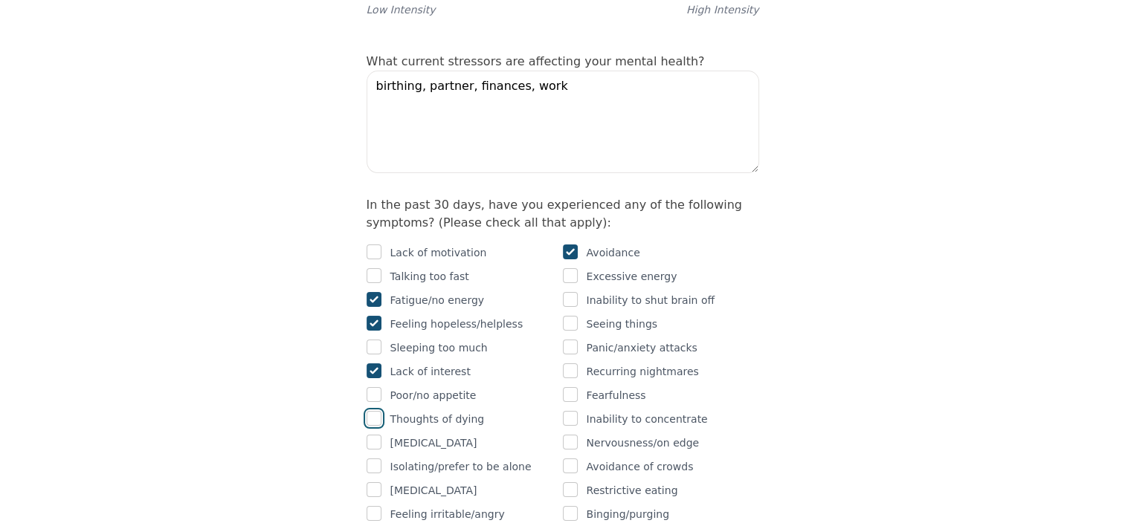
click at [376, 411] on input "checkbox" at bounding box center [373, 418] width 15 height 15
checkbox input "true"
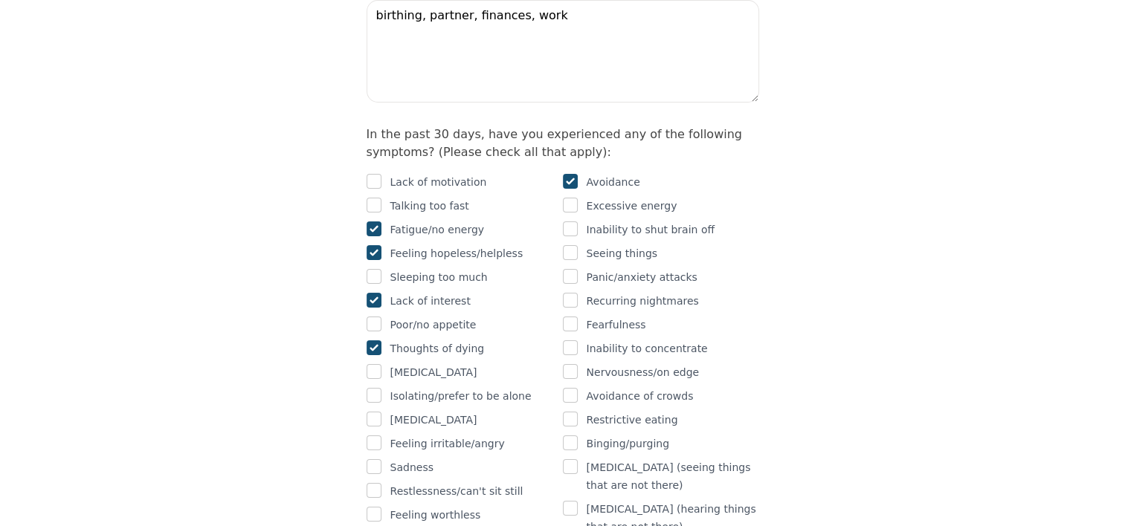
scroll to position [892, 0]
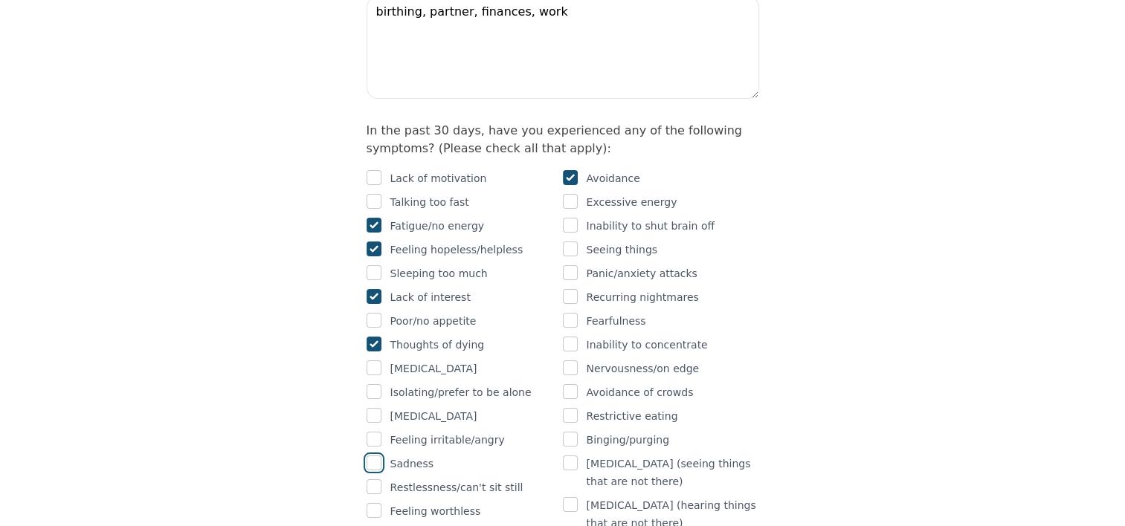
click at [375, 456] on input "checkbox" at bounding box center [373, 463] width 15 height 15
checkbox input "true"
click at [375, 479] on input "checkbox" at bounding box center [373, 486] width 15 height 15
checkbox input "true"
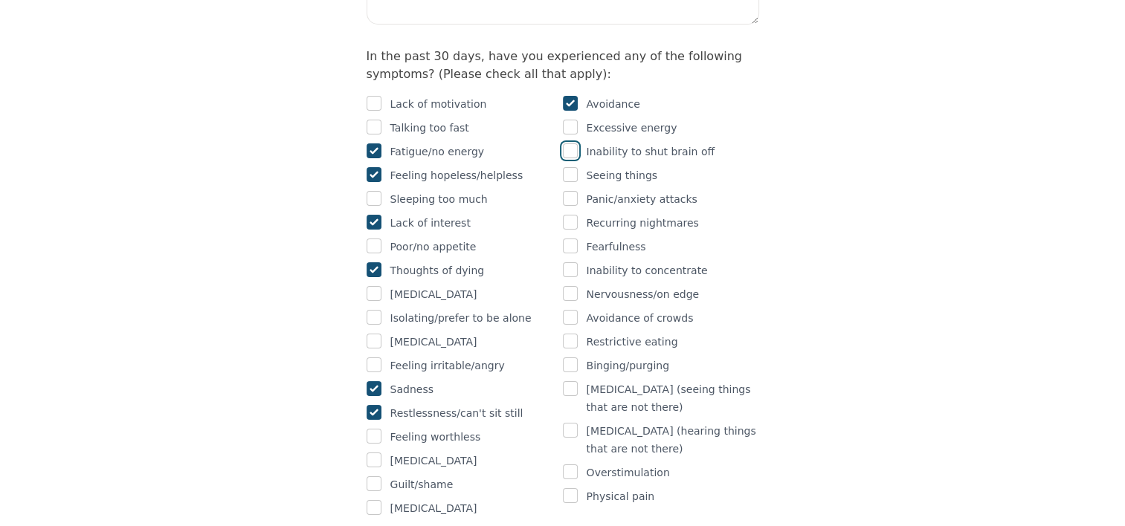
click at [574, 143] on input "checkbox" at bounding box center [570, 150] width 15 height 15
checkbox input "true"
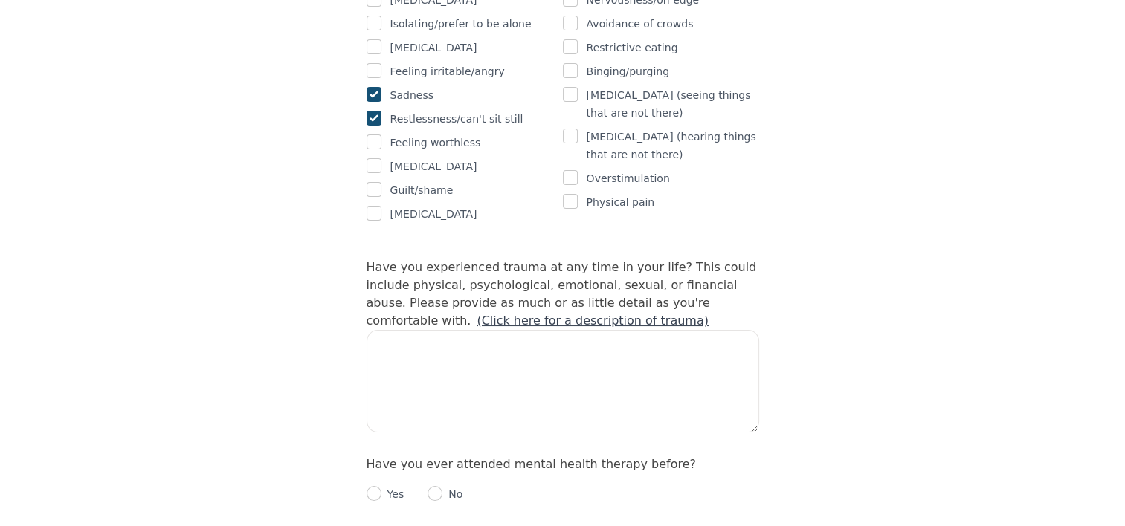
scroll to position [1264, 0]
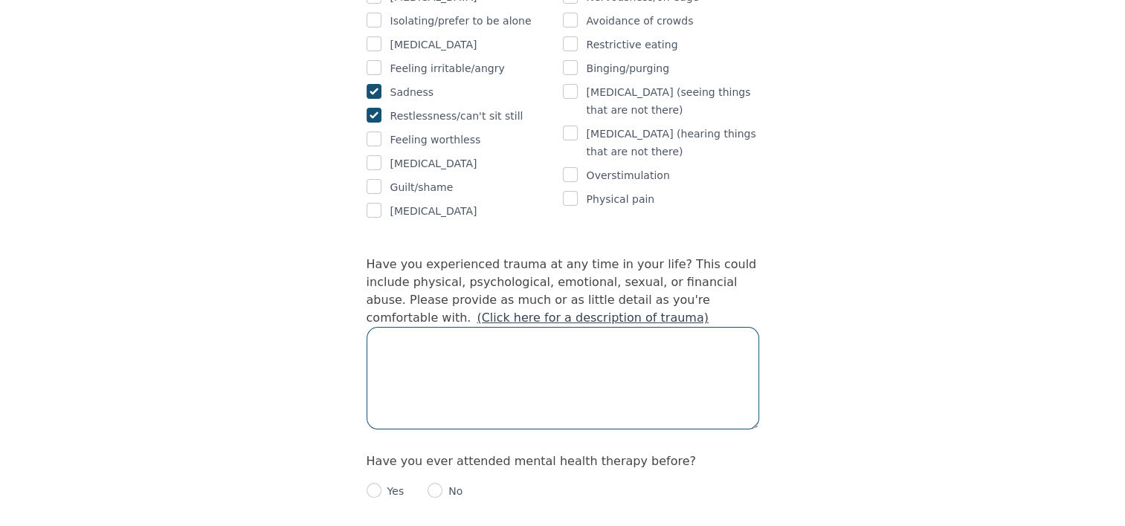
click at [582, 327] on textarea at bounding box center [562, 378] width 393 height 103
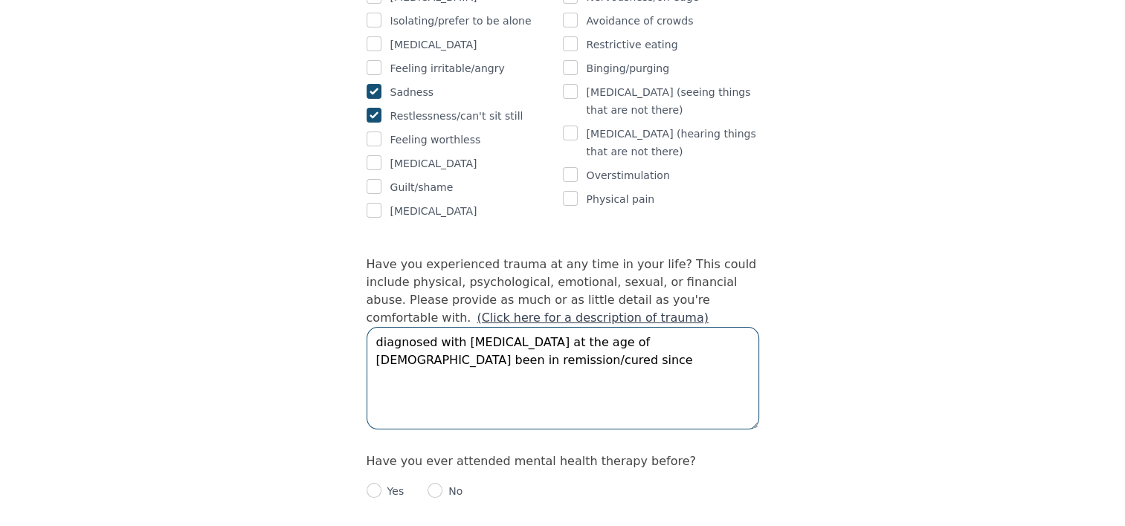
type textarea "diagnosed with cancer at the age of 22 been in remission/cured since"
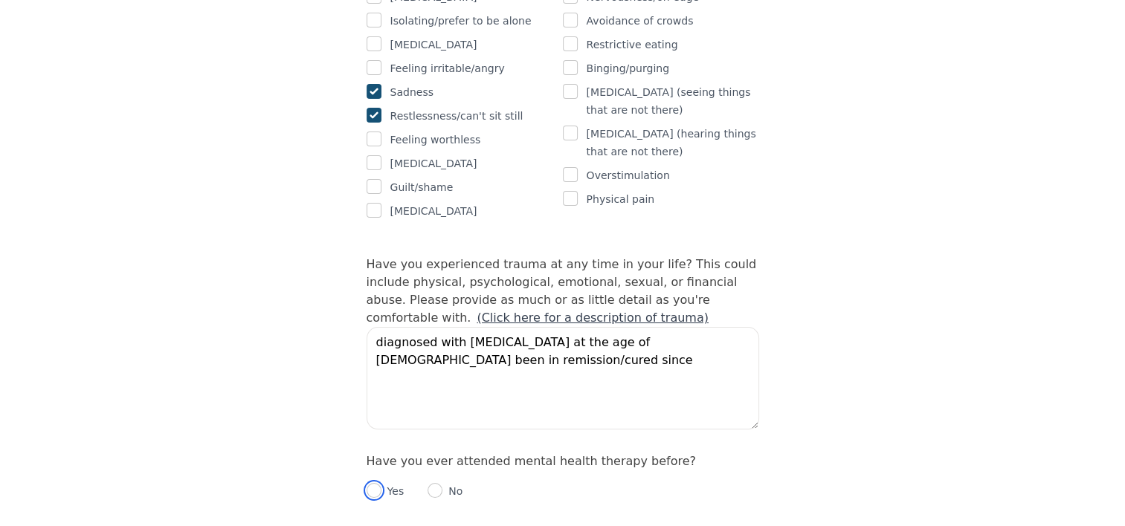
click at [376, 483] on input "radio" at bounding box center [373, 490] width 15 height 15
radio input "true"
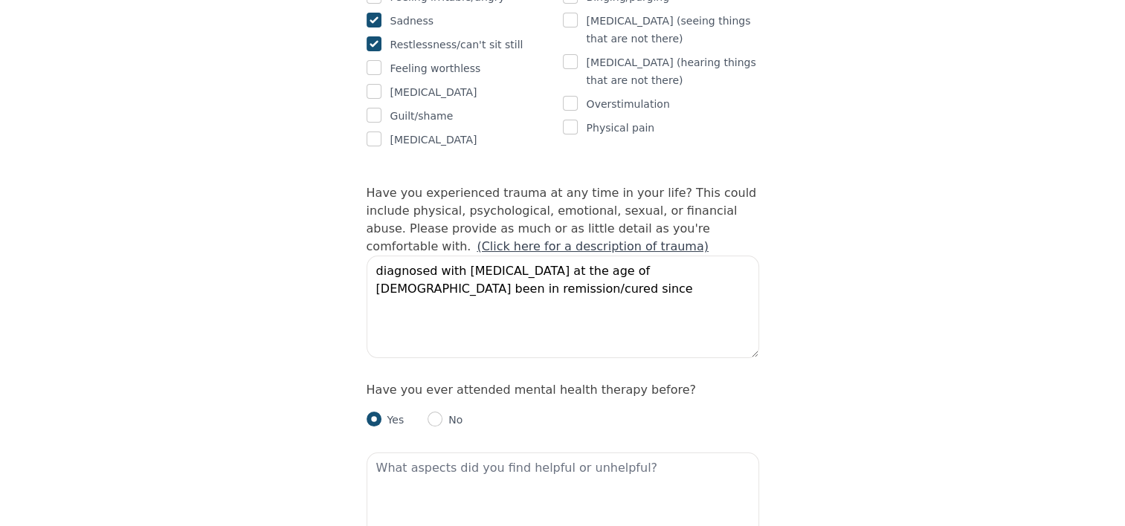
scroll to position [1412, 0]
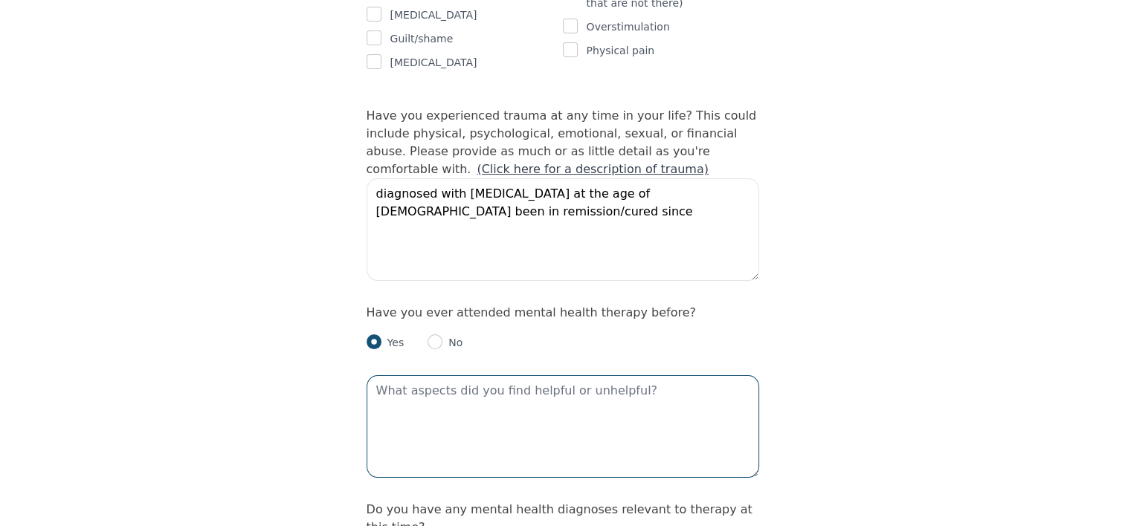
click at [469, 396] on textarea at bounding box center [562, 426] width 393 height 103
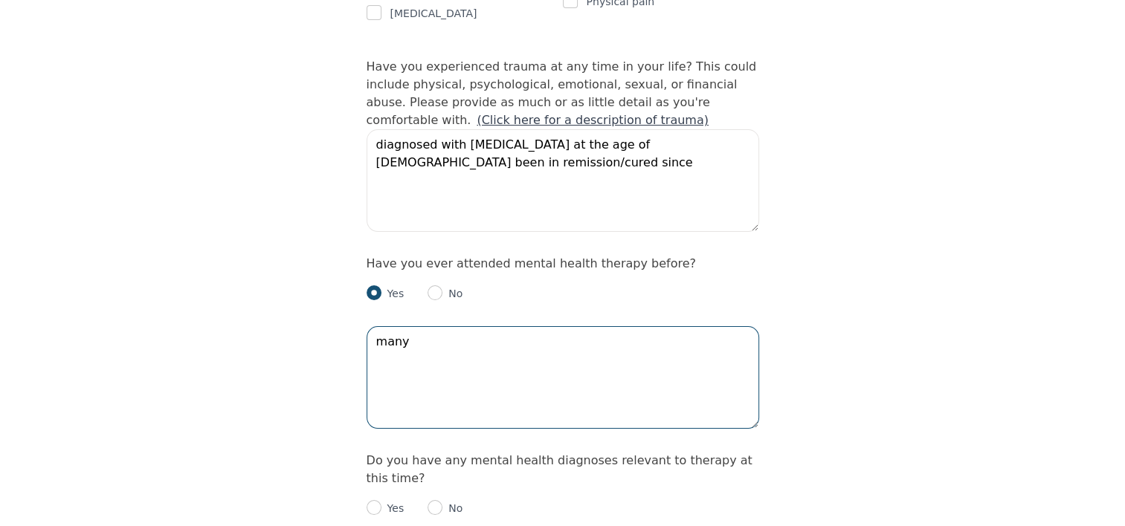
scroll to position [1487, 0]
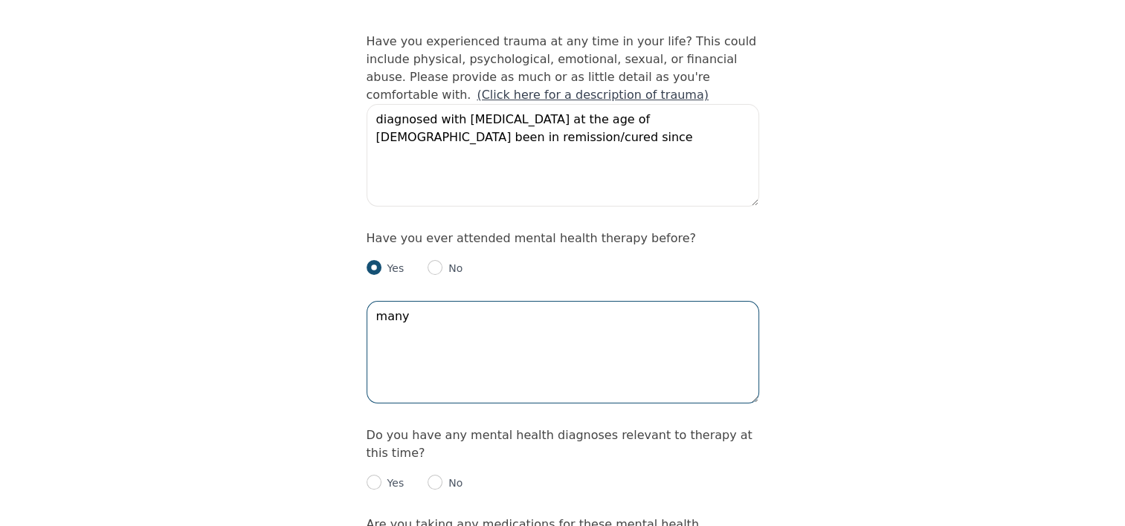
type textarea "many"
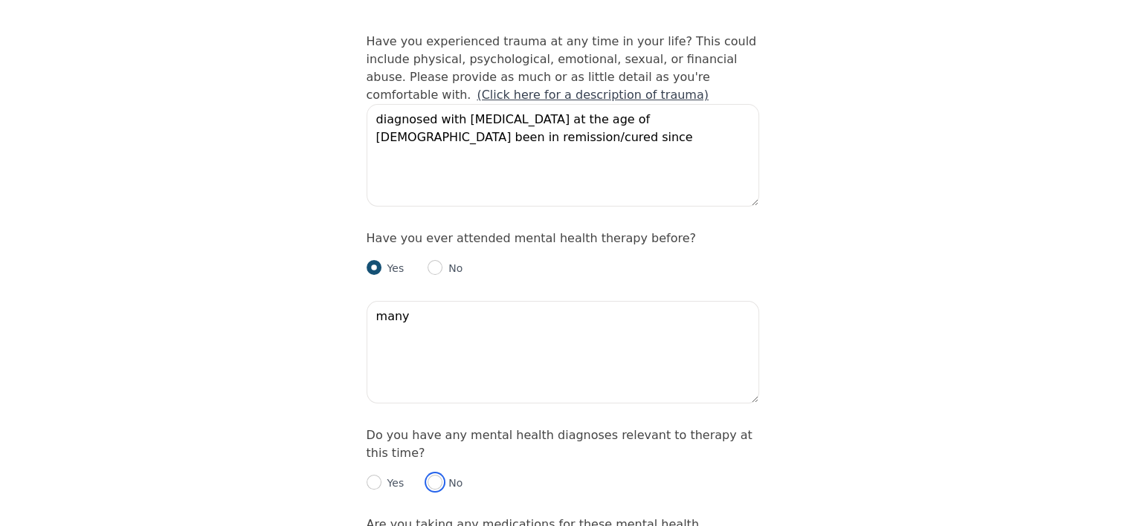
click at [435, 475] on input "radio" at bounding box center [434, 482] width 15 height 15
radio input "true"
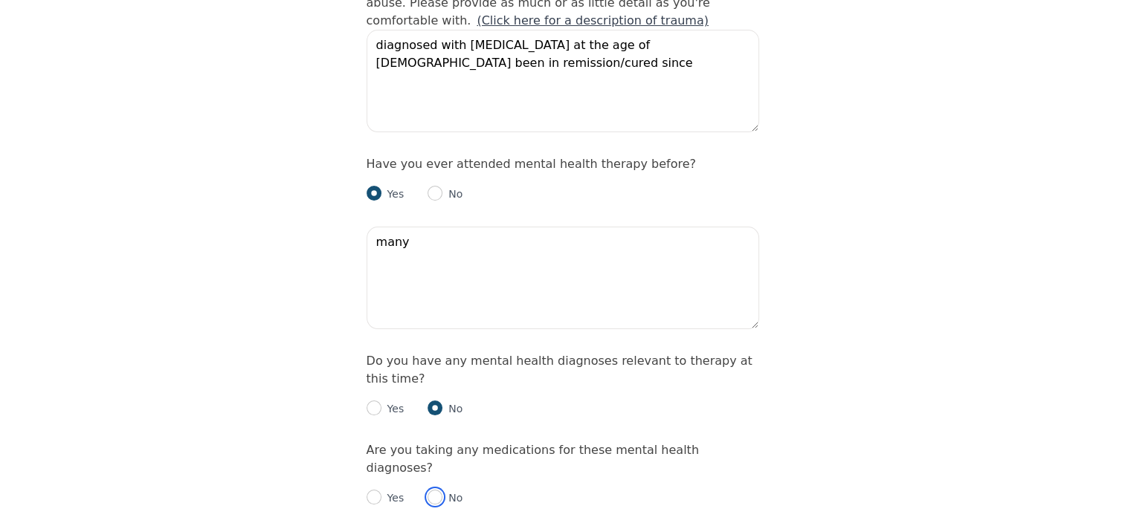
click at [434, 490] on input "radio" at bounding box center [434, 497] width 15 height 15
radio input "true"
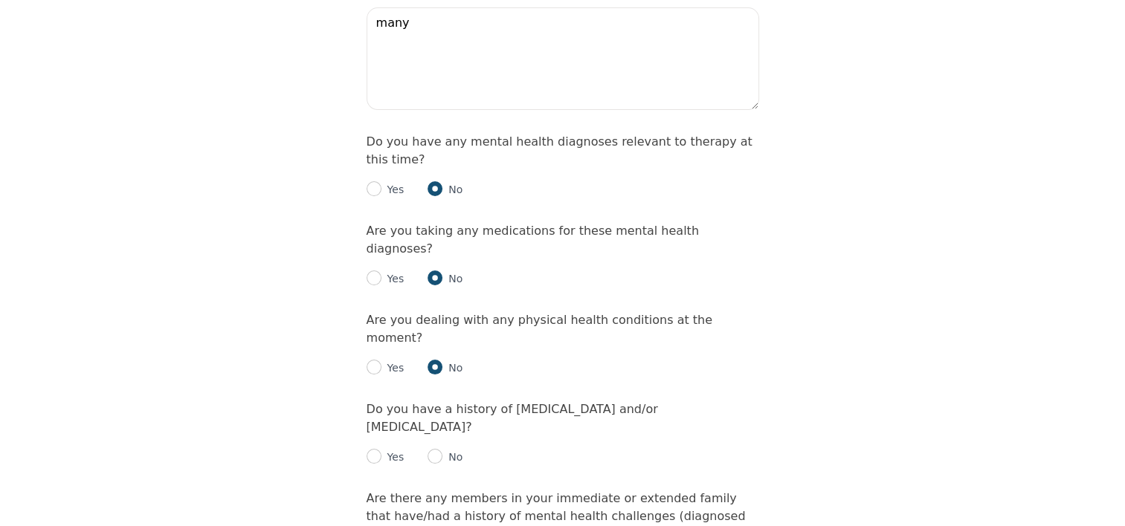
scroll to position [1784, 0]
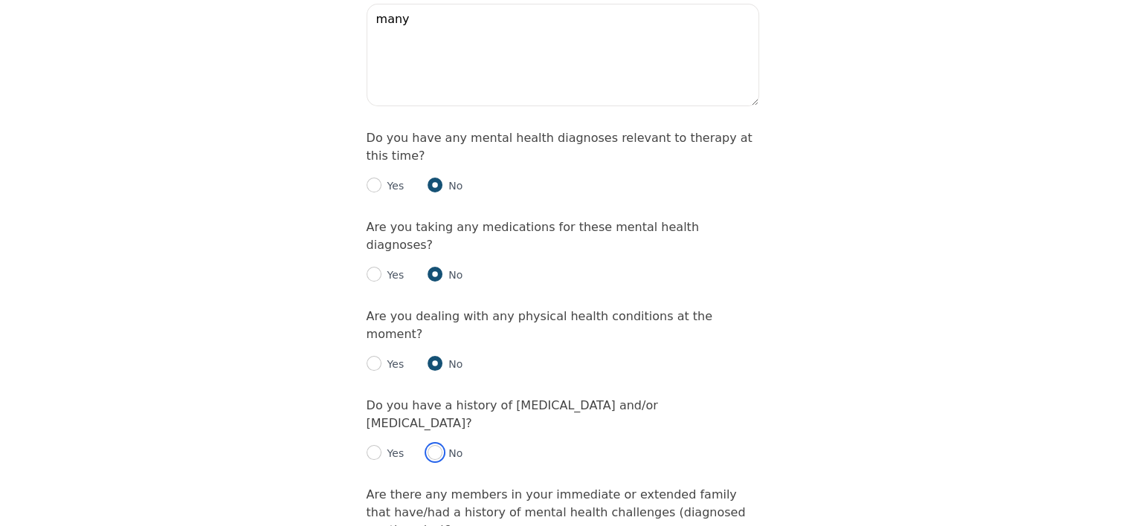
click at [433, 445] on input "radio" at bounding box center [434, 452] width 15 height 15
radio input "true"
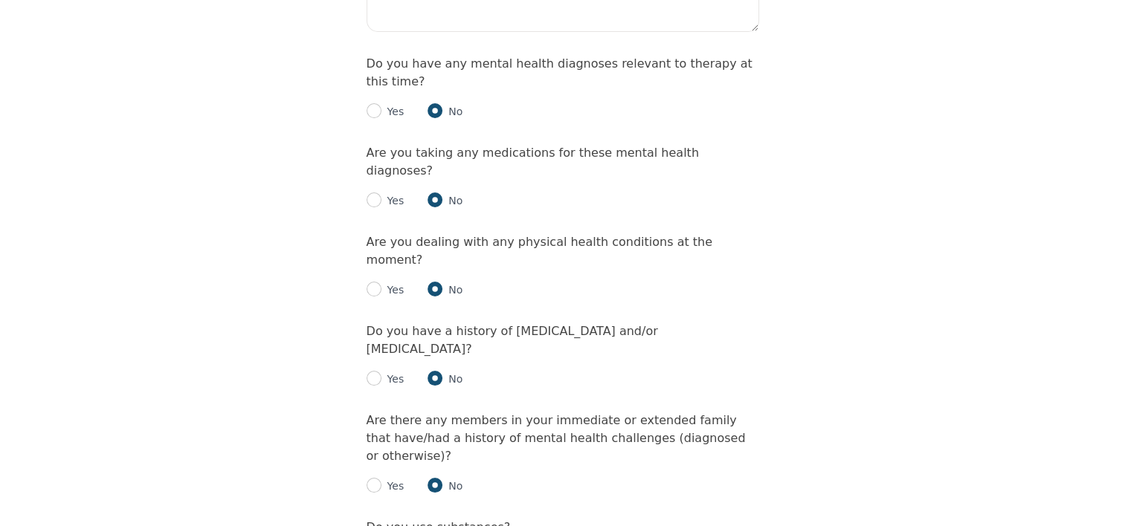
radio input "true"
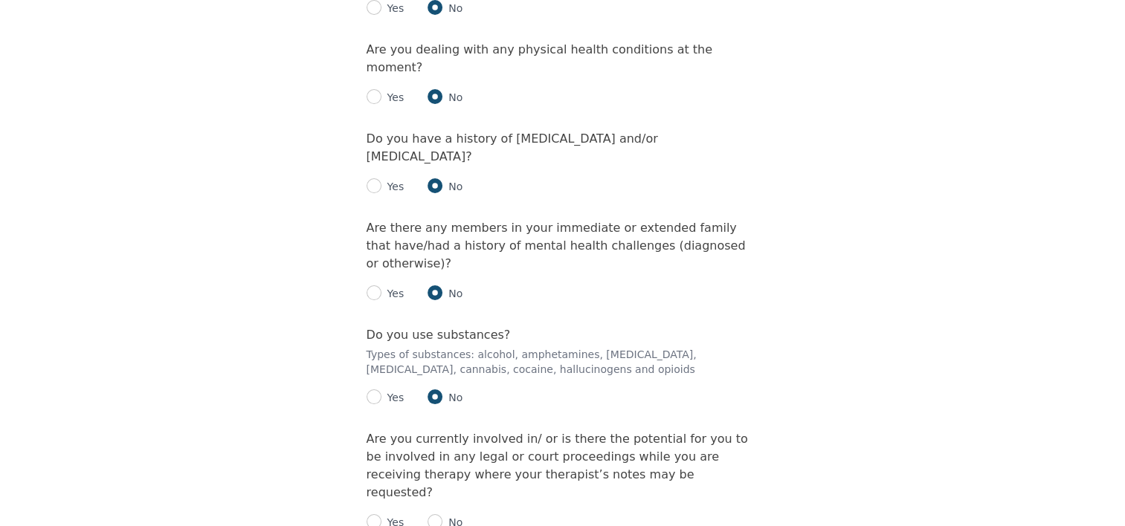
scroll to position [2081, 0]
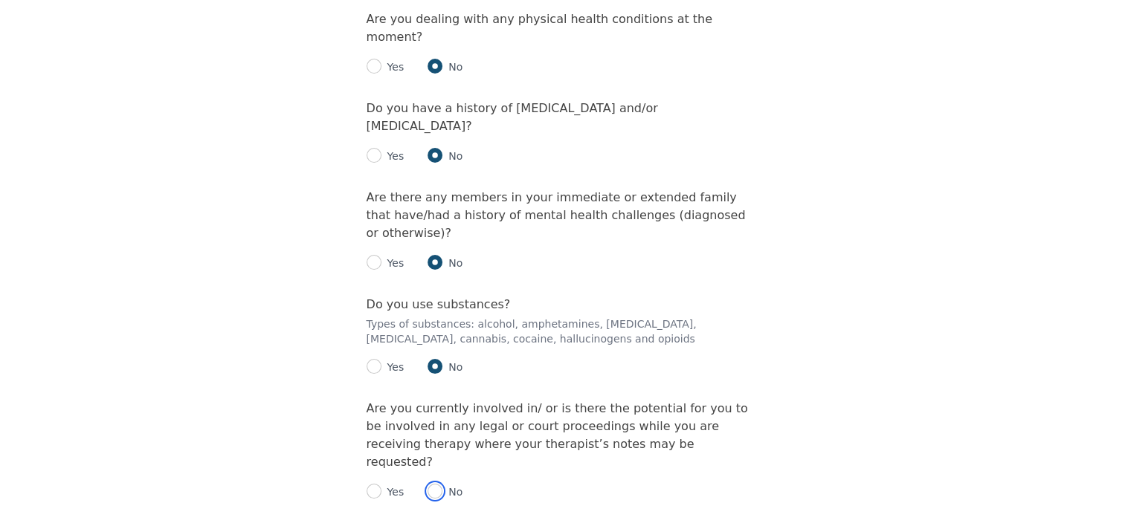
click at [438, 484] on input "radio" at bounding box center [434, 491] width 15 height 15
radio input "true"
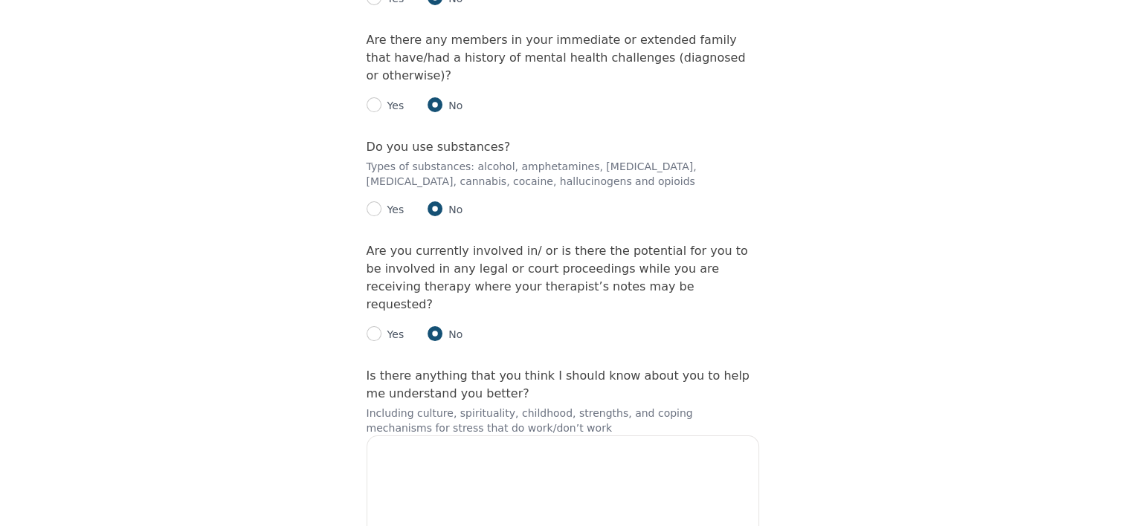
scroll to position [2303, 0]
